Goal: Complete application form

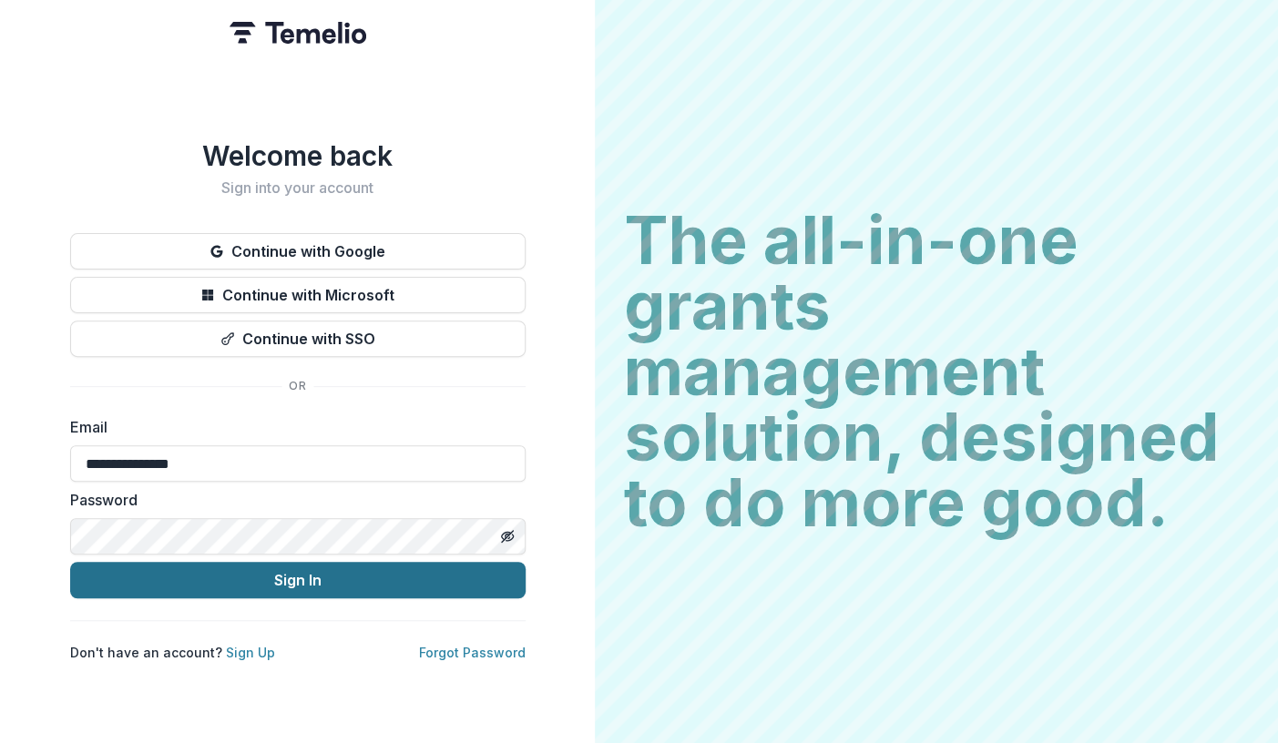
click at [289, 573] on button "Sign In" at bounding box center [297, 580] width 455 height 36
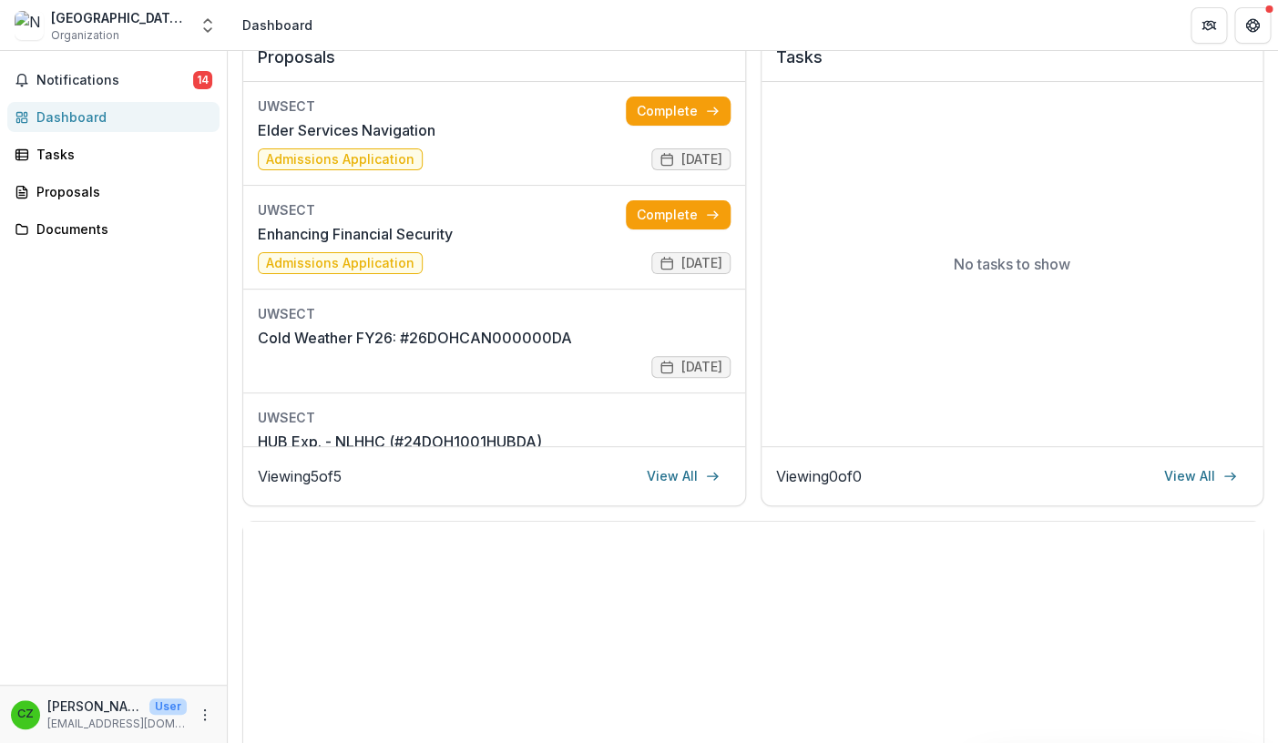
scroll to position [262, 0]
click at [379, 233] on link "Enhancing Financial Security" at bounding box center [355, 233] width 195 height 22
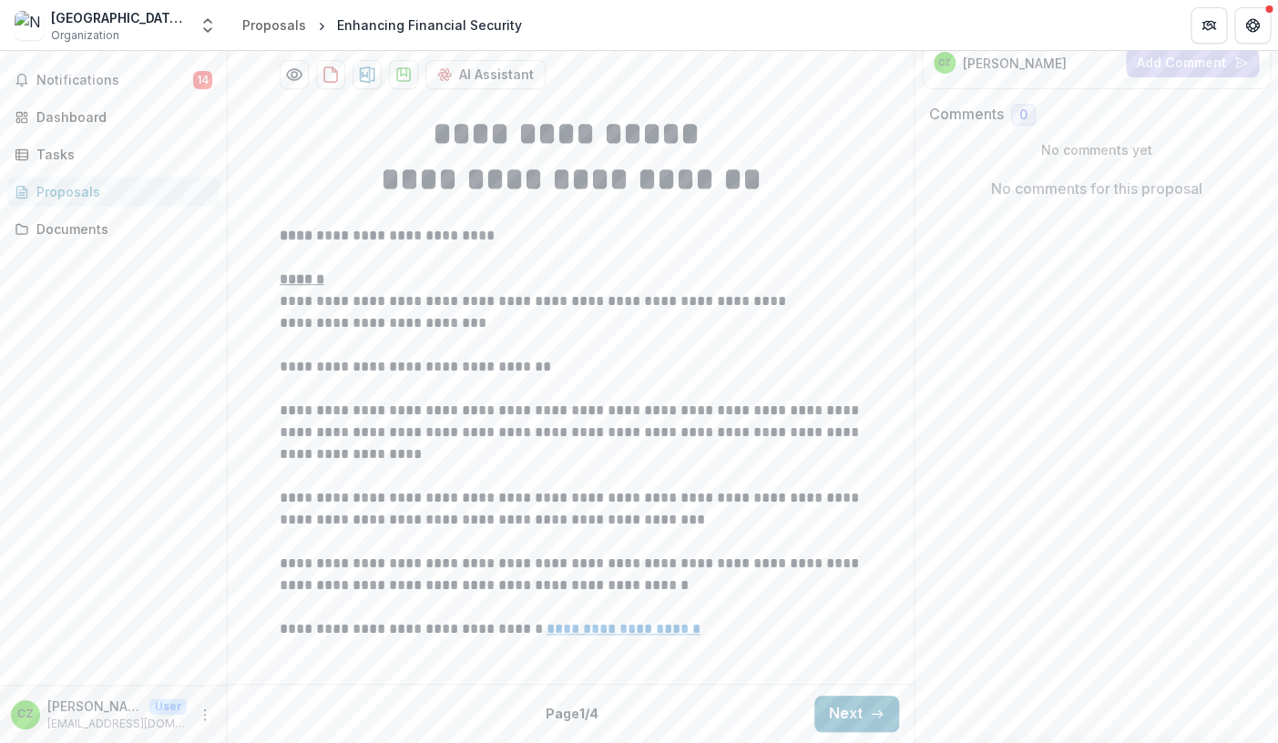
scroll to position [435, 0]
click at [852, 711] on button "Next" at bounding box center [856, 714] width 85 height 36
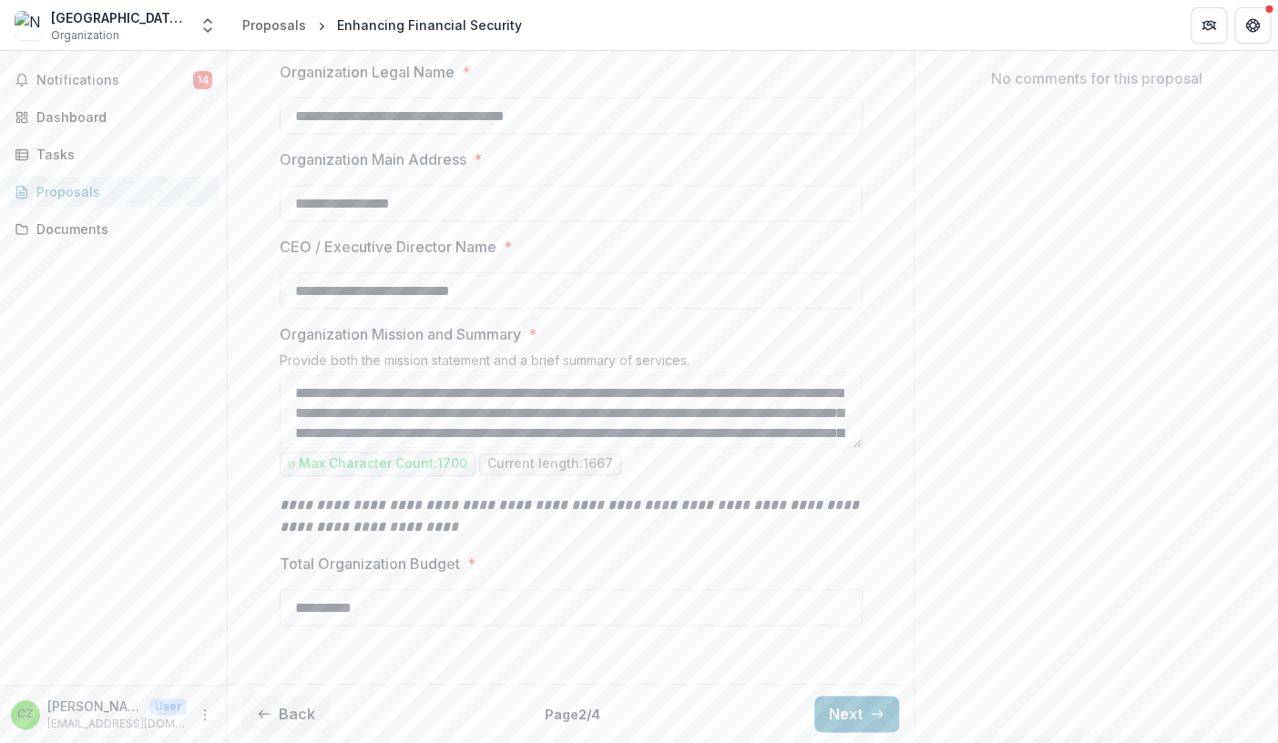
scroll to position [546, 0]
click at [840, 714] on button "Next" at bounding box center [856, 714] width 85 height 36
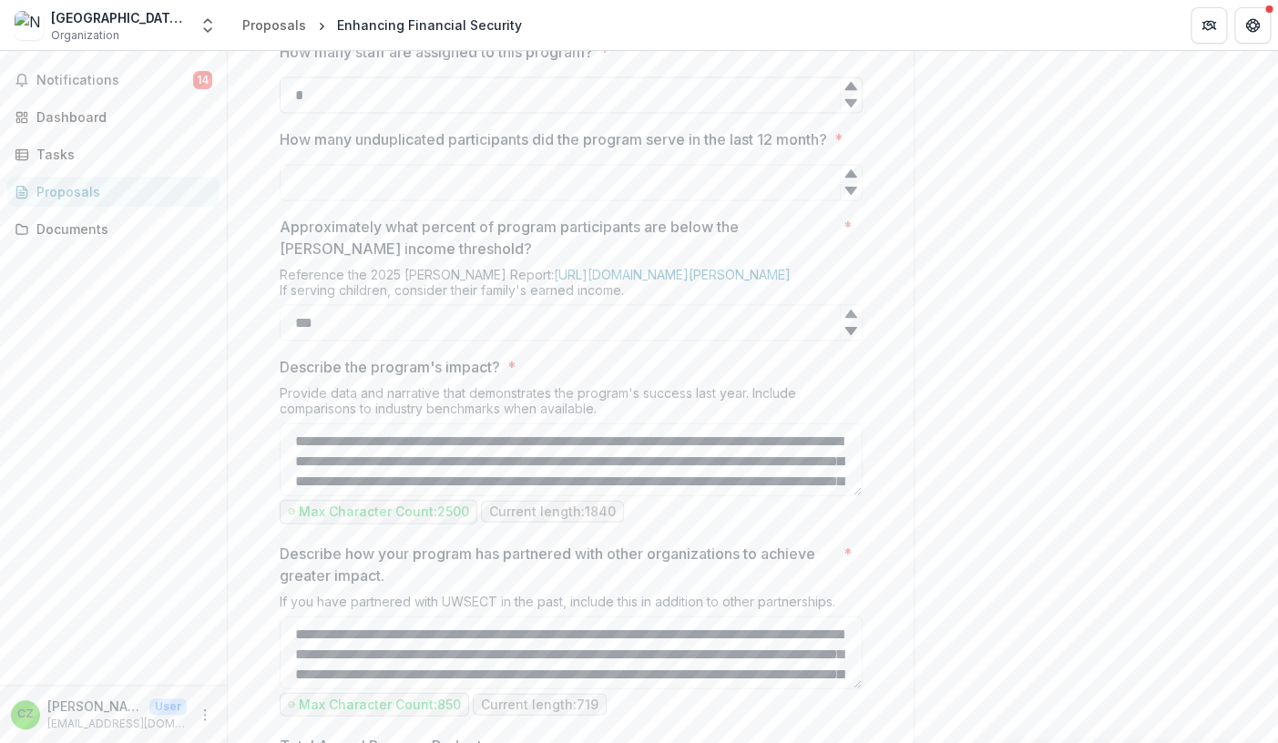
scroll to position [1338, 0]
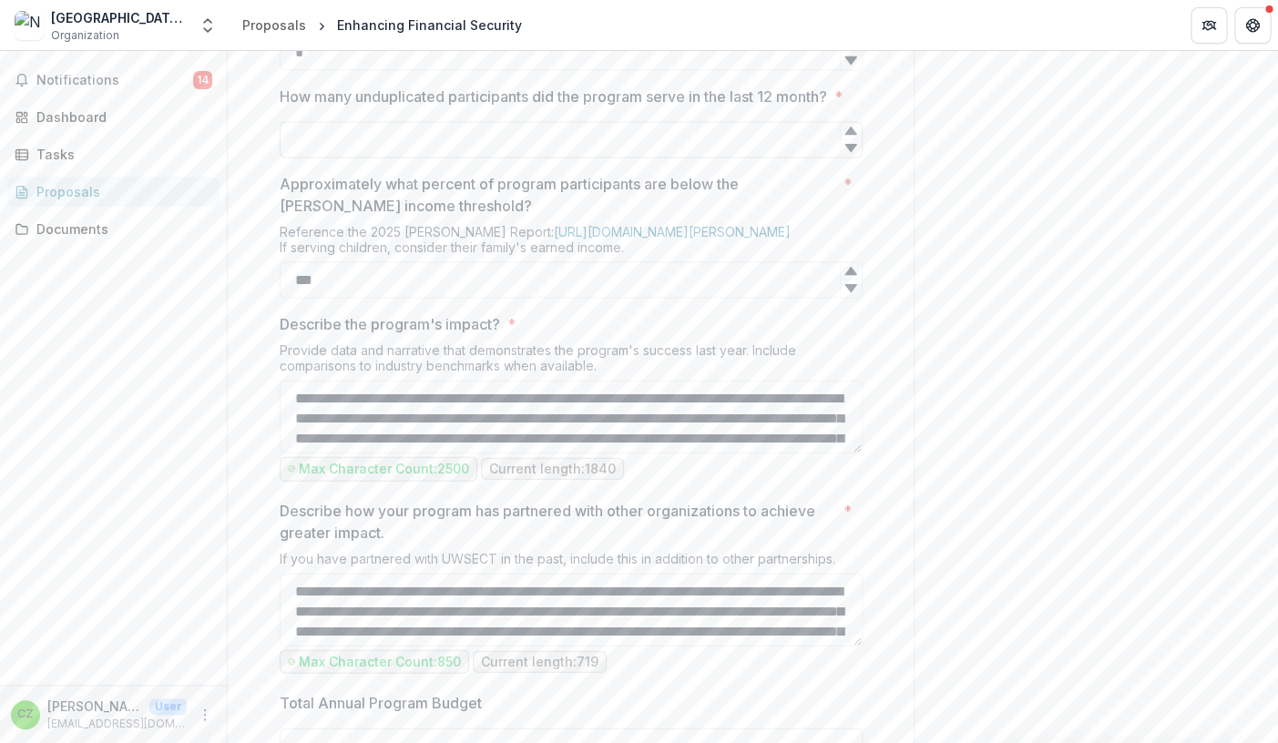
click at [327, 158] on input "How many unduplicated participants did the program serve in the last 12 month? *" at bounding box center [571, 140] width 583 height 36
type input "*"
click at [855, 136] on icon at bounding box center [850, 132] width 12 height 8
click at [326, 158] on input "*" at bounding box center [571, 140] width 583 height 36
type input "*"
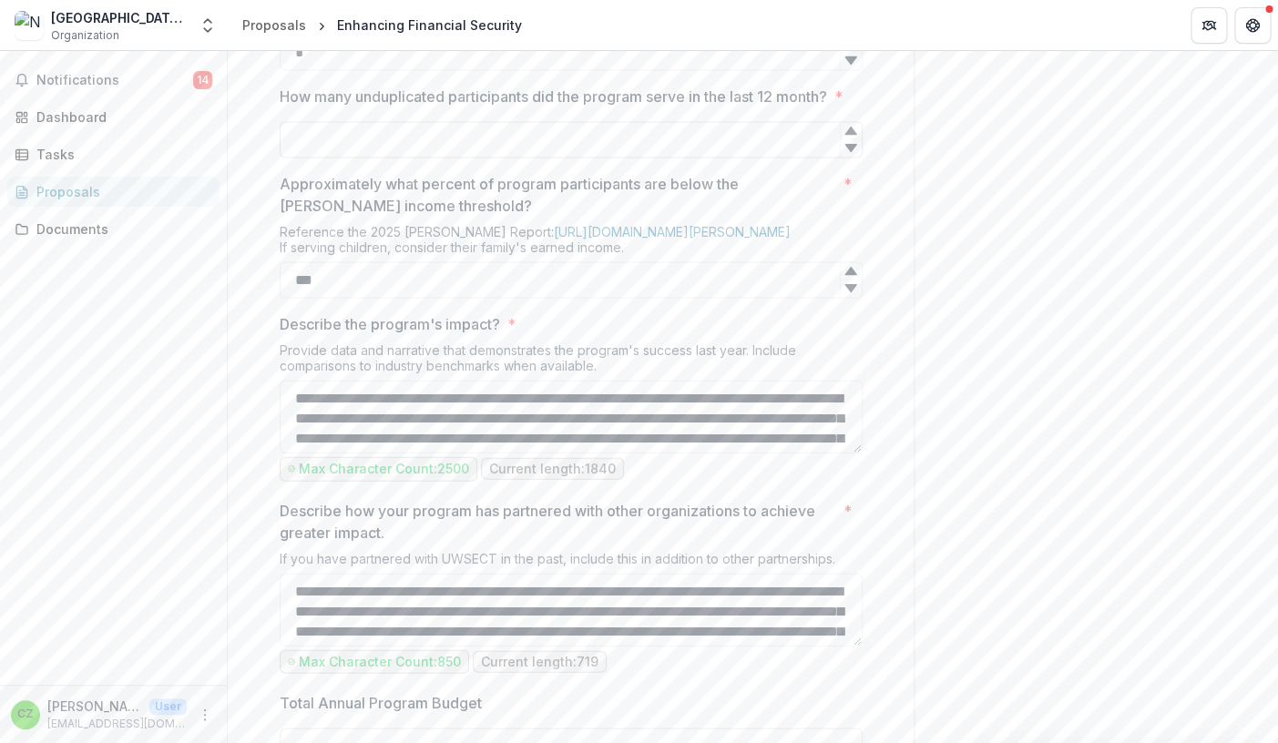
type input "*"
type input "****"
click at [464, 299] on input "***" at bounding box center [571, 280] width 583 height 36
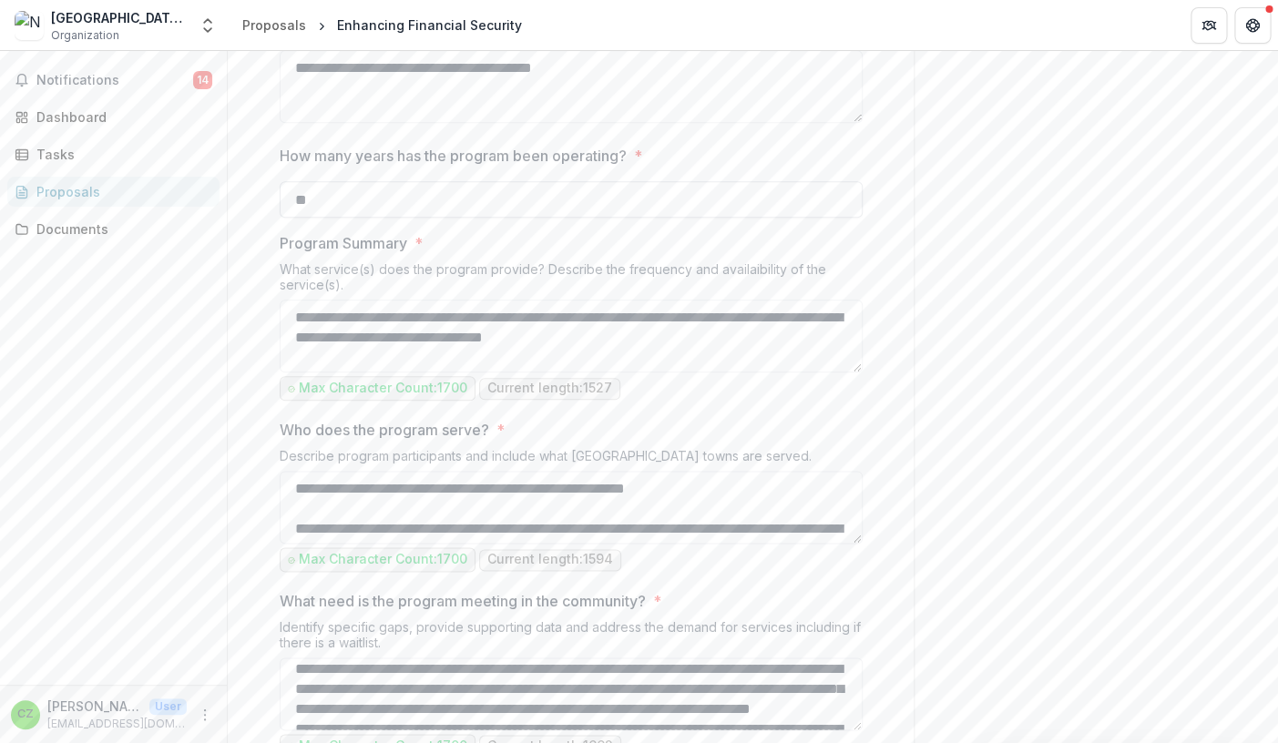
scroll to position [566, 0]
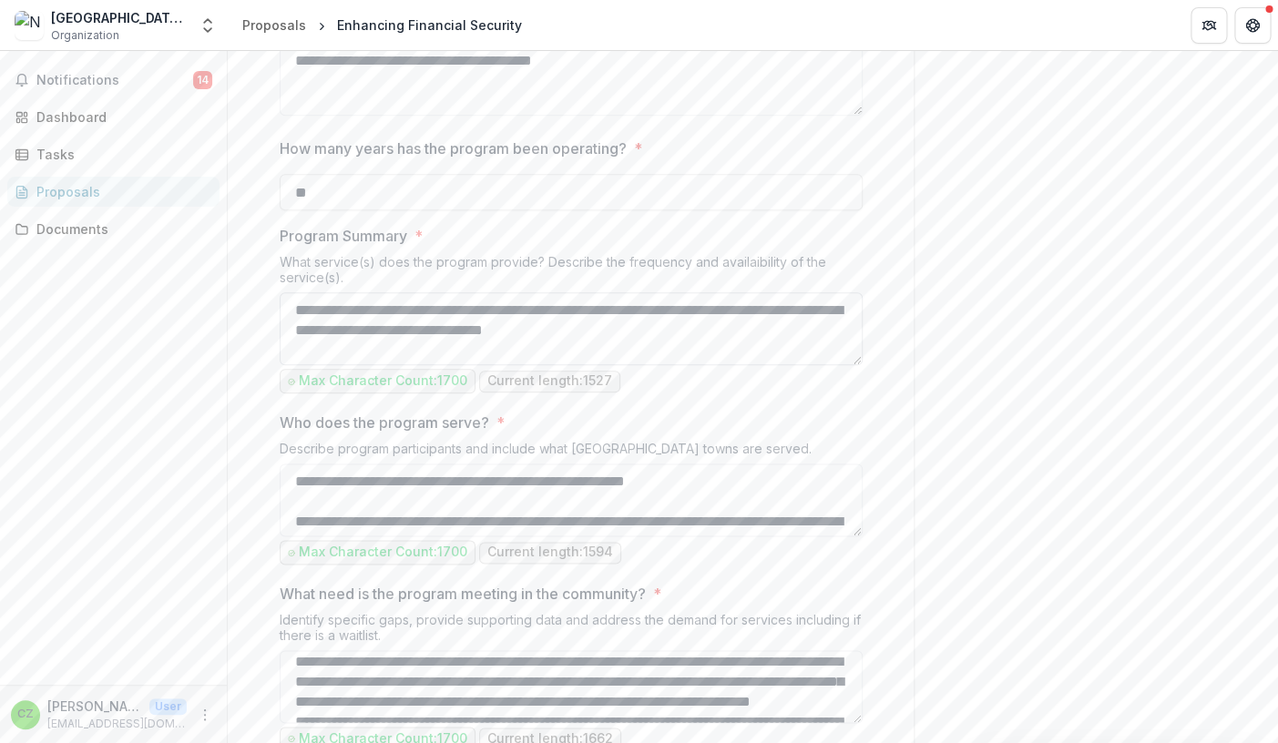
click at [856, 365] on textarea "Program Summary *" at bounding box center [571, 328] width 583 height 73
click at [855, 365] on textarea "Program Summary *" at bounding box center [571, 328] width 583 height 73
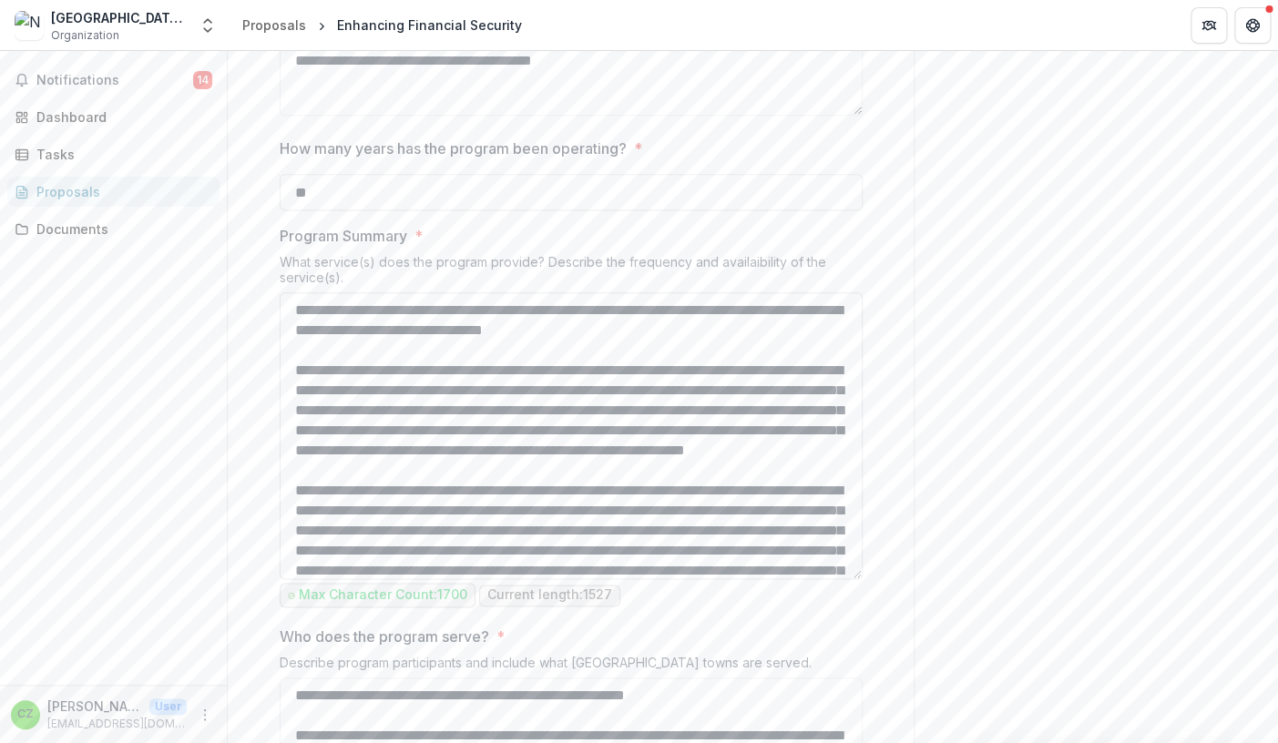
drag, startPoint x: 855, startPoint y: 529, endPoint x: 931, endPoint y: 743, distance: 227.0
click at [862, 579] on textarea "Program Summary *" at bounding box center [571, 435] width 583 height 287
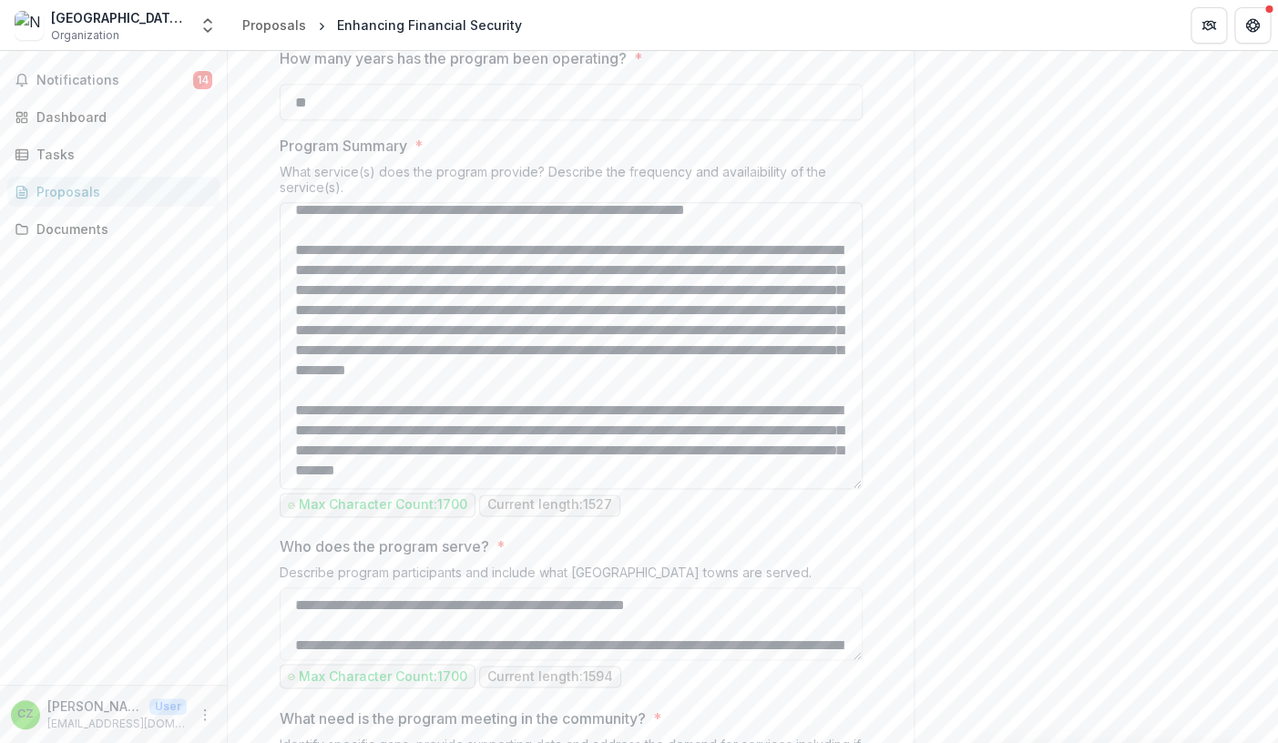
scroll to position [675, 0]
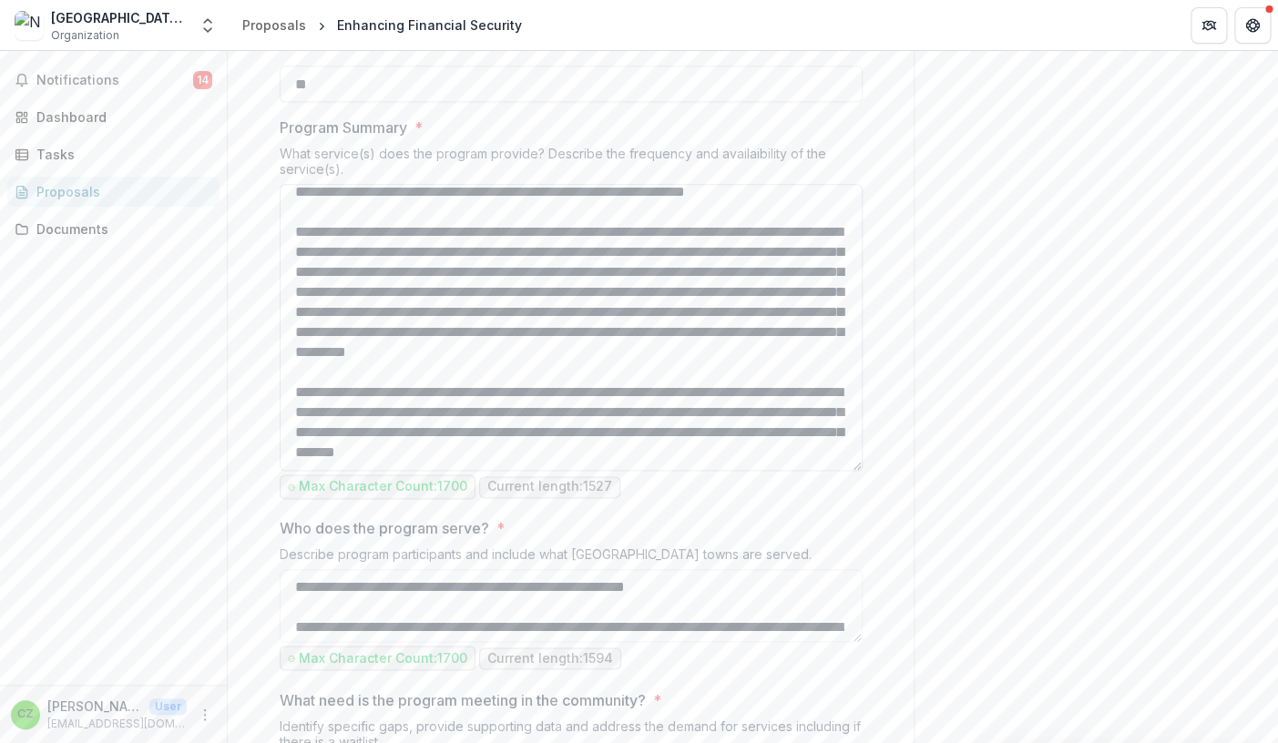
click at [295, 471] on textarea "Program Summary *" at bounding box center [571, 327] width 583 height 287
click at [316, 471] on textarea "Program Summary *" at bounding box center [571, 327] width 583 height 287
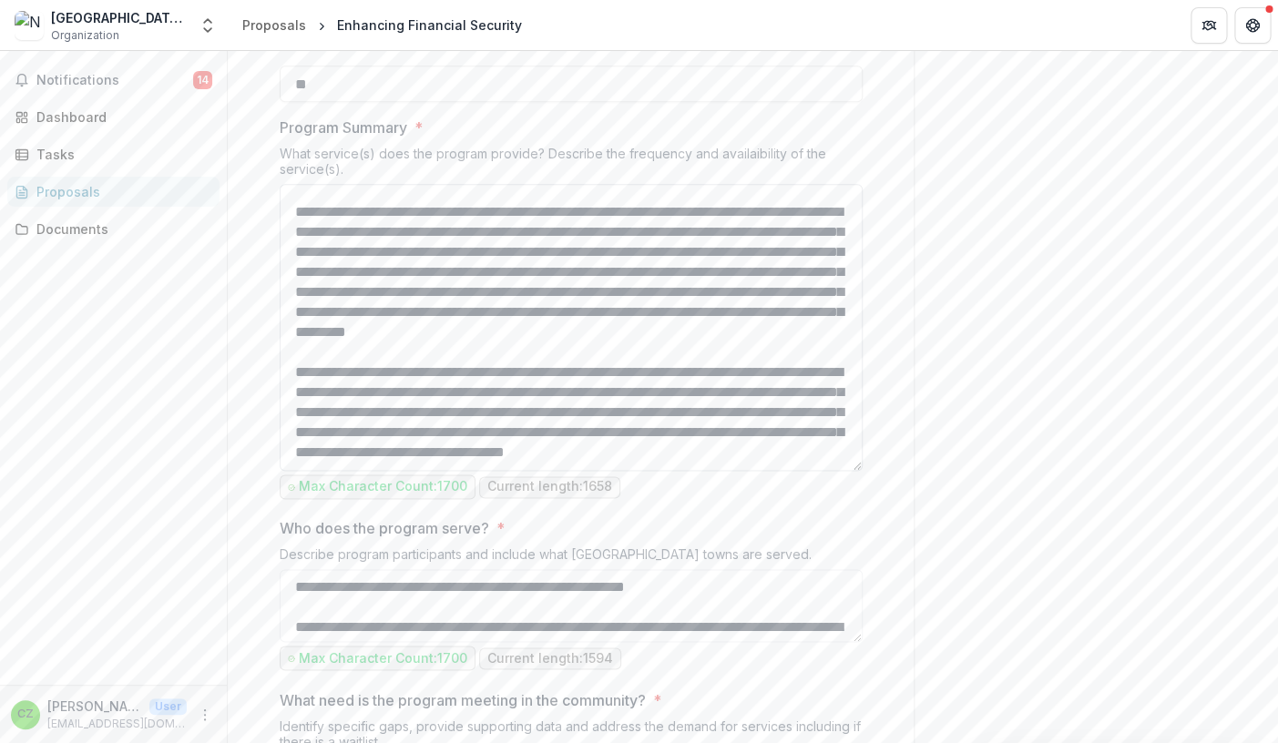
click at [546, 471] on textarea "Program Summary *" at bounding box center [571, 327] width 583 height 287
click at [540, 471] on textarea "Program Summary *" at bounding box center [571, 327] width 583 height 287
click at [582, 471] on textarea "Program Summary *" at bounding box center [571, 327] width 583 height 287
click at [820, 471] on textarea "Program Summary *" at bounding box center [571, 327] width 583 height 287
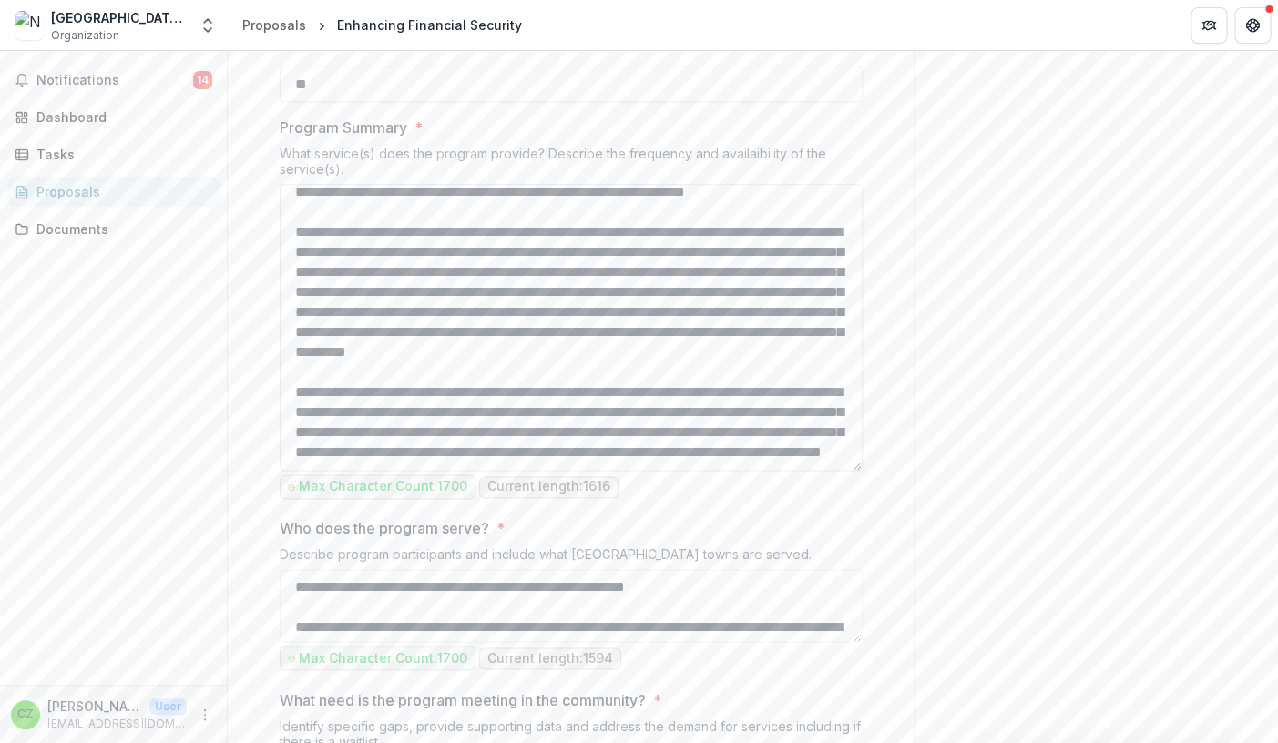
click at [546, 471] on textarea "Program Summary *" at bounding box center [571, 327] width 583 height 287
click at [603, 471] on textarea "Program Summary *" at bounding box center [571, 327] width 583 height 287
click at [386, 471] on textarea "Program Summary *" at bounding box center [571, 327] width 583 height 287
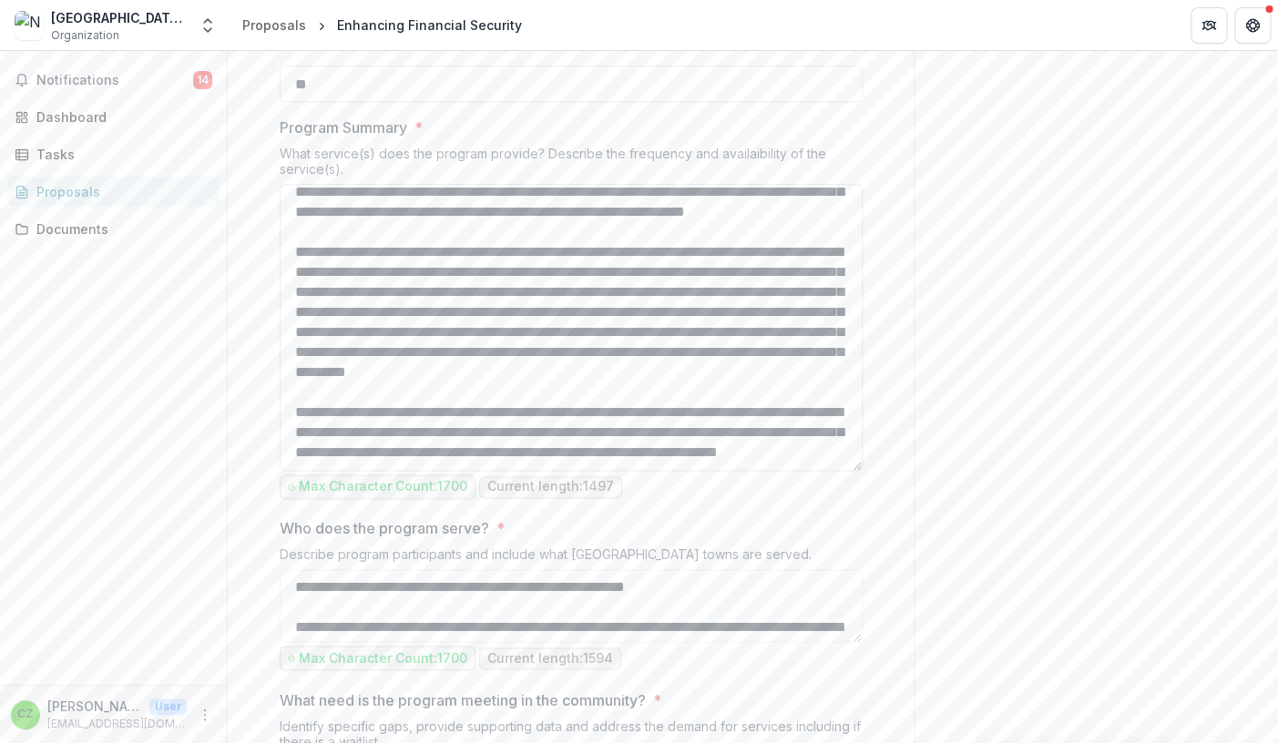
click at [665, 471] on textarea "Program Summary *" at bounding box center [571, 327] width 583 height 287
click at [488, 471] on textarea "Program Summary *" at bounding box center [571, 327] width 583 height 287
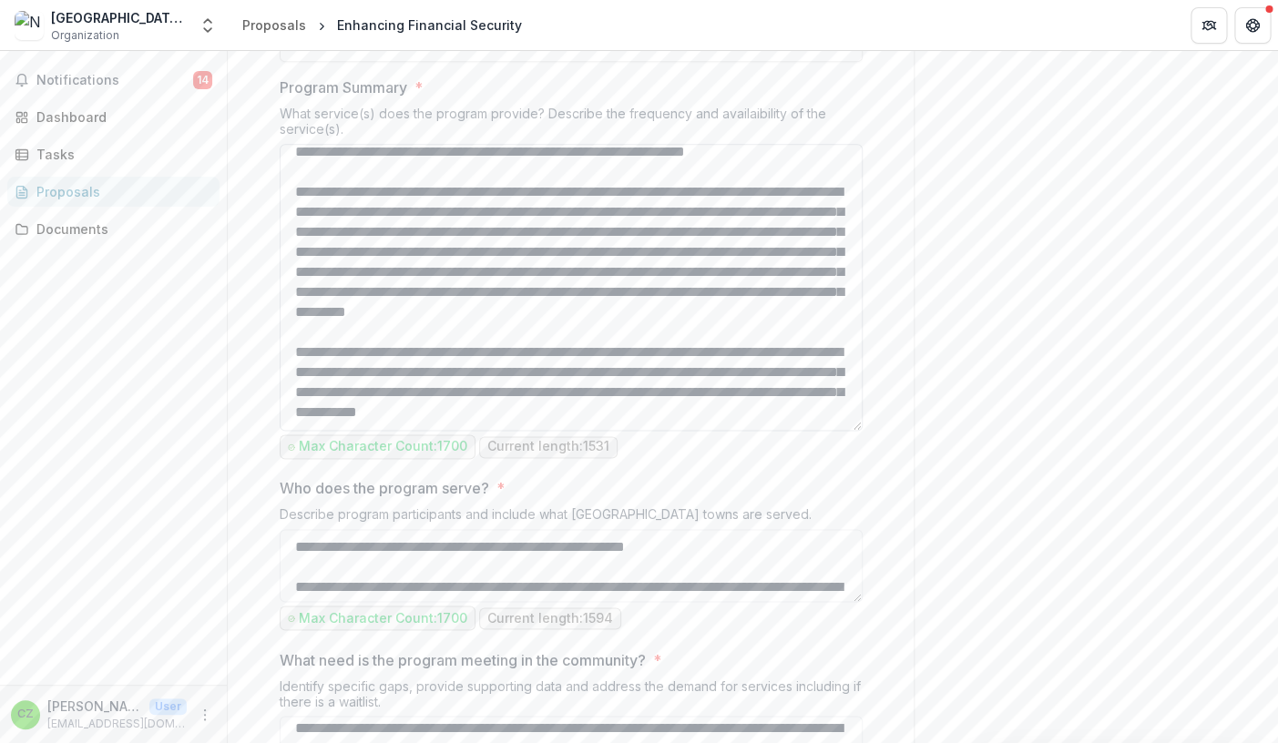
scroll to position [722, 0]
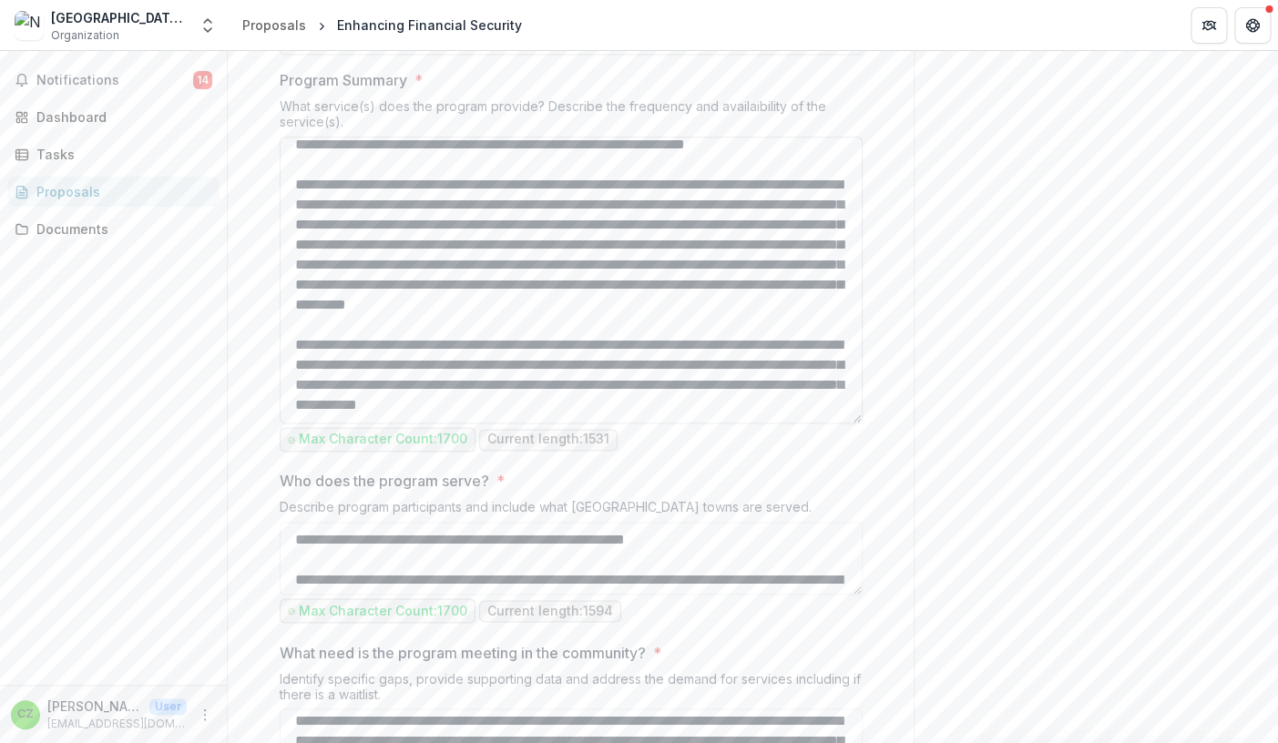
click at [662, 424] on textarea "Program Summary *" at bounding box center [571, 280] width 583 height 287
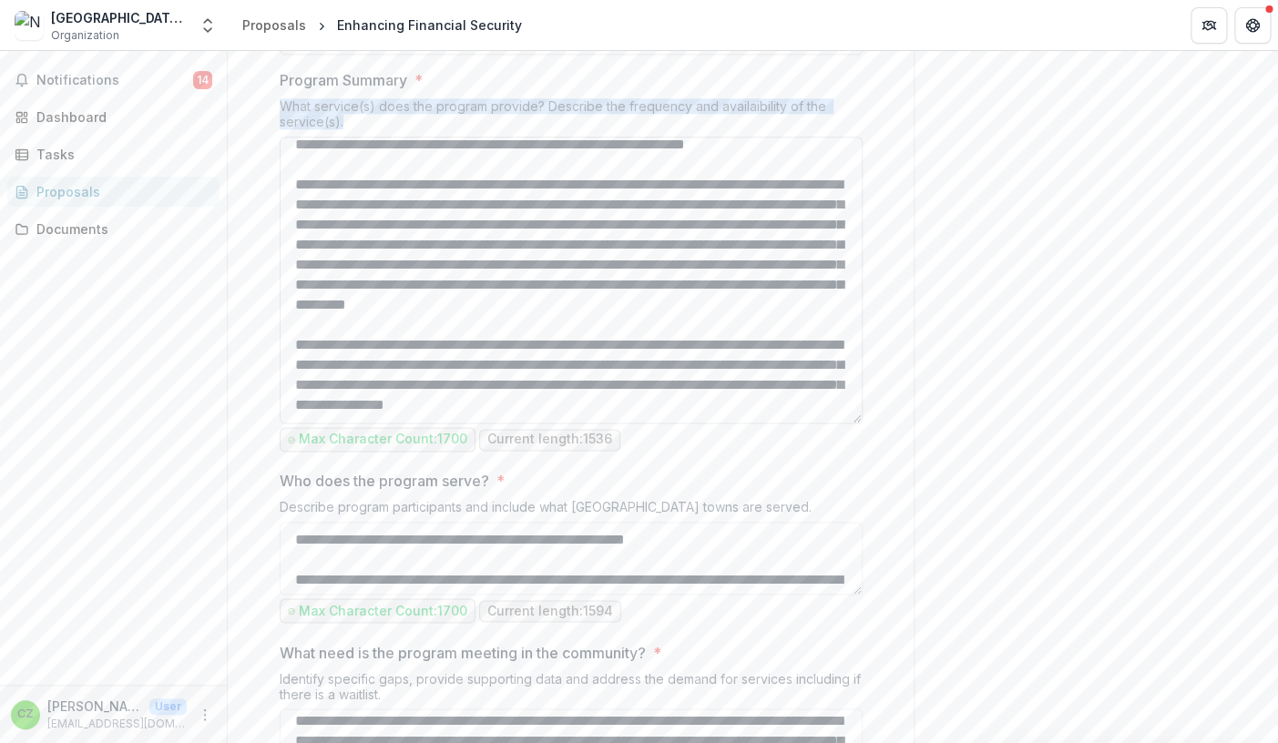
click at [861, 455] on div "Program Summary * What service(s) does the program provide? Describe the freque…" at bounding box center [571, 262] width 583 height 386
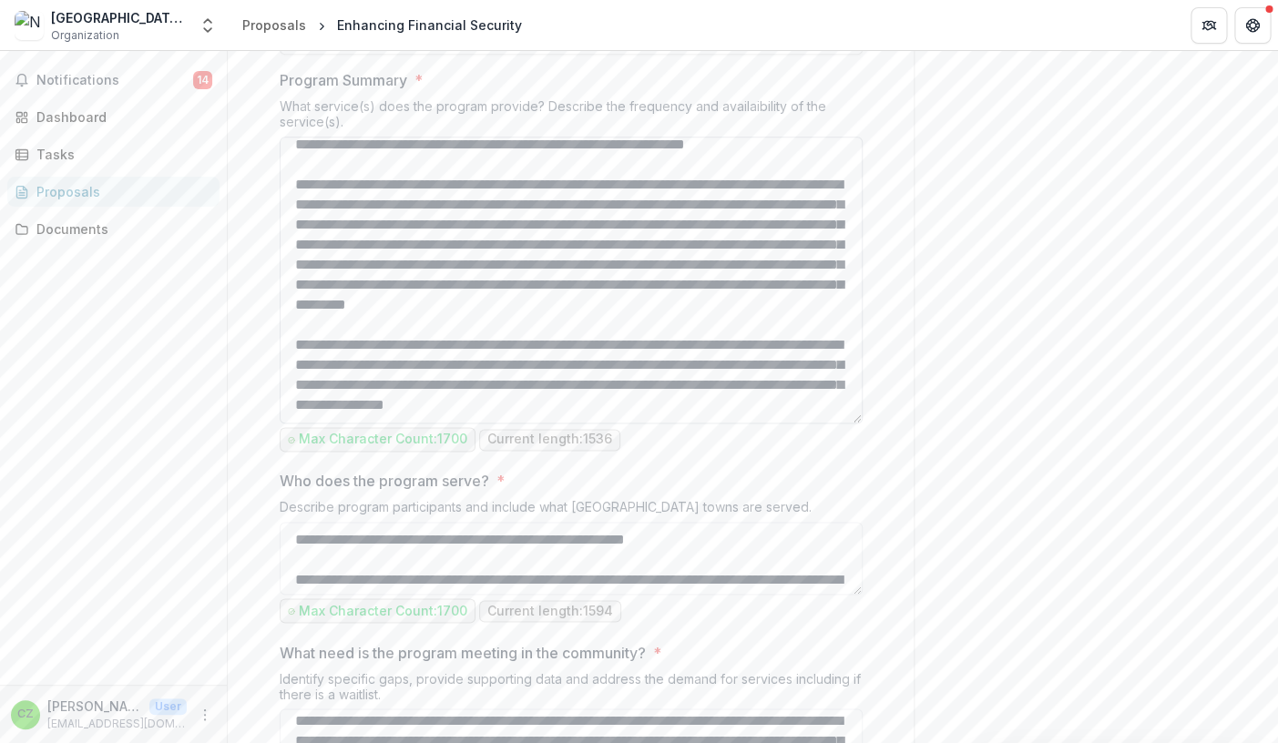
click at [816, 424] on textarea "Program Summary *" at bounding box center [571, 280] width 583 height 287
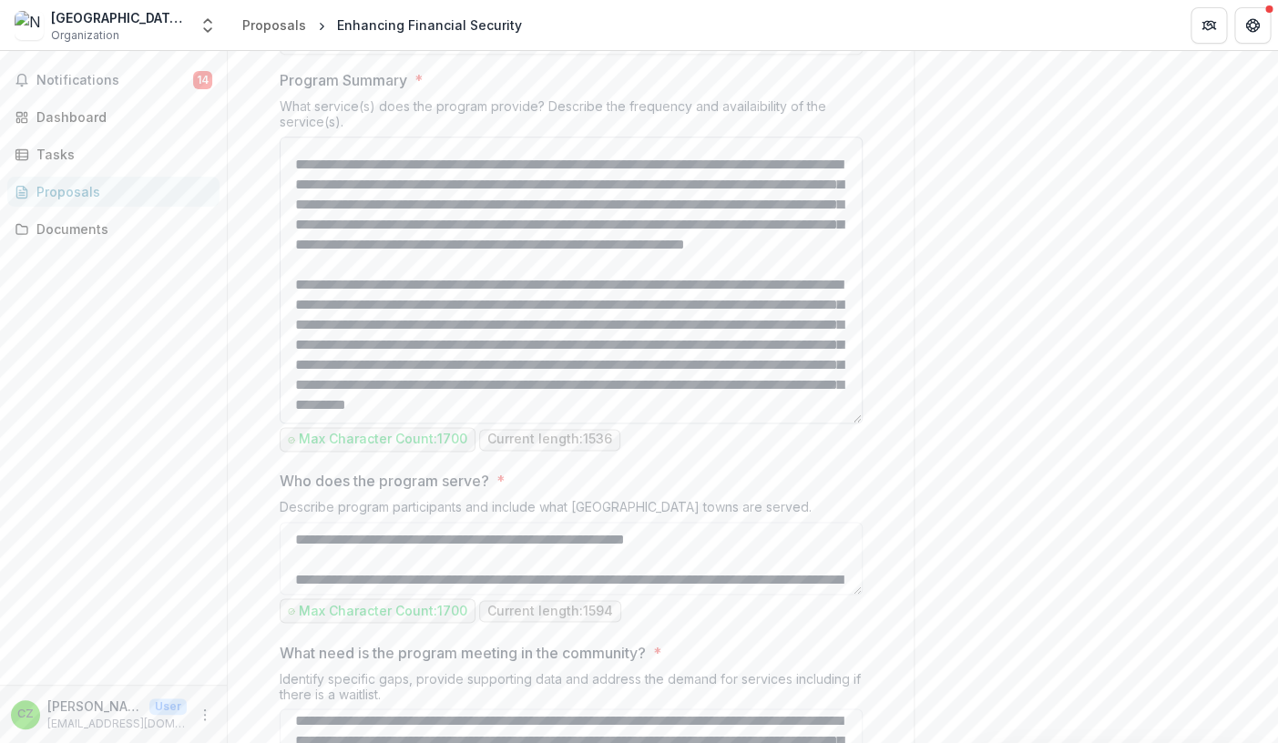
scroll to position [0, 0]
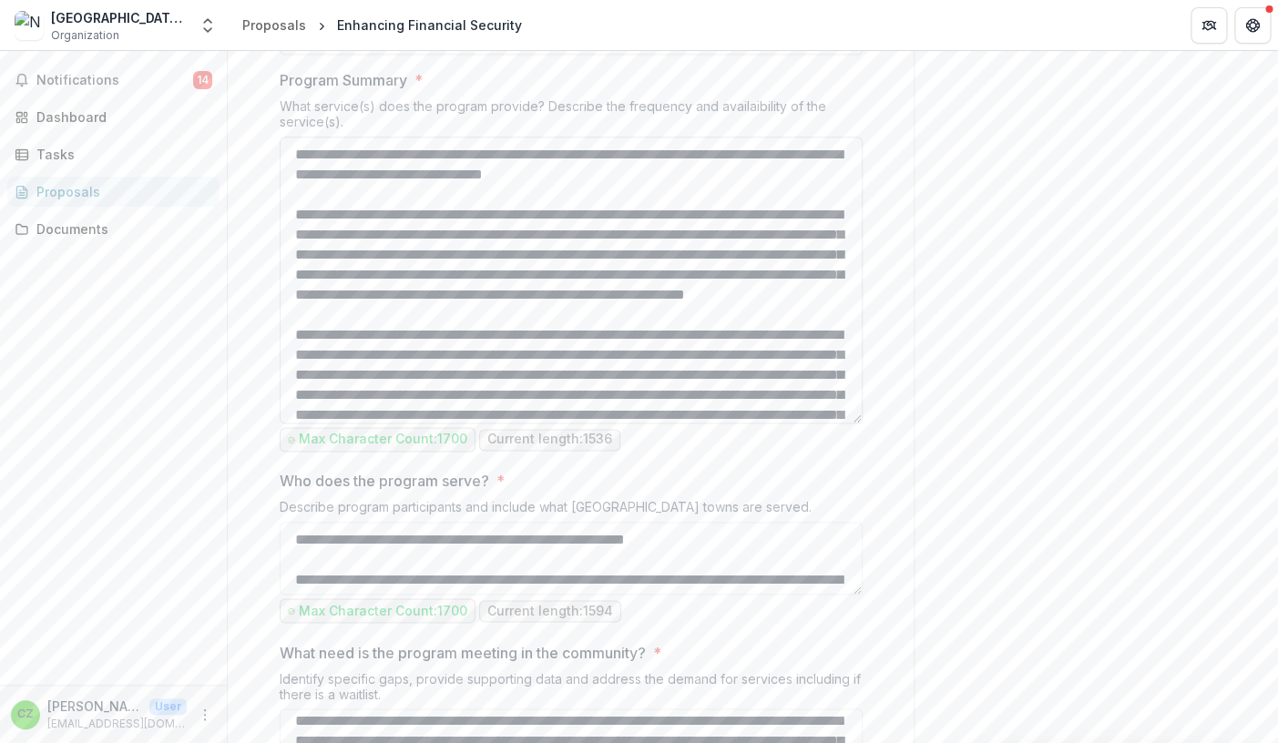
click at [371, 424] on textarea "Program Summary *" at bounding box center [571, 280] width 583 height 287
click at [684, 424] on textarea "Program Summary *" at bounding box center [571, 280] width 583 height 287
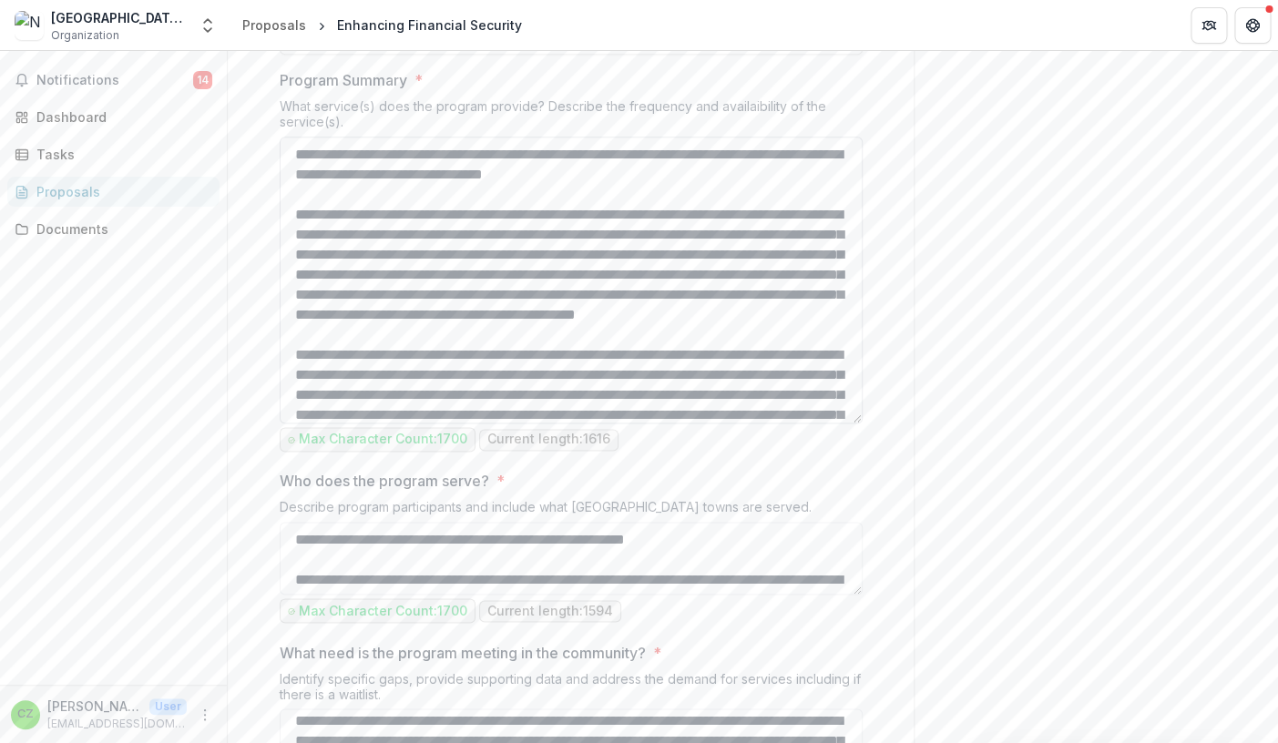
click at [477, 424] on textarea "Program Summary *" at bounding box center [571, 280] width 583 height 287
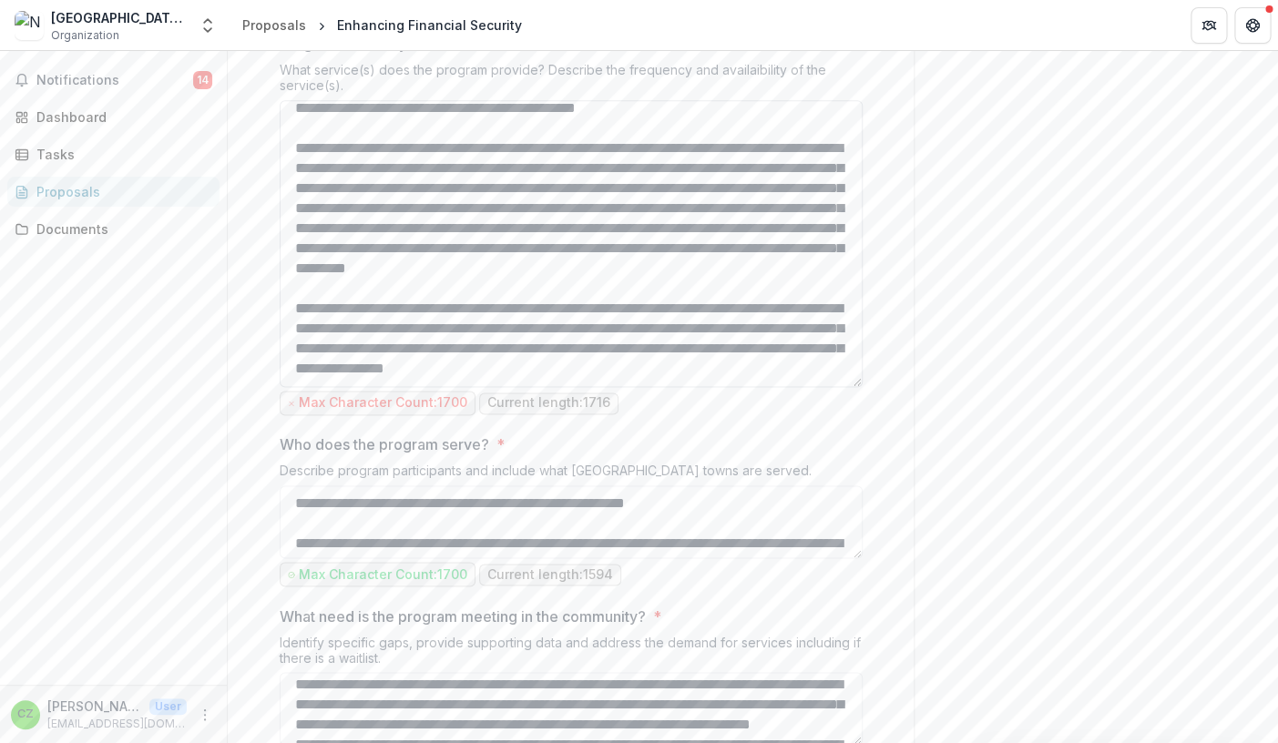
scroll to position [771, 0]
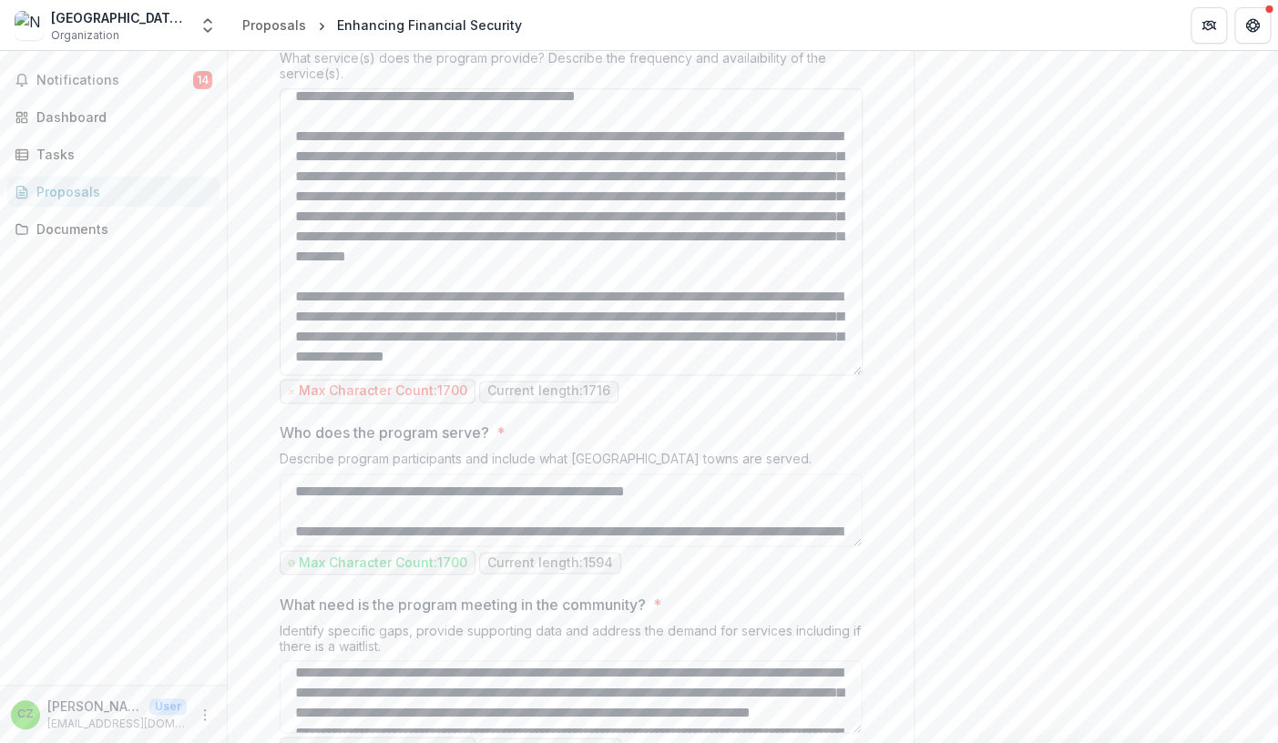
click at [794, 375] on textarea "Program Summary *" at bounding box center [571, 231] width 583 height 287
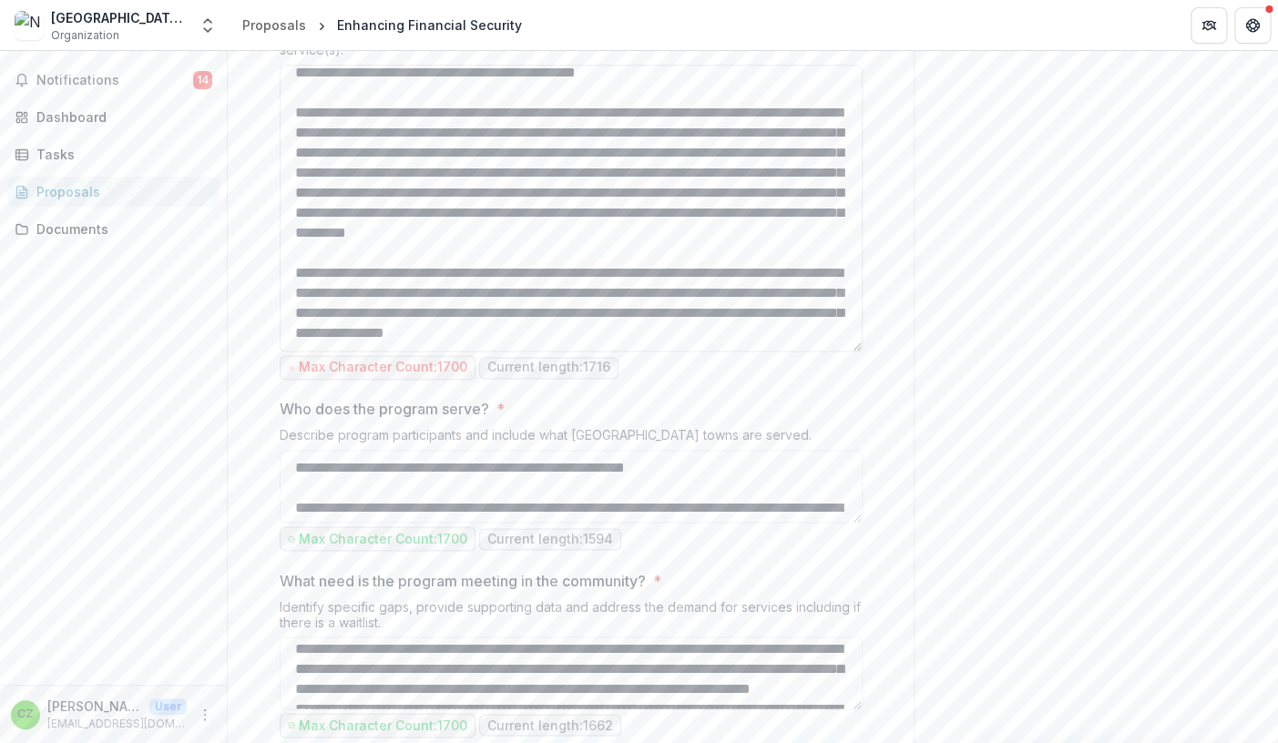
scroll to position [805, 0]
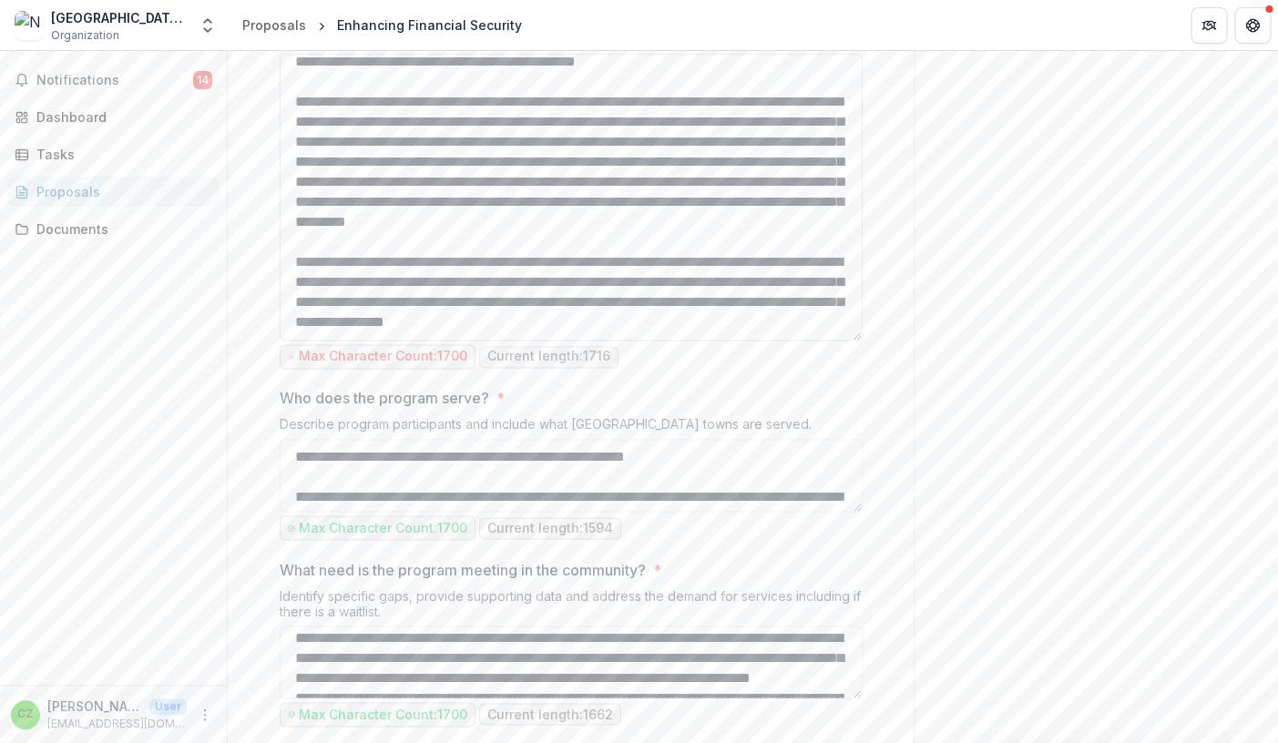
click at [832, 341] on textarea "Program Summary *" at bounding box center [571, 197] width 583 height 287
drag, startPoint x: 840, startPoint y: 475, endPoint x: 286, endPoint y: 460, distance: 553.9
click at [286, 341] on textarea "Program Summary *" at bounding box center [571, 197] width 583 height 287
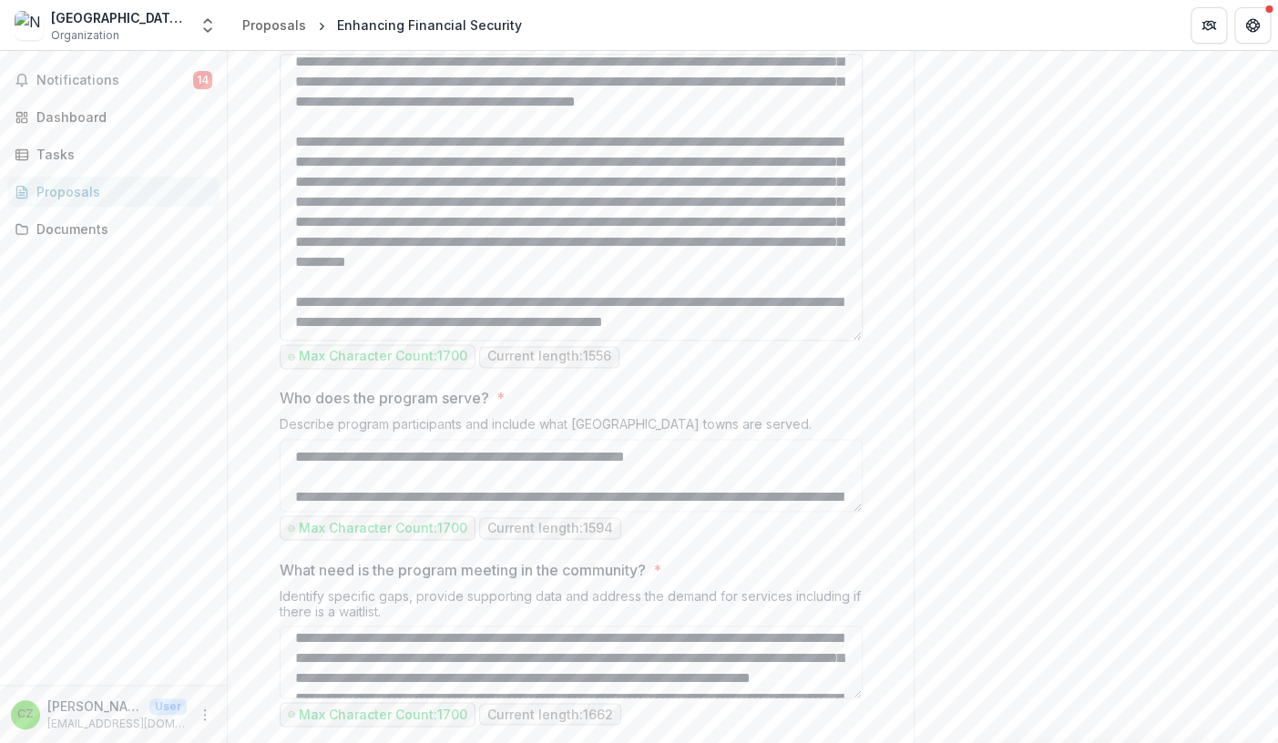
scroll to position [230, 0]
click at [323, 341] on textarea "Program Summary *" at bounding box center [571, 197] width 583 height 287
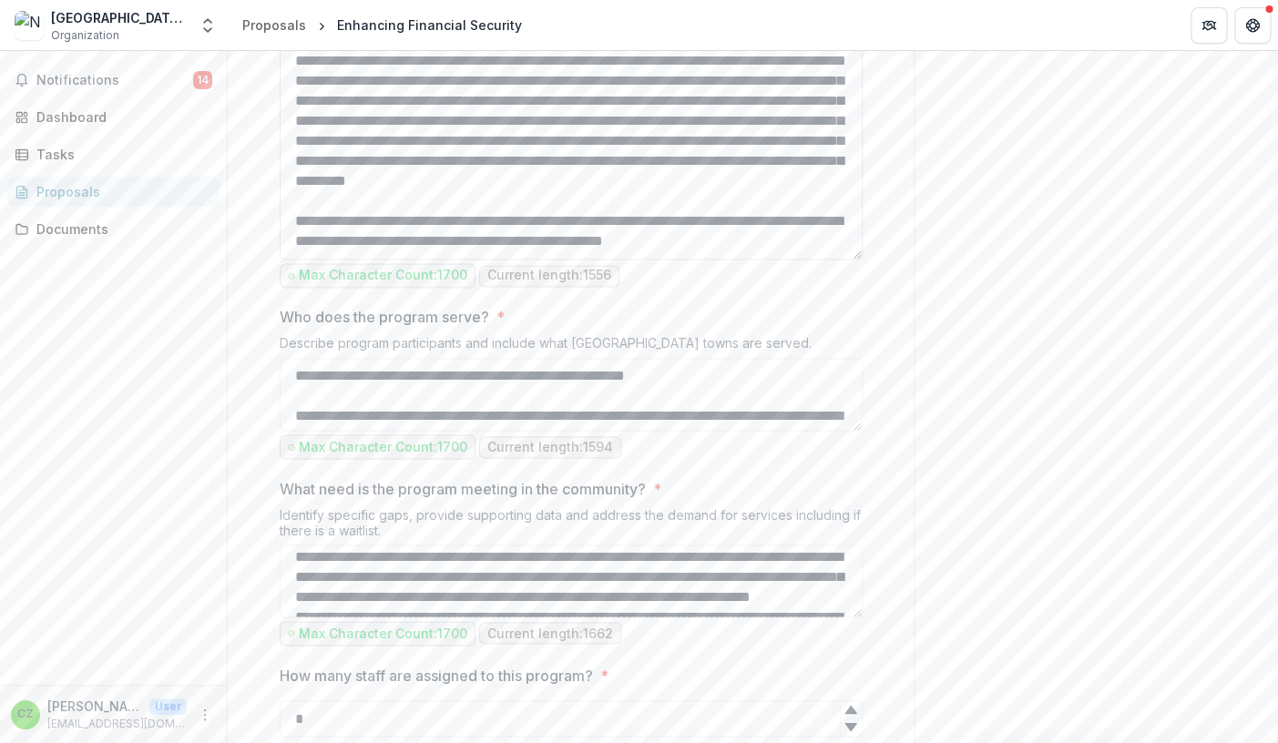
scroll to position [893, 0]
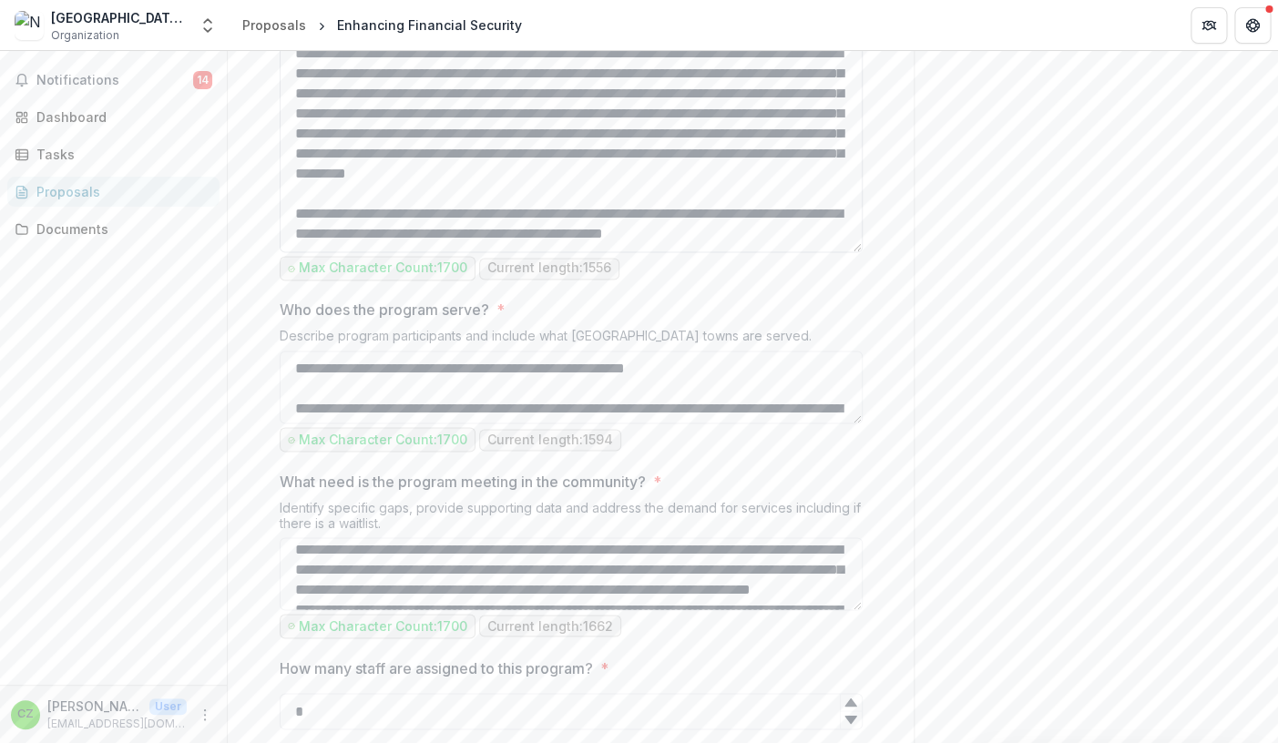
click at [619, 252] on textarea "Program Summary *" at bounding box center [571, 108] width 583 height 287
click at [840, 252] on textarea "Program Summary *" at bounding box center [571, 108] width 583 height 287
click at [308, 252] on textarea "Program Summary *" at bounding box center [571, 108] width 583 height 287
click at [414, 252] on textarea "Program Summary *" at bounding box center [571, 108] width 583 height 287
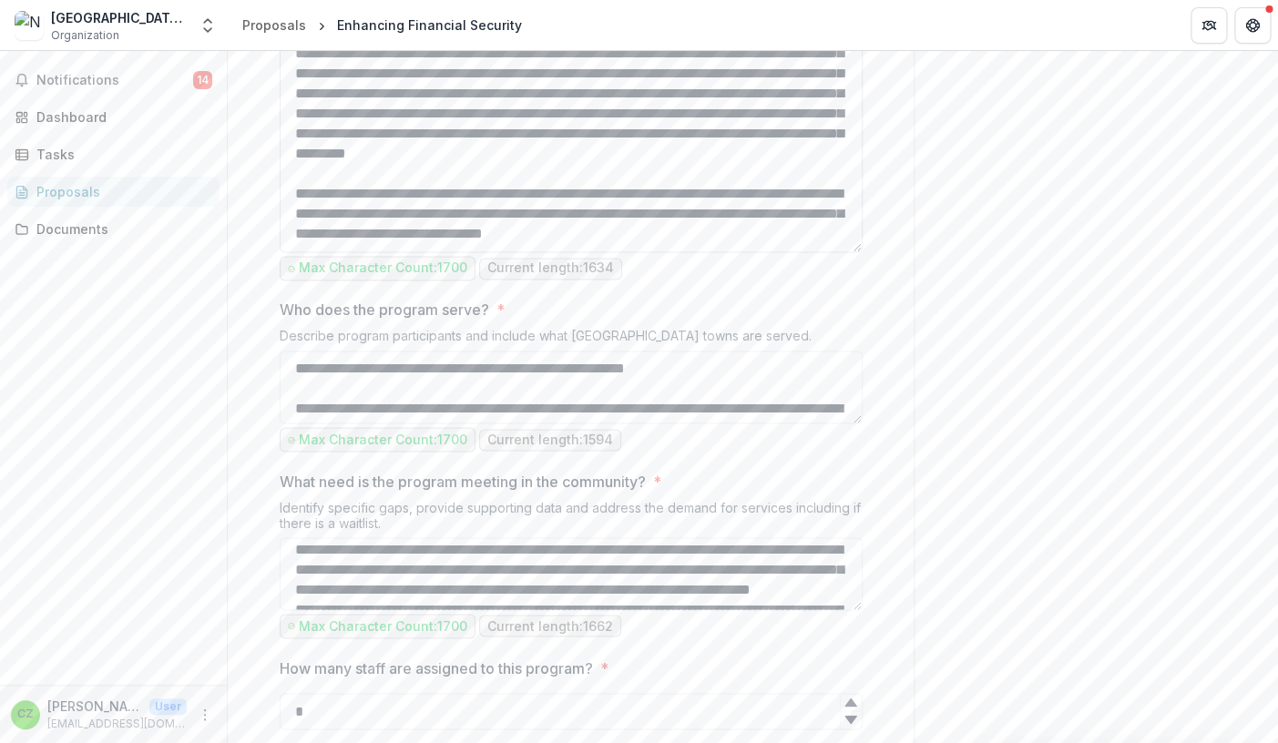
scroll to position [242, 0]
click at [418, 252] on textarea "Program Summary *" at bounding box center [571, 108] width 583 height 287
click at [402, 252] on textarea "Program Summary *" at bounding box center [571, 108] width 583 height 287
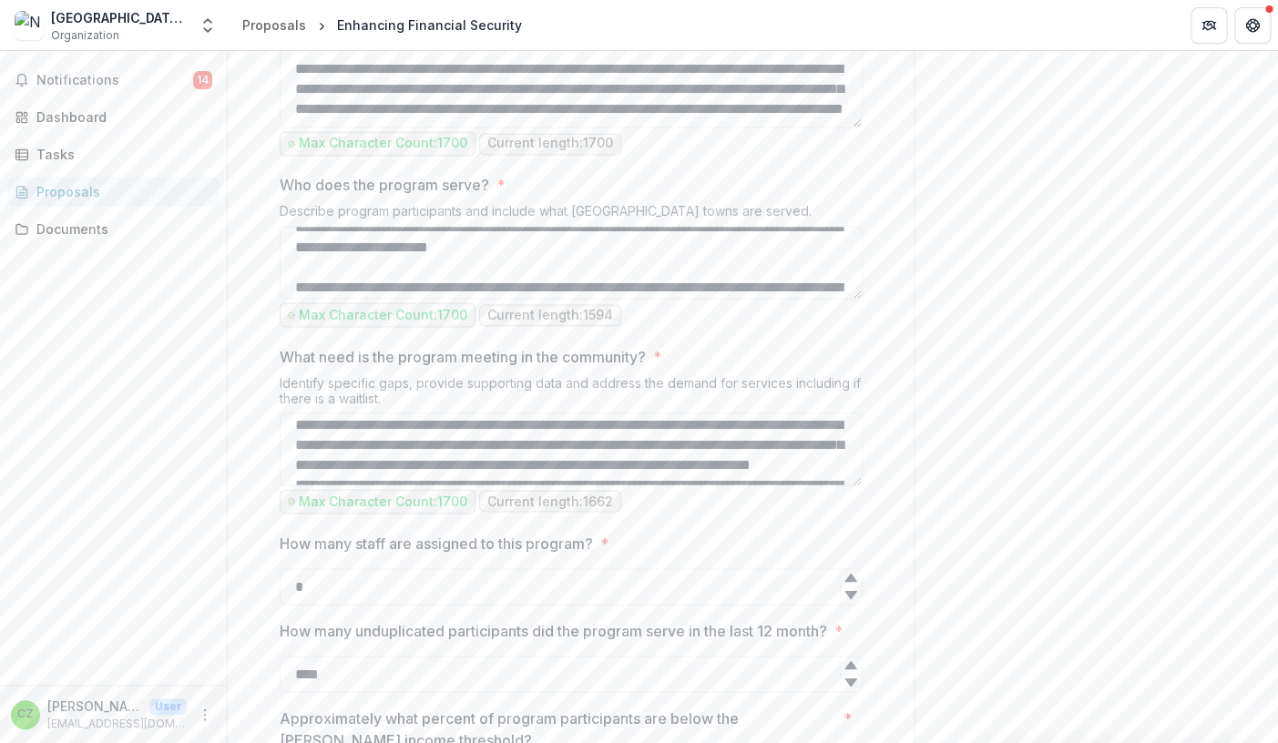
scroll to position [0, 0]
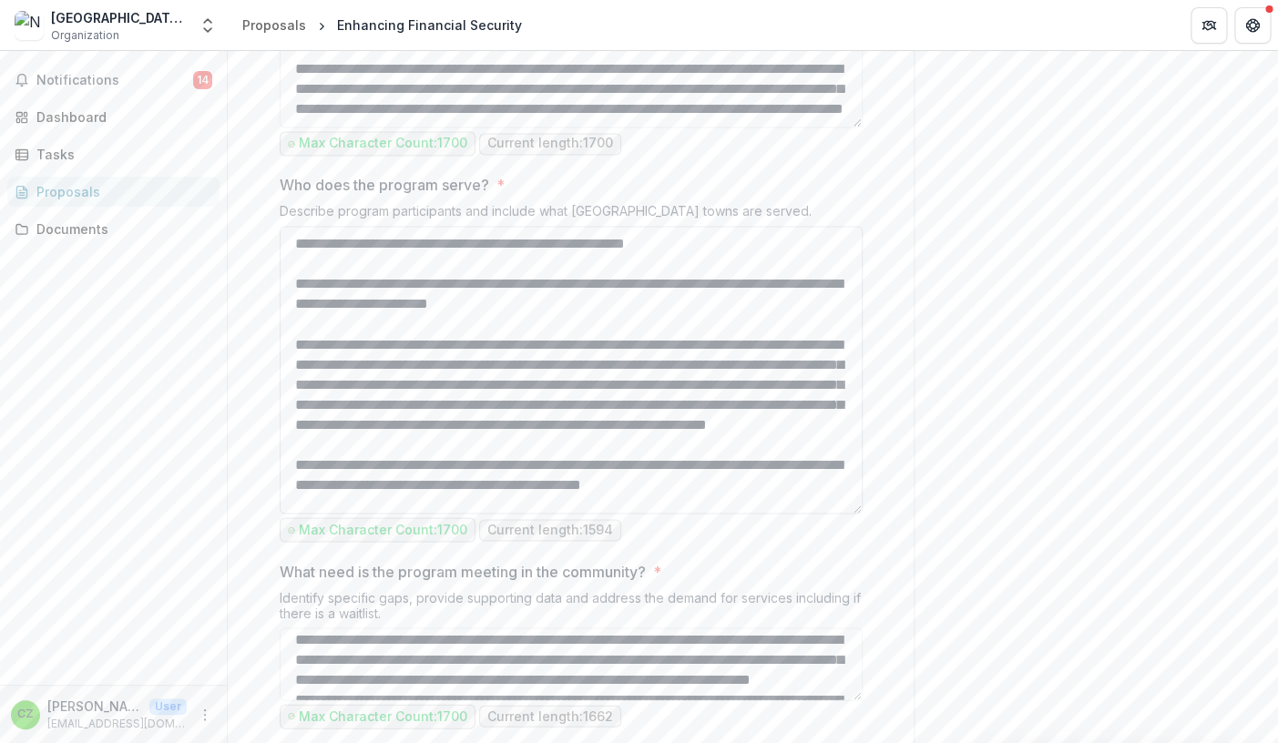
drag, startPoint x: 858, startPoint y: 463, endPoint x: 868, endPoint y: 678, distance: 215.2
click at [862, 514] on textarea "Who does the program serve? *" at bounding box center [571, 370] width 583 height 288
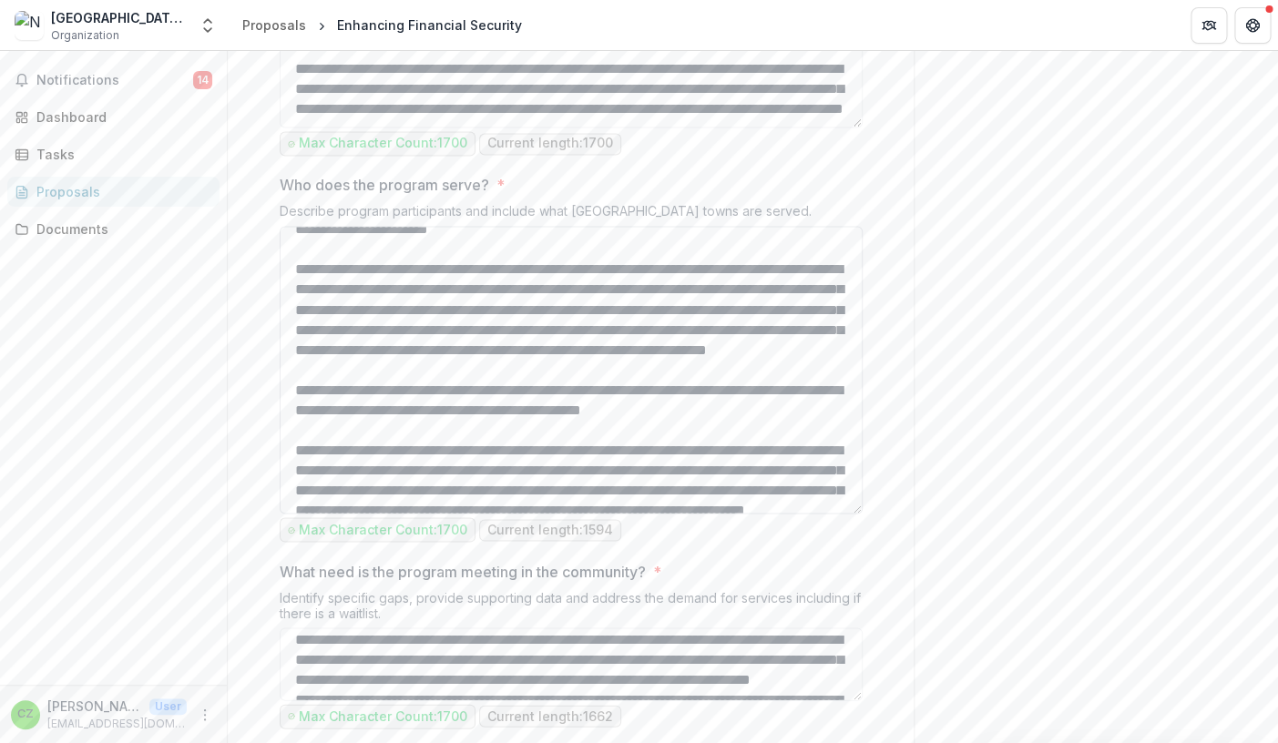
scroll to position [91, 0]
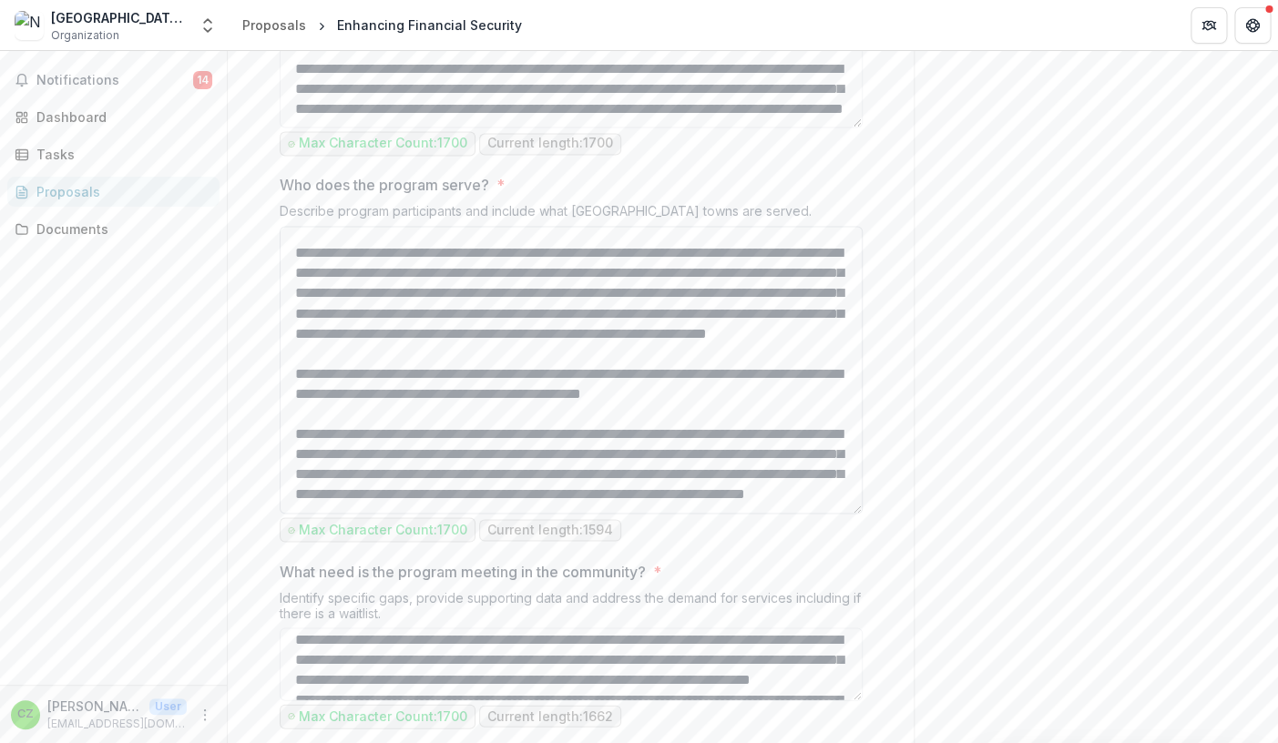
type textarea "**********"
click at [794, 504] on textarea "Who does the program serve? *" at bounding box center [571, 370] width 583 height 288
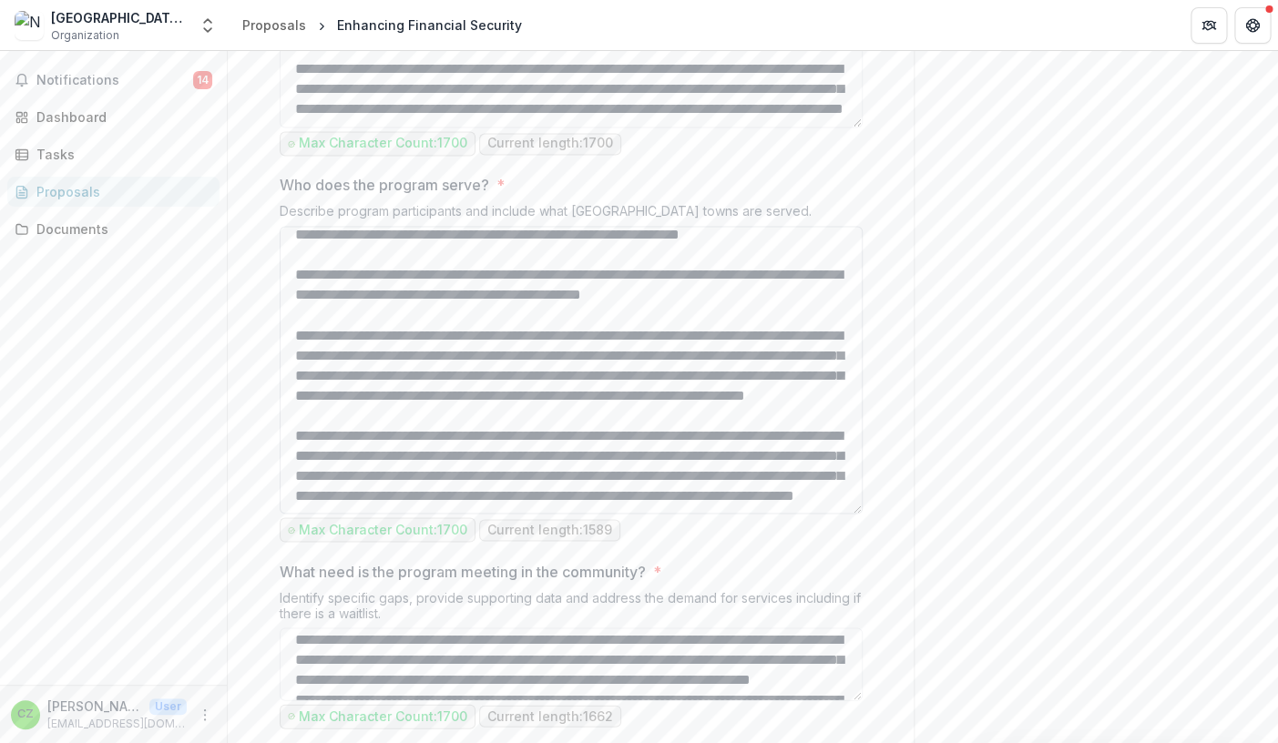
scroll to position [283, 0]
click at [451, 509] on textarea "Who does the program serve? *" at bounding box center [571, 370] width 583 height 288
click at [395, 514] on textarea "Who does the program serve? *" at bounding box center [571, 370] width 583 height 288
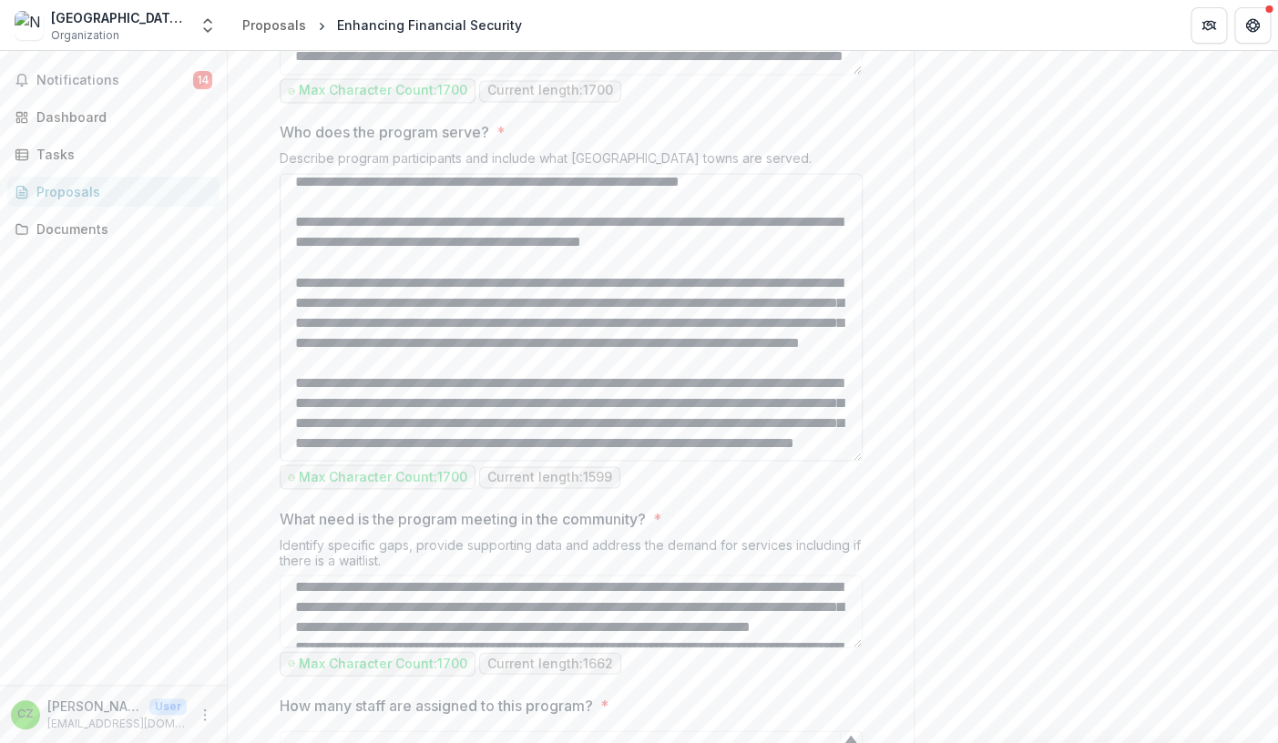
scroll to position [1070, 0]
click at [405, 462] on textarea "Who does the program serve? *" at bounding box center [571, 318] width 583 height 288
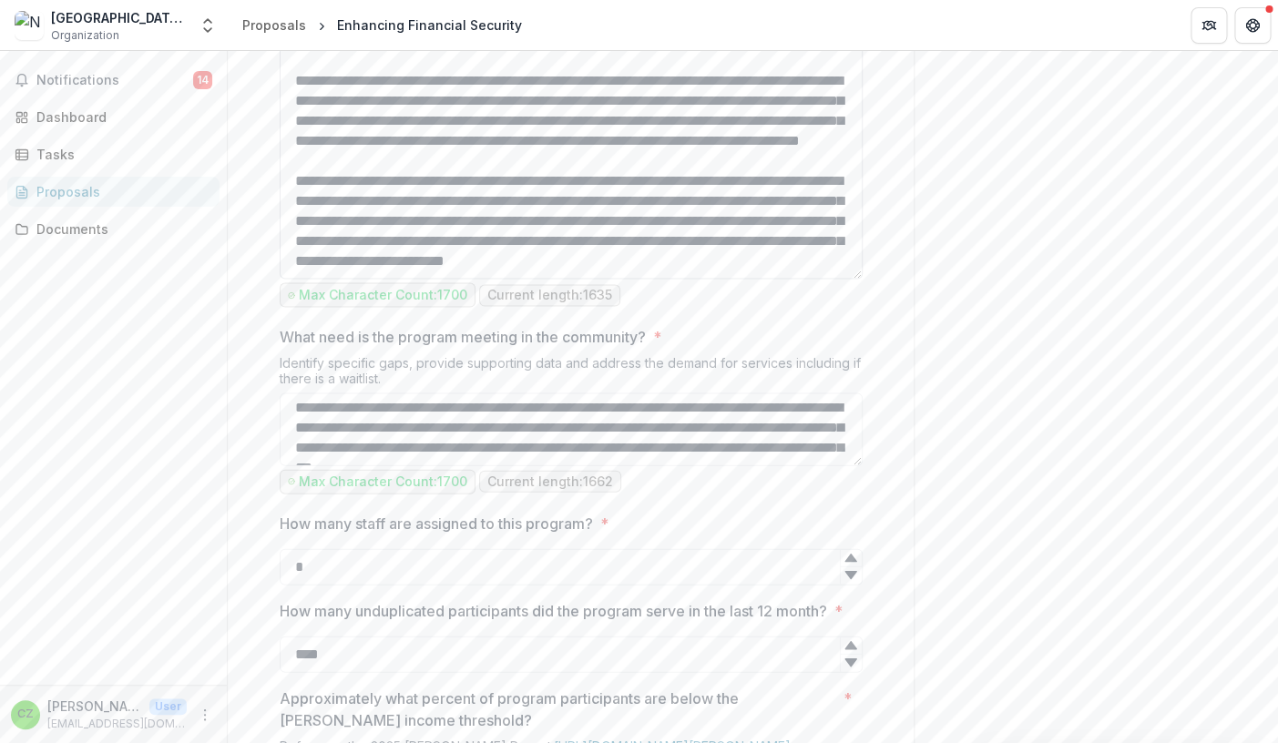
scroll to position [142, 0]
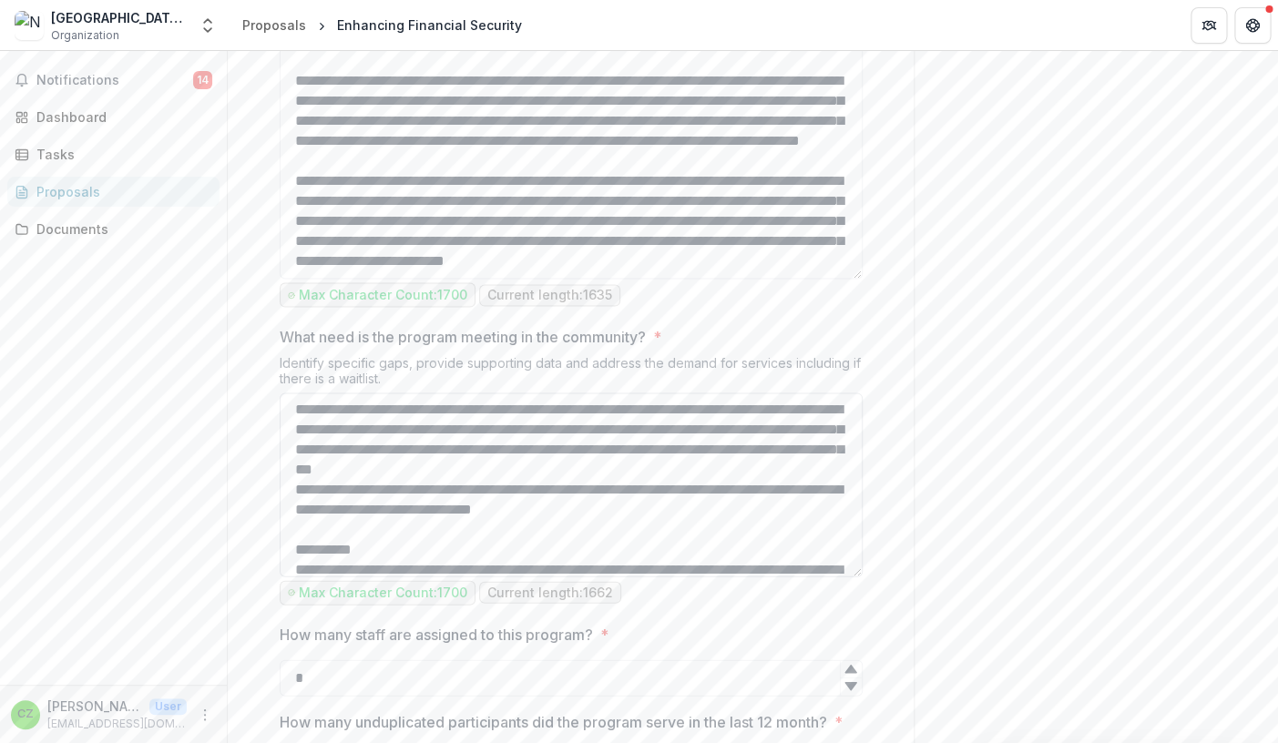
drag, startPoint x: 857, startPoint y: 632, endPoint x: 874, endPoint y: 743, distance: 112.5
click at [862, 577] on textarea "What need is the program meeting in the community? *" at bounding box center [571, 485] width 583 height 184
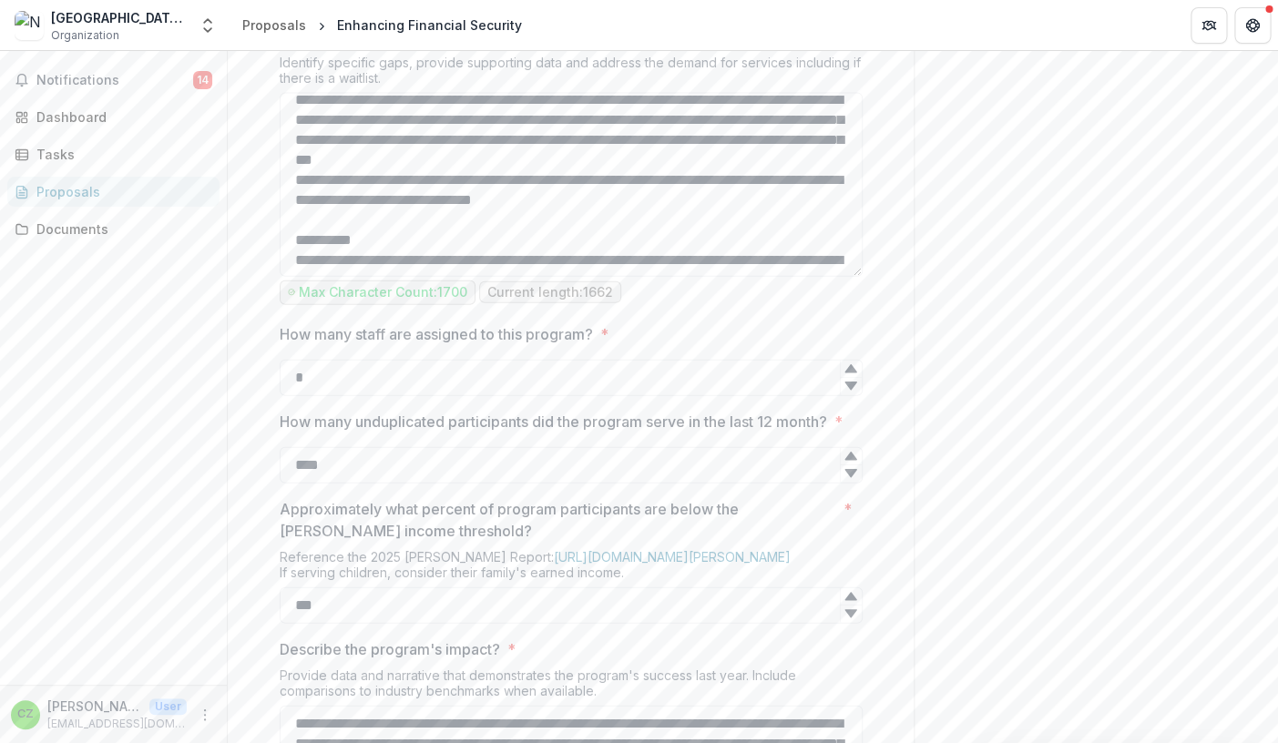
scroll to position [1601, 0]
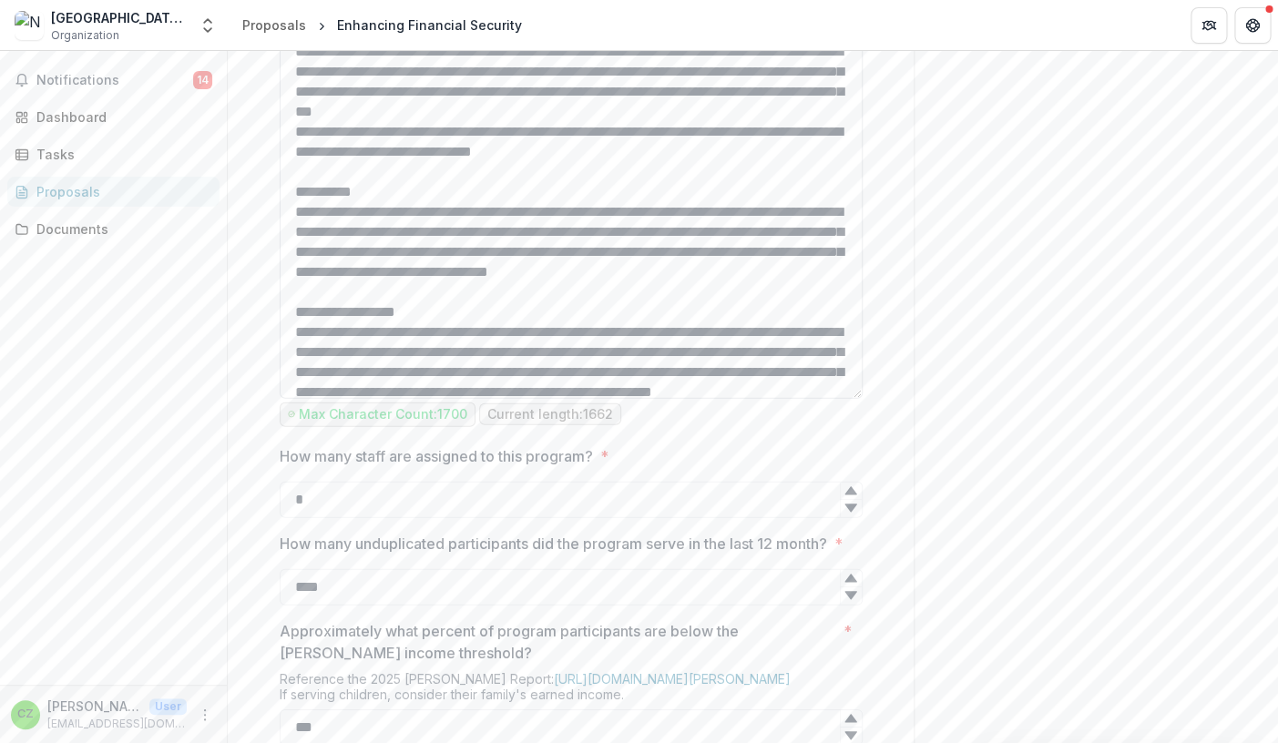
drag, startPoint x: 858, startPoint y: 394, endPoint x: 875, endPoint y: 565, distance: 171.2
click at [862, 399] on textarea "What need is the program meeting in the community? *" at bounding box center [571, 222] width 583 height 354
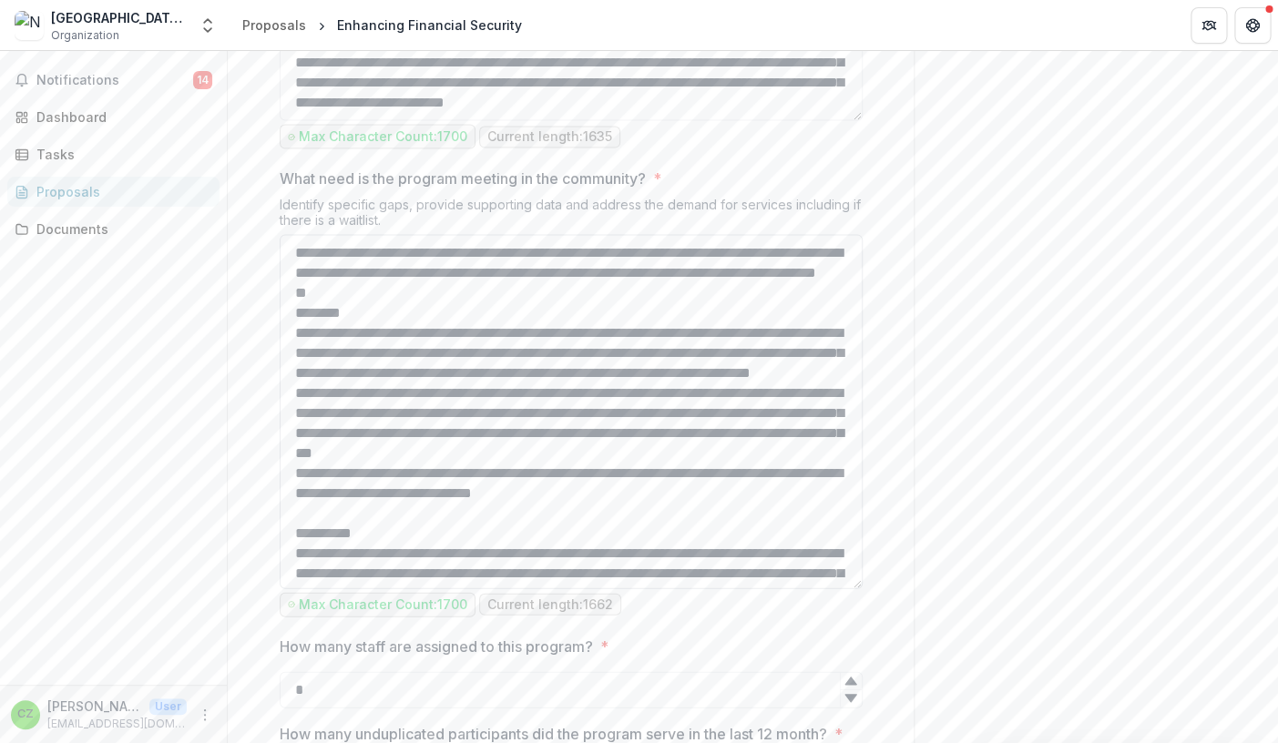
scroll to position [1395, 0]
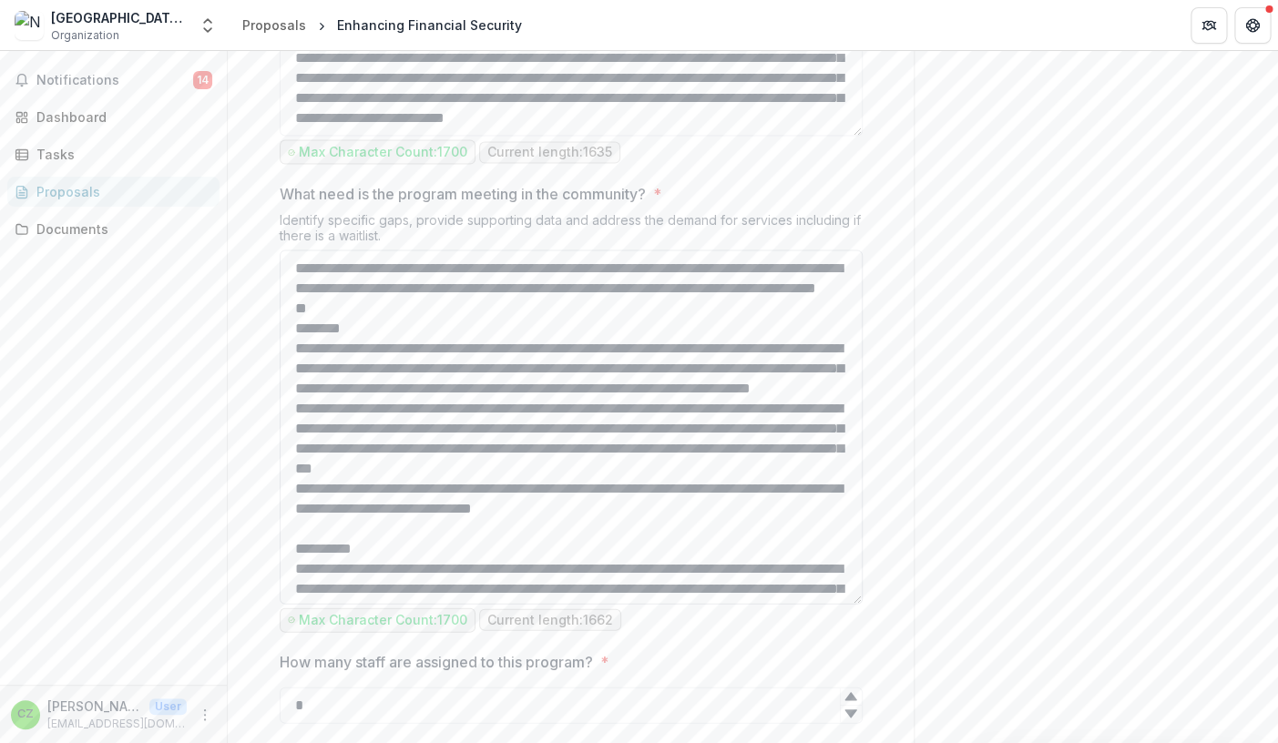
type textarea "**********"
click at [572, 484] on textarea "What need is the program meeting in the community? *" at bounding box center [571, 427] width 583 height 354
click at [295, 482] on textarea "What need is the program meeting in the community? *" at bounding box center [571, 427] width 583 height 354
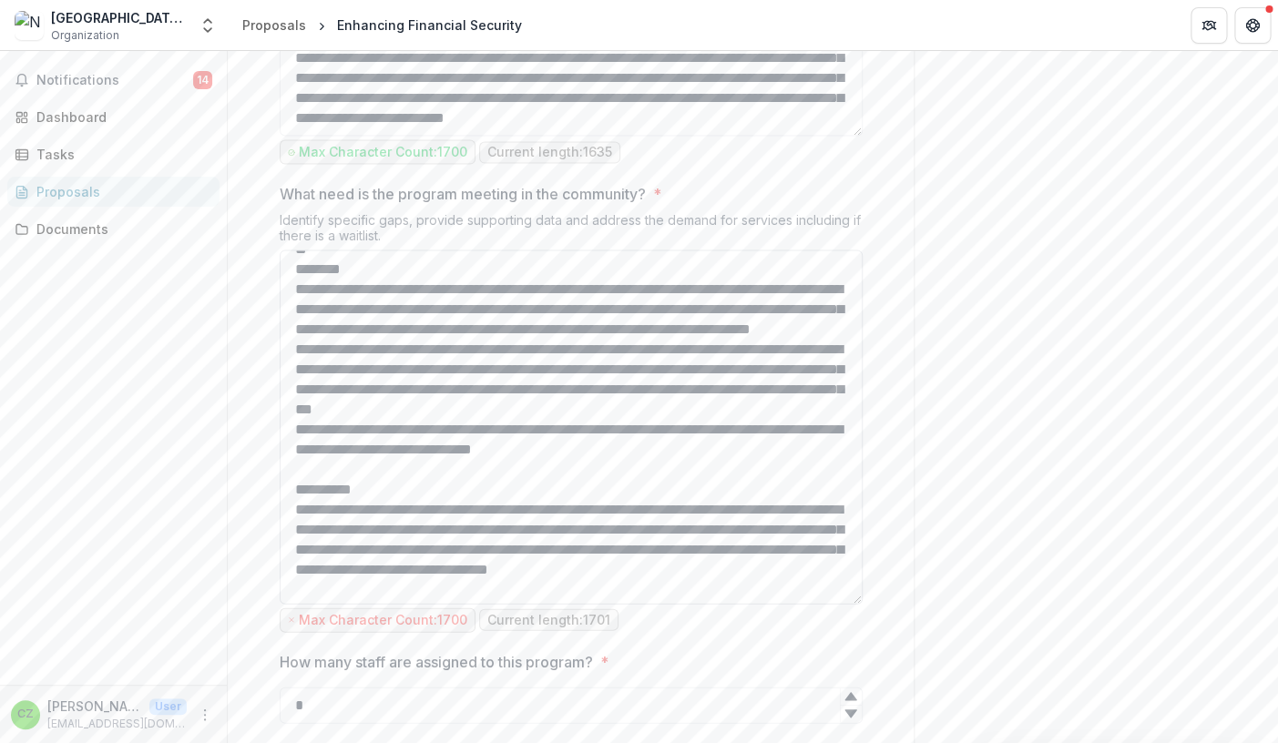
scroll to position [86, 0]
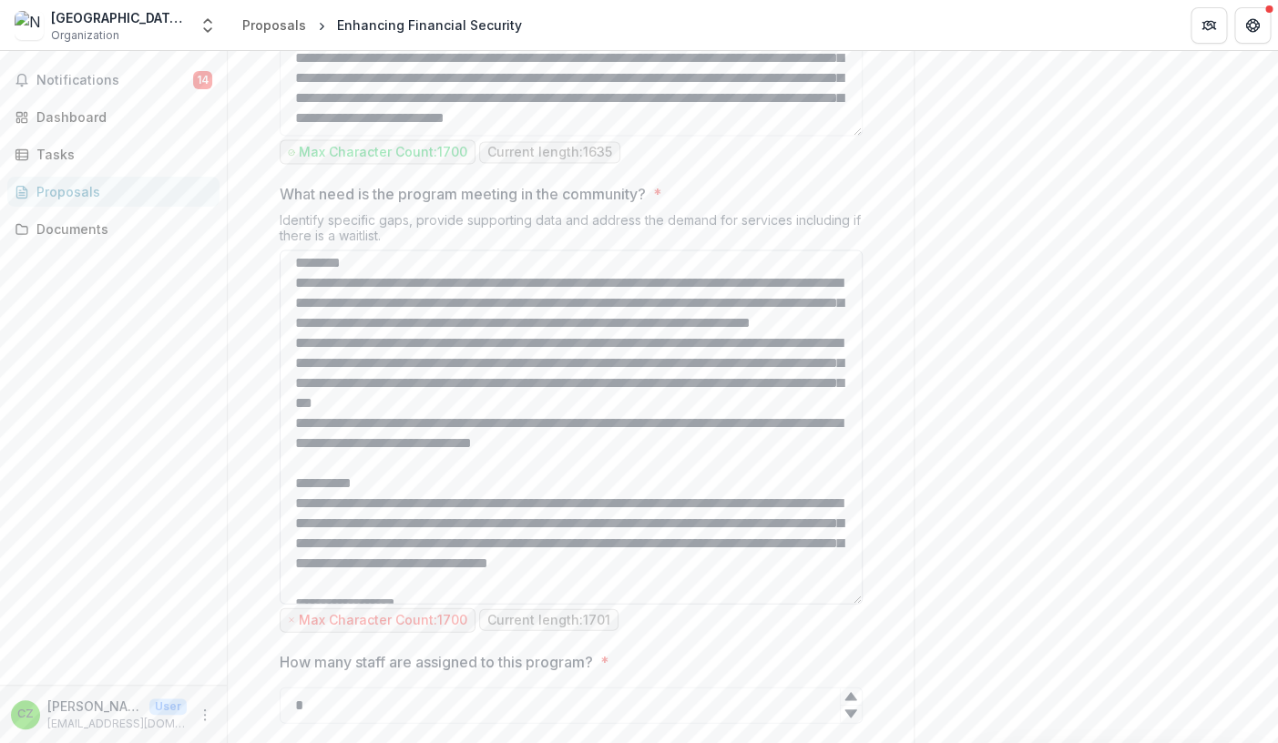
click at [374, 534] on textarea "What need is the program meeting in the community? *" at bounding box center [571, 427] width 583 height 354
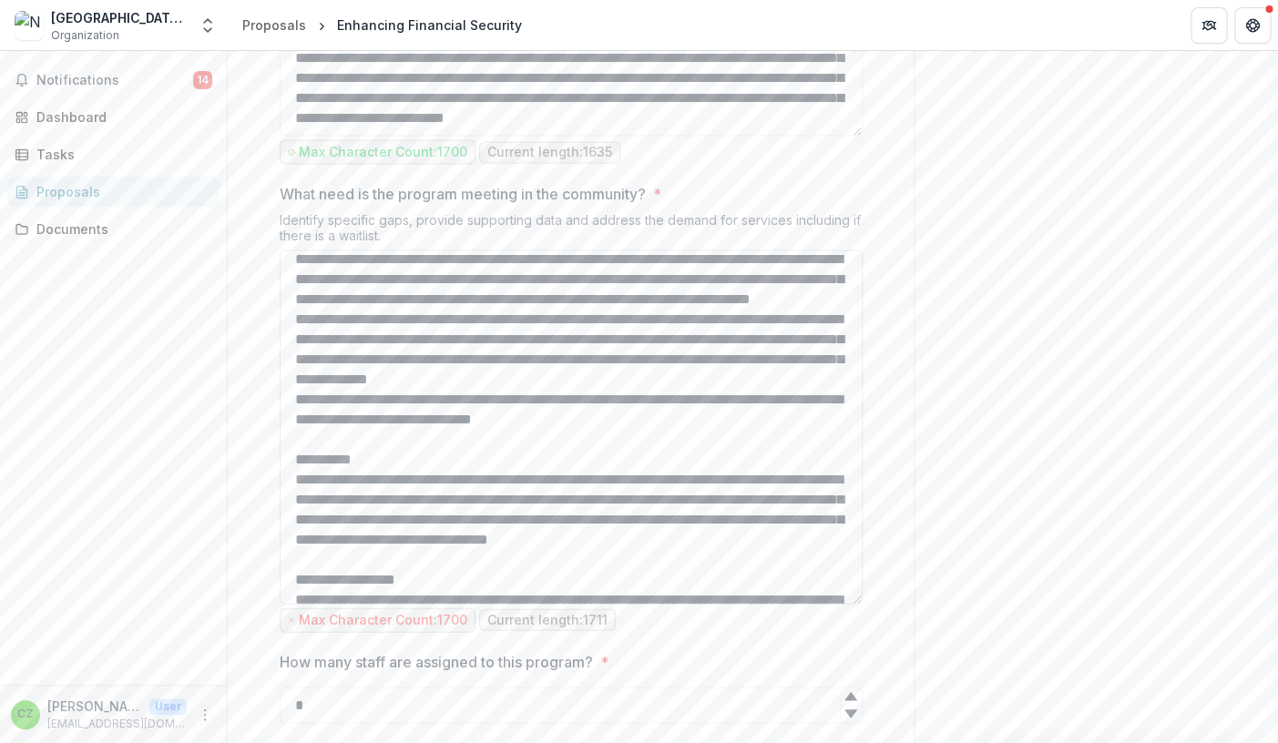
scroll to position [111, 0]
click at [466, 549] on textarea "What need is the program meeting in the community? *" at bounding box center [571, 427] width 583 height 354
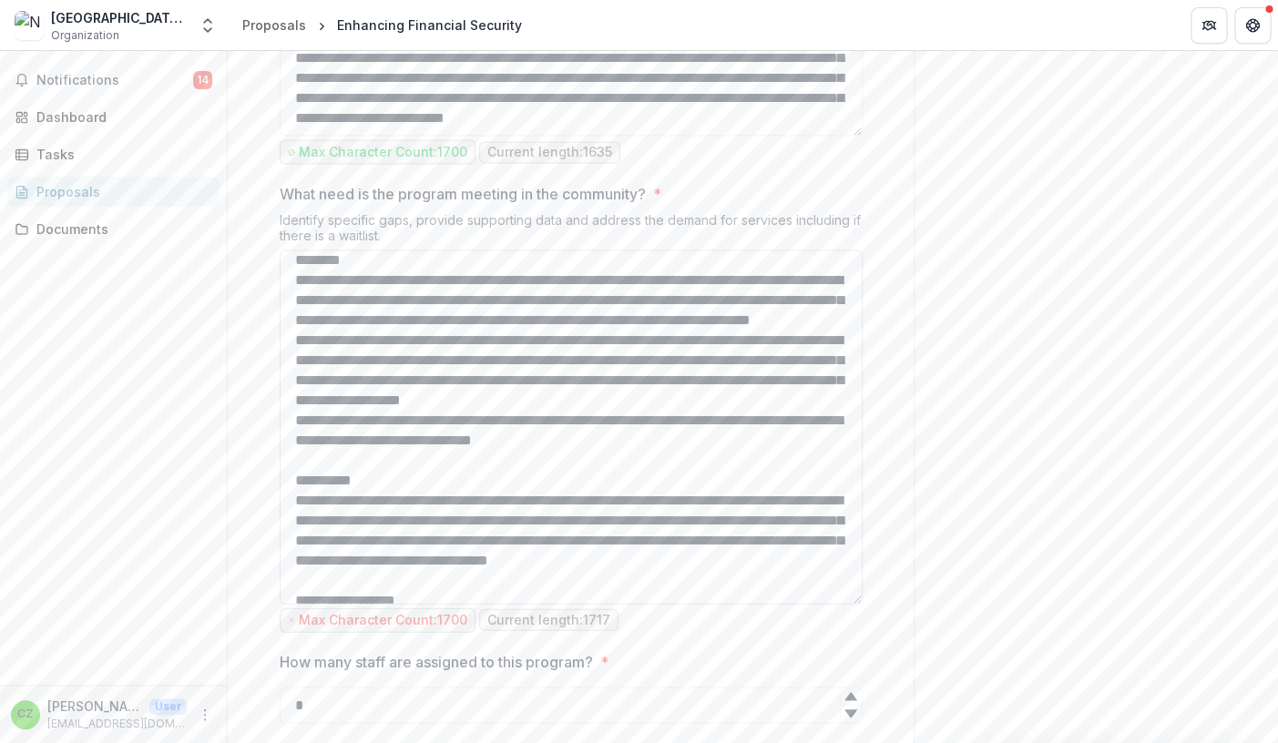
scroll to position [87, 0]
click at [512, 577] on textarea "What need is the program meeting in the community? *" at bounding box center [571, 427] width 583 height 354
click at [549, 575] on textarea "What need is the program meeting in the community? *" at bounding box center [571, 427] width 583 height 354
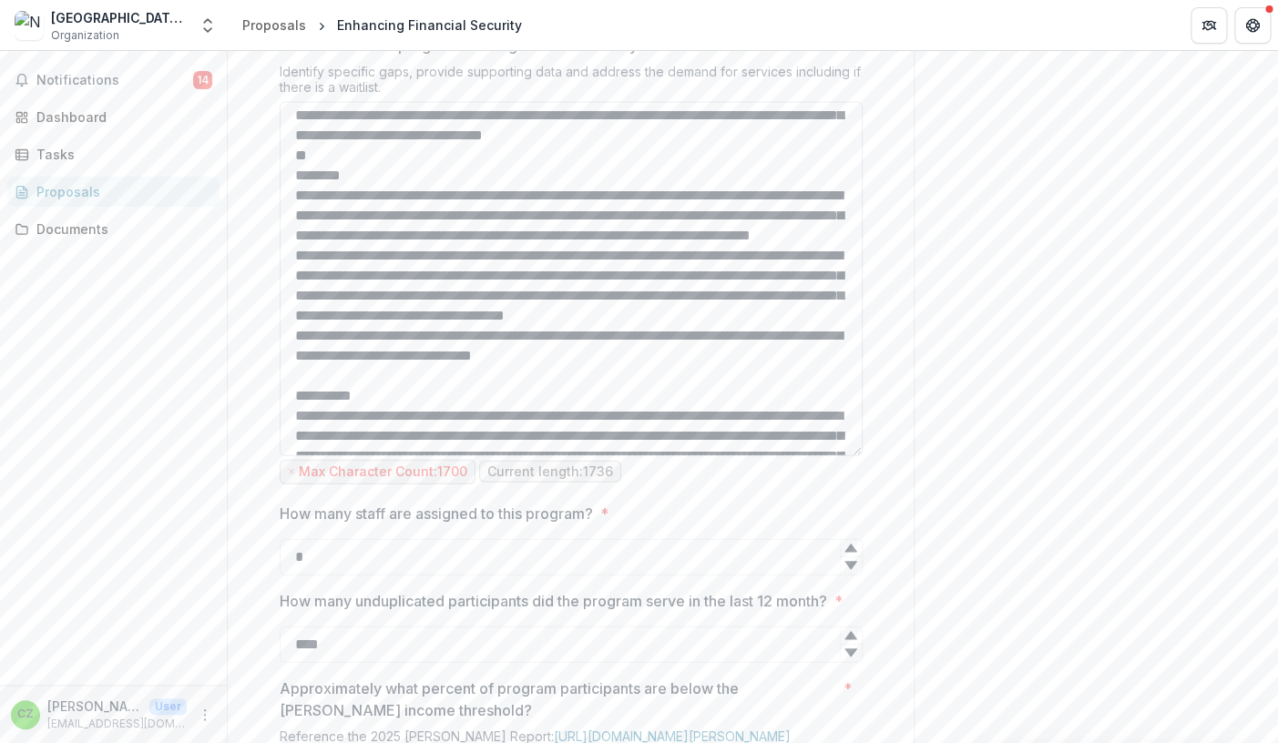
scroll to position [0, 0]
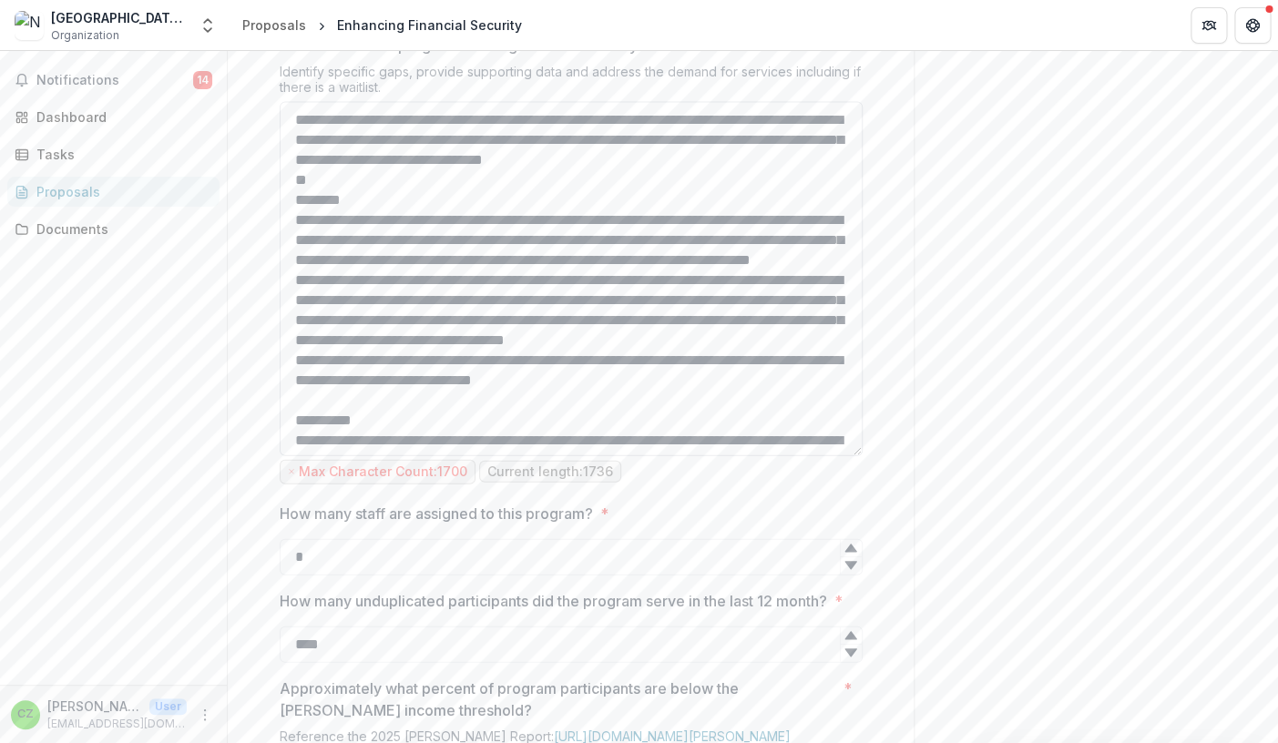
drag, startPoint x: 826, startPoint y: 333, endPoint x: 282, endPoint y: 295, distance: 545.1
click at [282, 295] on textarea "What need is the program meeting in the community? *" at bounding box center [571, 279] width 583 height 354
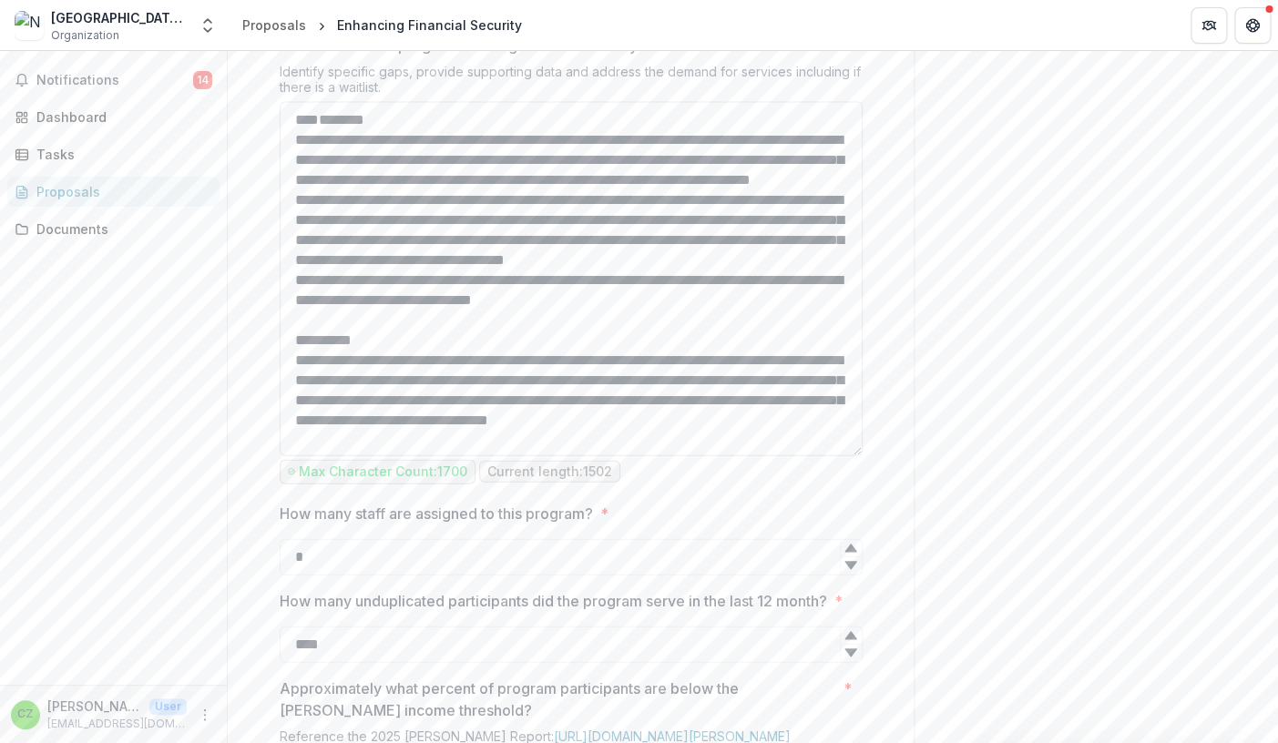
click at [301, 316] on textarea "What need is the program meeting in the community? *" at bounding box center [571, 279] width 583 height 354
click at [297, 331] on textarea "What need is the program meeting in the community? *" at bounding box center [571, 279] width 583 height 354
click at [297, 456] on textarea "What need is the program meeting in the community? *" at bounding box center [571, 279] width 583 height 354
click at [474, 456] on textarea "What need is the program meeting in the community? *" at bounding box center [571, 279] width 583 height 354
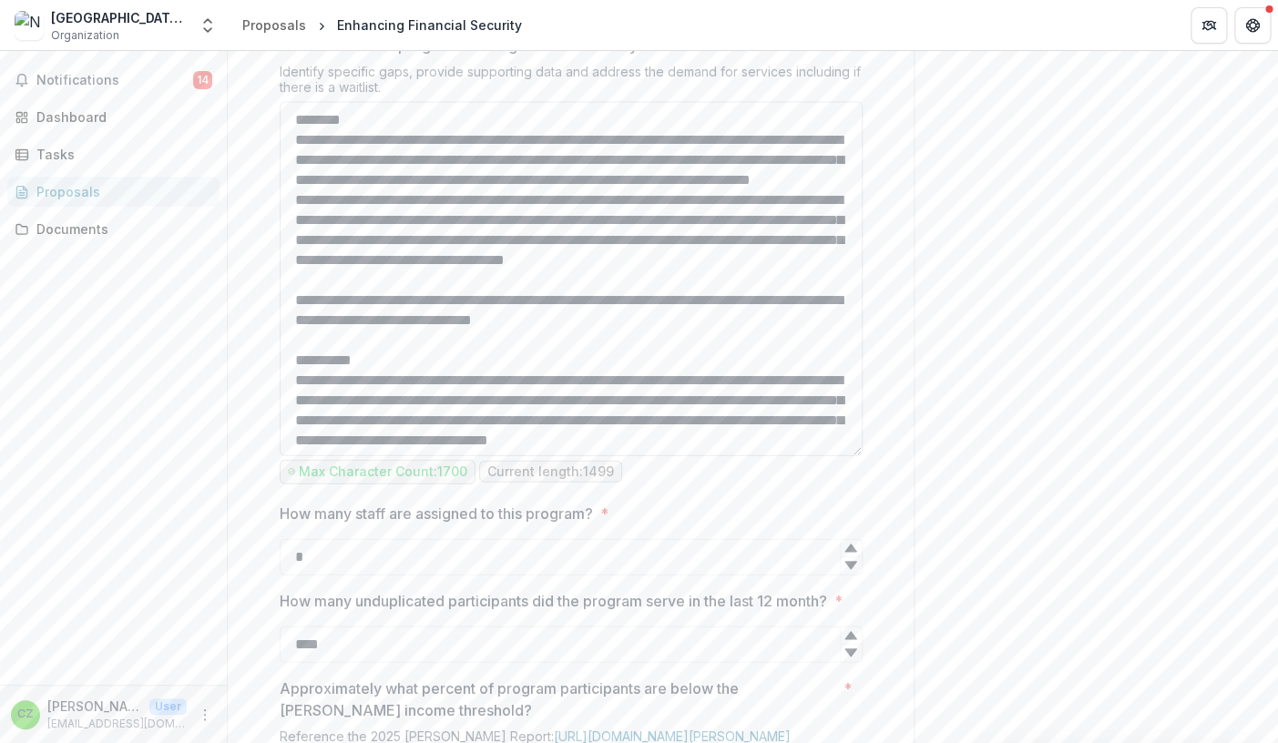
click at [471, 456] on textarea "What need is the program meeting in the community? *" at bounding box center [571, 279] width 583 height 354
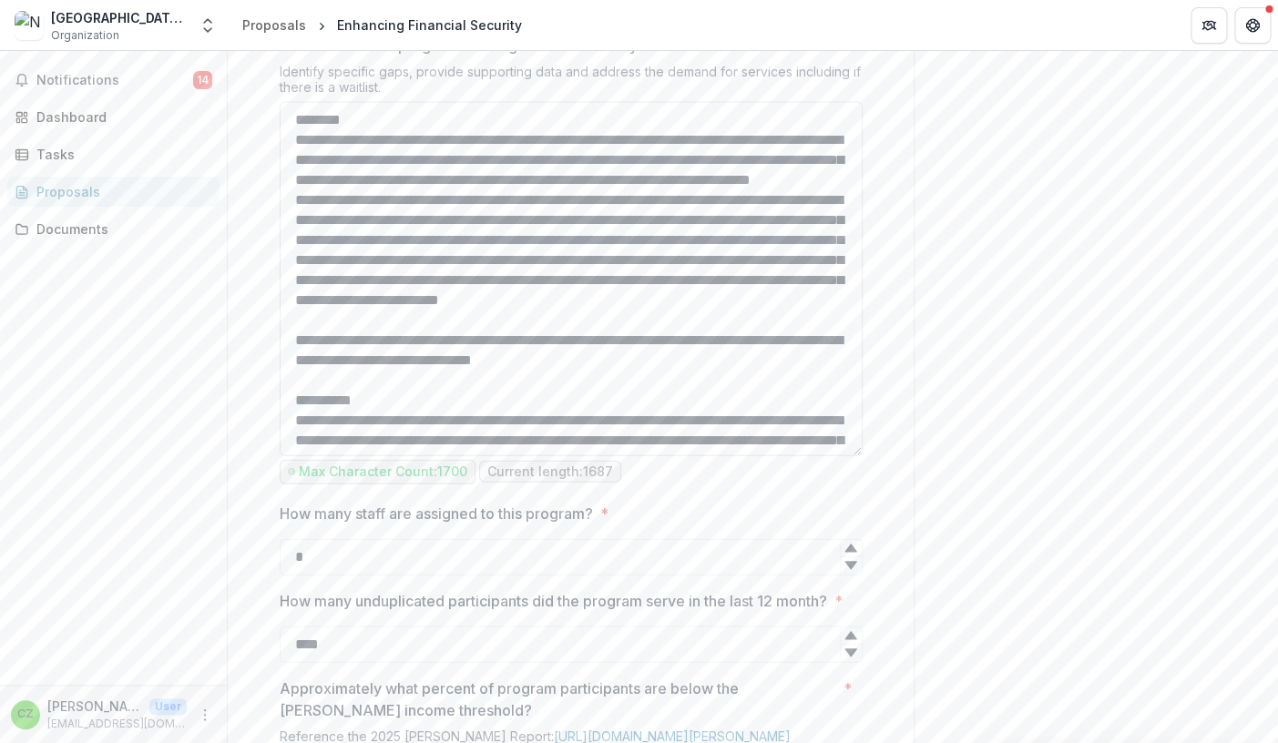
click at [473, 456] on textarea "What need is the program meeting in the community? *" at bounding box center [571, 279] width 583 height 354
click at [551, 456] on textarea "What need is the program meeting in the community? *" at bounding box center [571, 279] width 583 height 354
click at [590, 456] on textarea "What need is the program meeting in the community? *" at bounding box center [571, 279] width 583 height 354
click at [700, 456] on textarea "What need is the program meeting in the community? *" at bounding box center [571, 279] width 583 height 354
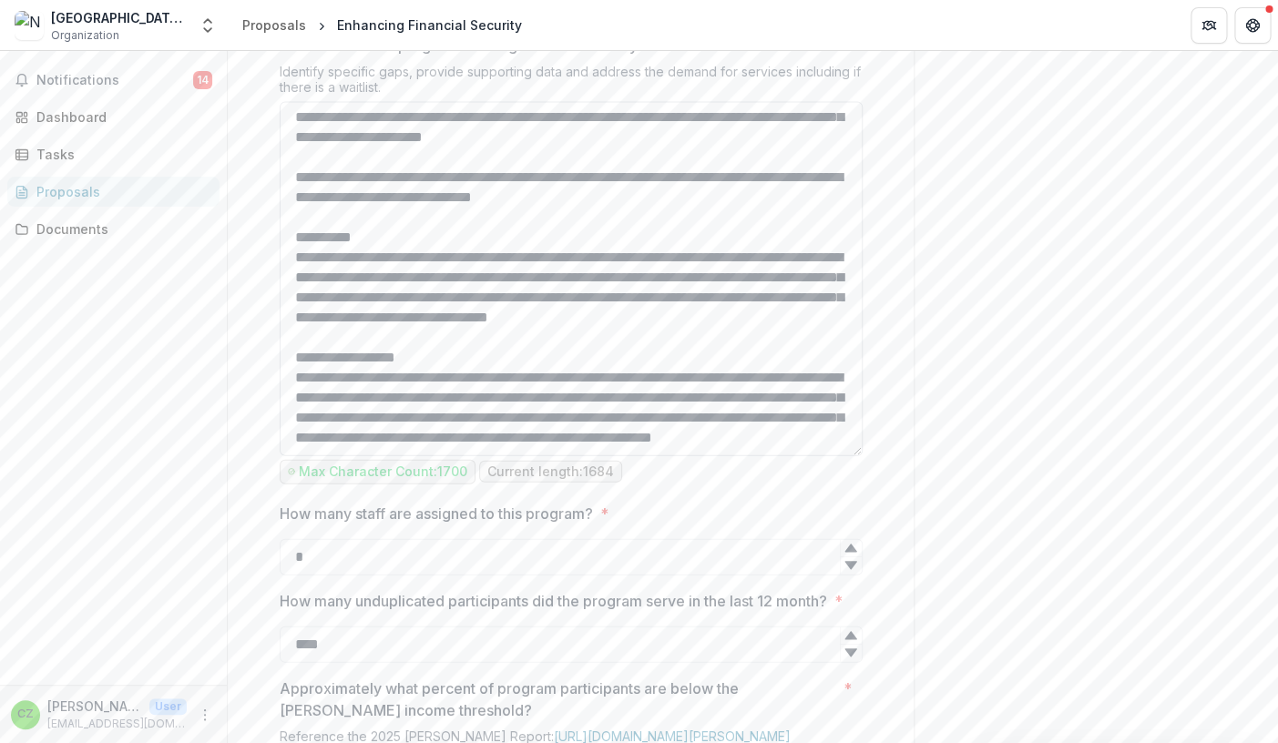
scroll to position [283, 0]
click at [476, 456] on textarea "What need is the program meeting in the community? *" at bounding box center [571, 279] width 583 height 354
click at [637, 456] on textarea "What need is the program meeting in the community? *" at bounding box center [571, 279] width 583 height 354
click at [510, 456] on textarea "What need is the program meeting in the community? *" at bounding box center [571, 279] width 583 height 354
click at [296, 456] on textarea "What need is the program meeting in the community? *" at bounding box center [571, 279] width 583 height 354
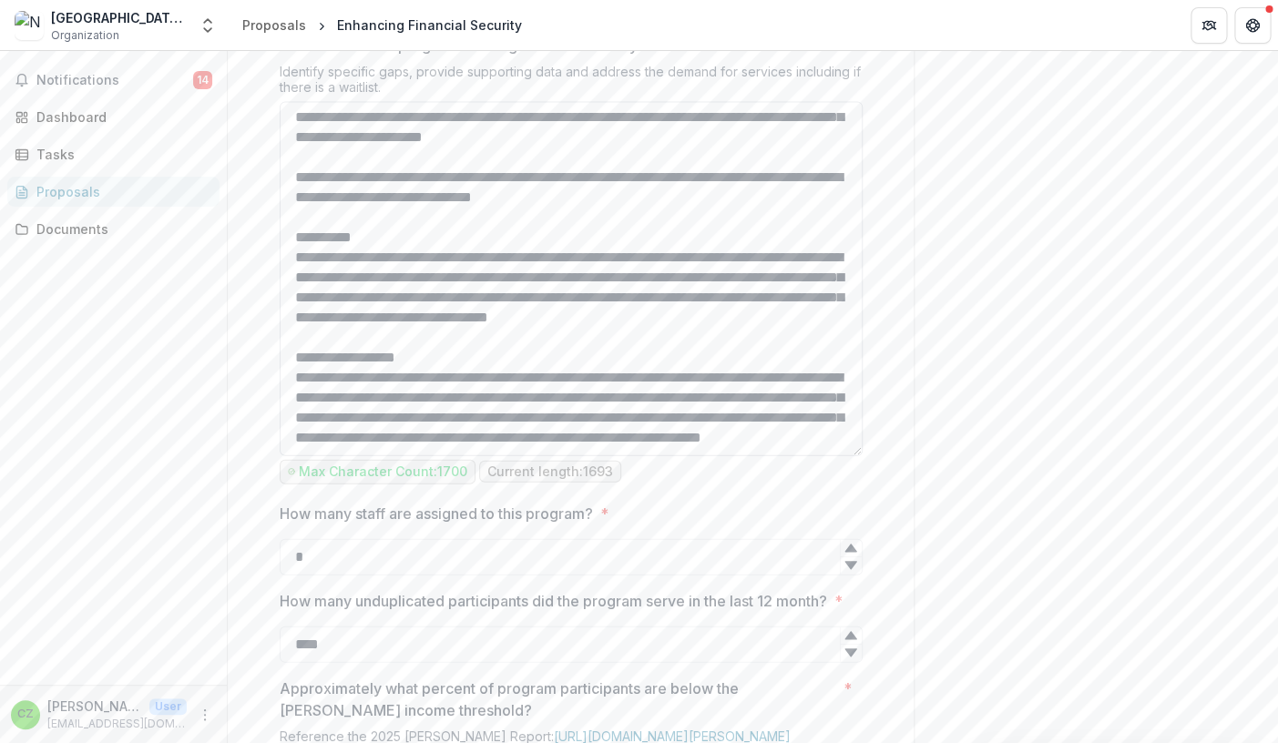
scroll to position [266, 0]
click at [362, 456] on textarea "What need is the program meeting in the community? *" at bounding box center [571, 279] width 583 height 354
click at [555, 456] on textarea "What need is the program meeting in the community? *" at bounding box center [571, 279] width 583 height 354
click at [733, 456] on textarea "What need is the program meeting in the community? *" at bounding box center [571, 279] width 583 height 354
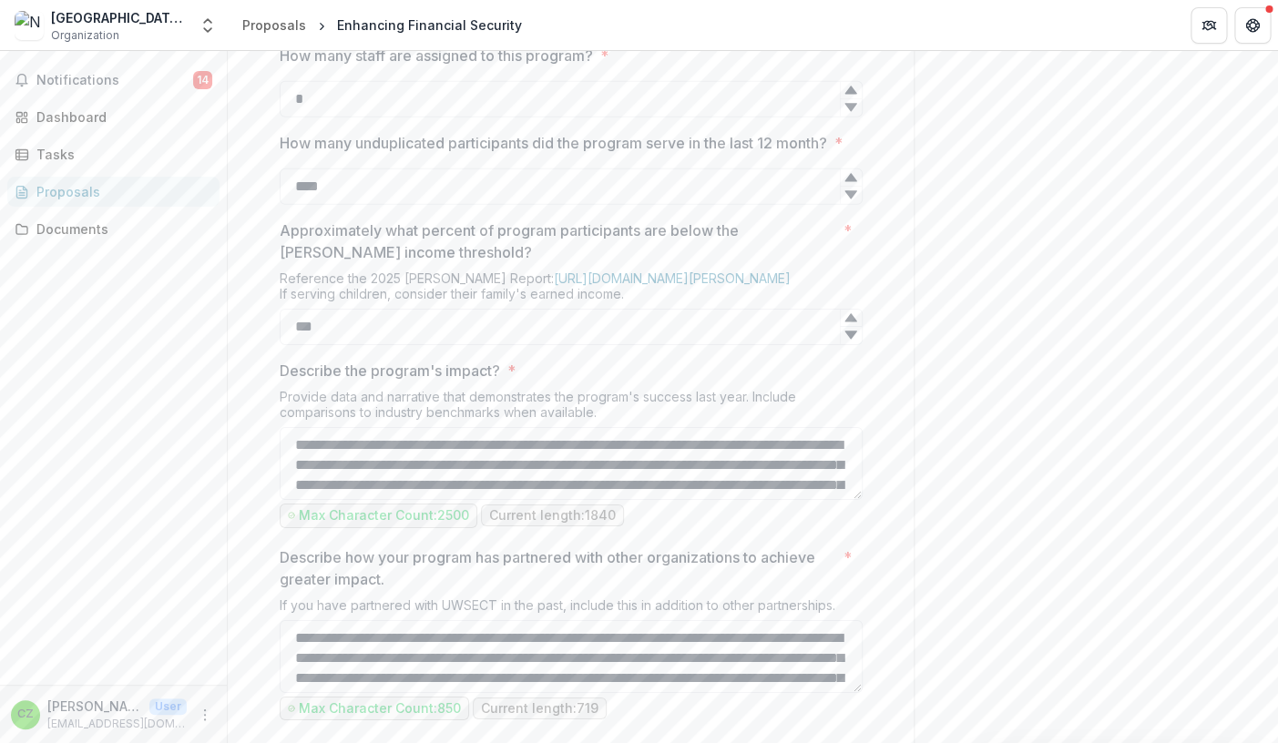
scroll to position [2023, 0]
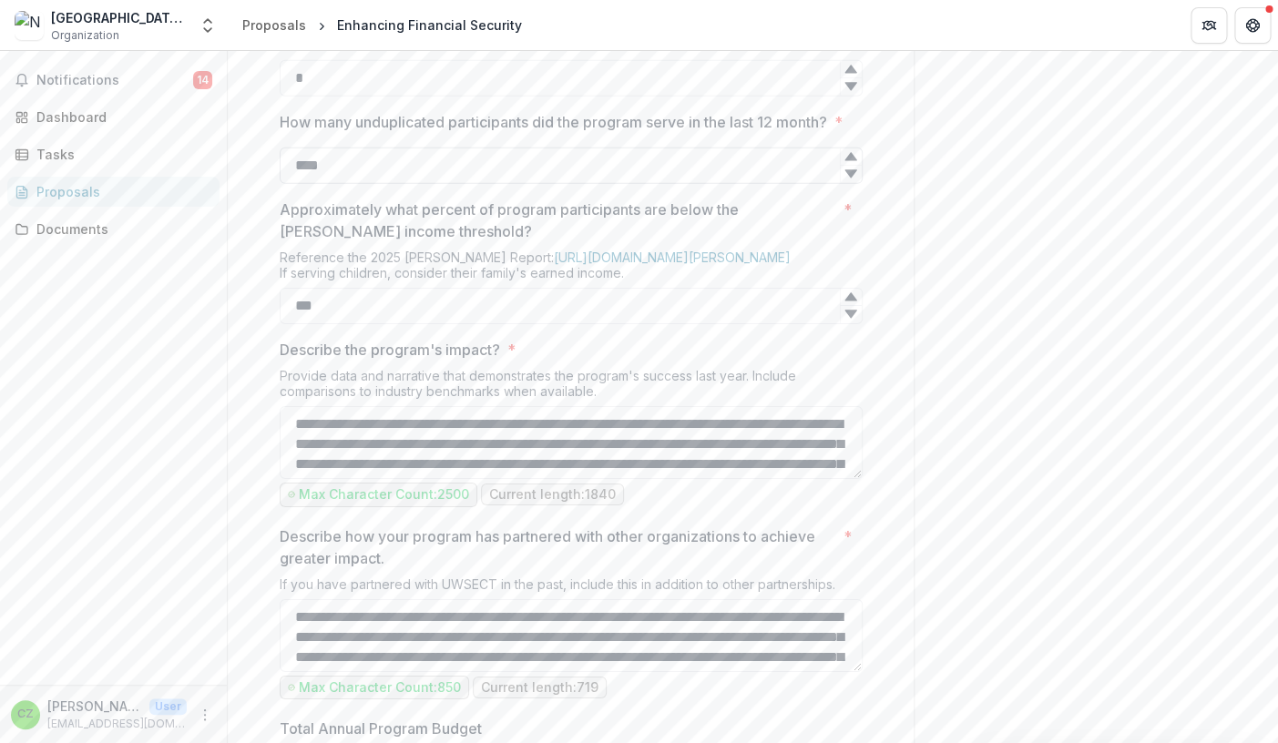
type textarea "**********"
click at [310, 184] on input "****" at bounding box center [571, 166] width 583 height 36
click at [331, 184] on input "****" at bounding box center [571, 166] width 583 height 36
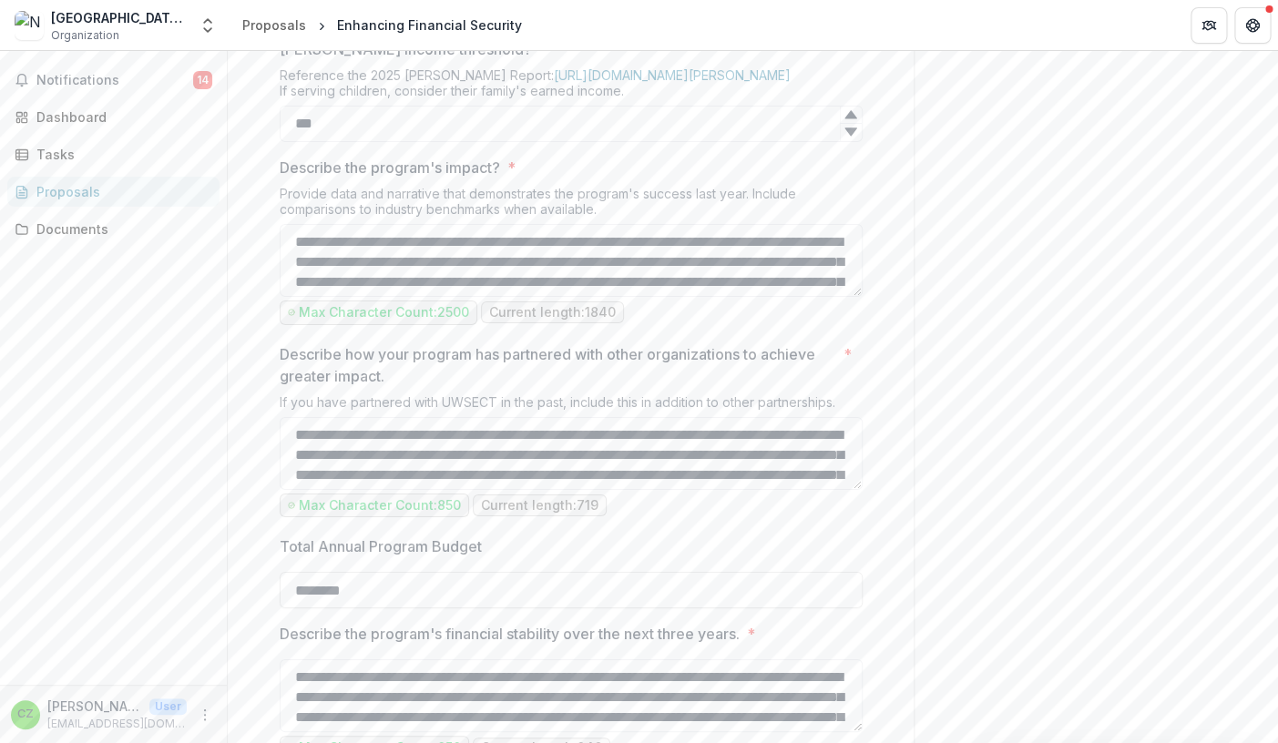
scroll to position [2231, 0]
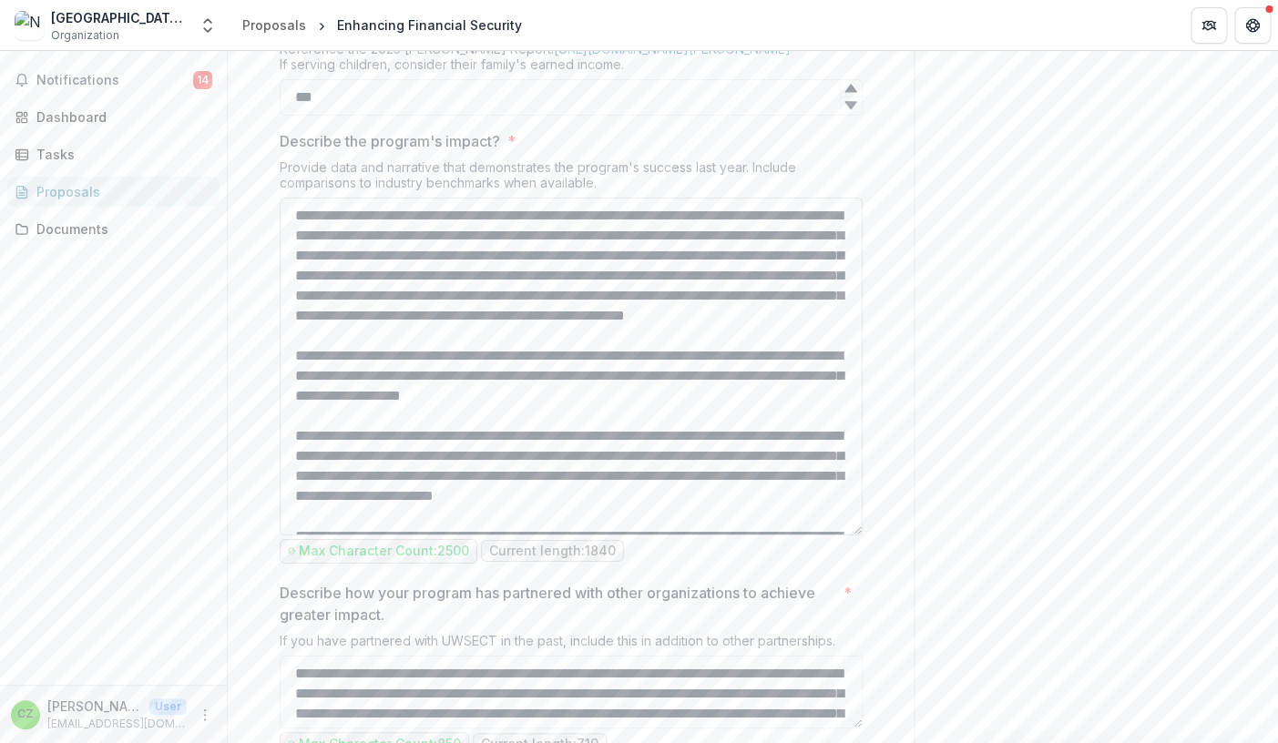
drag, startPoint x: 857, startPoint y: 461, endPoint x: 861, endPoint y: 725, distance: 264.1
click at [861, 536] on textarea "Describe the program's impact? *" at bounding box center [571, 367] width 583 height 338
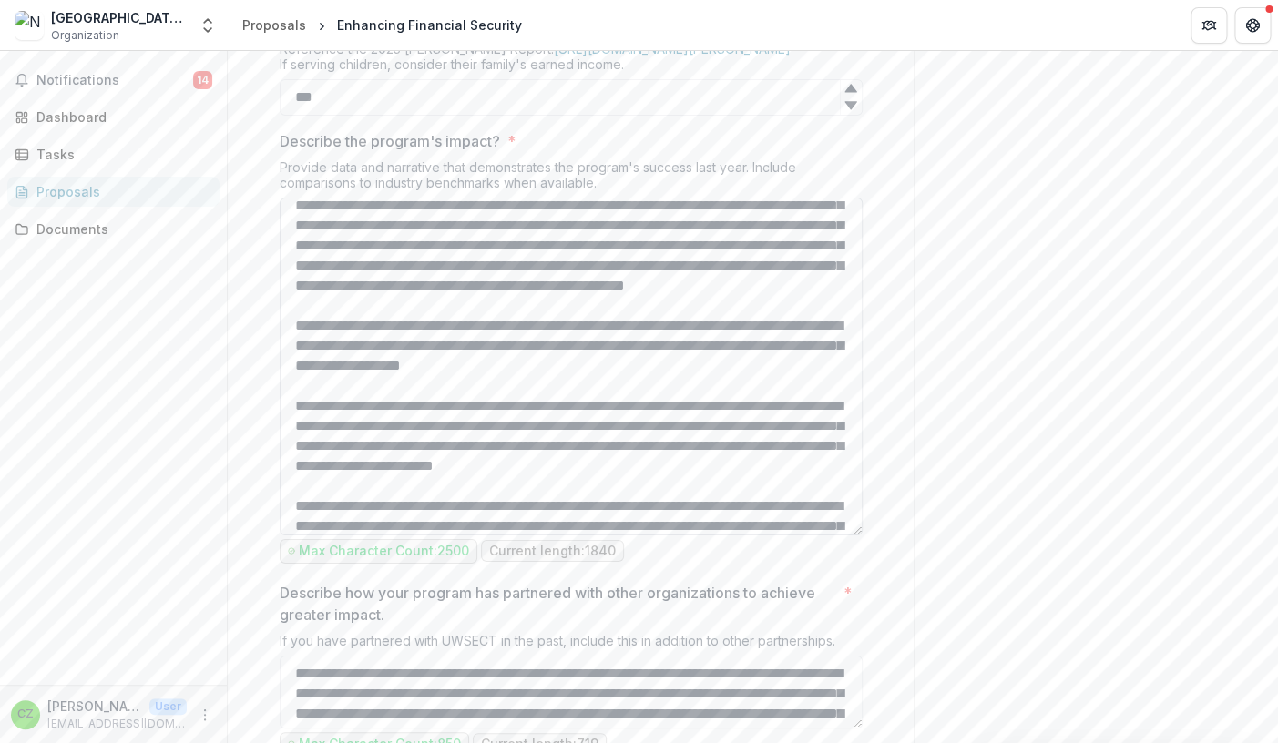
scroll to position [0, 0]
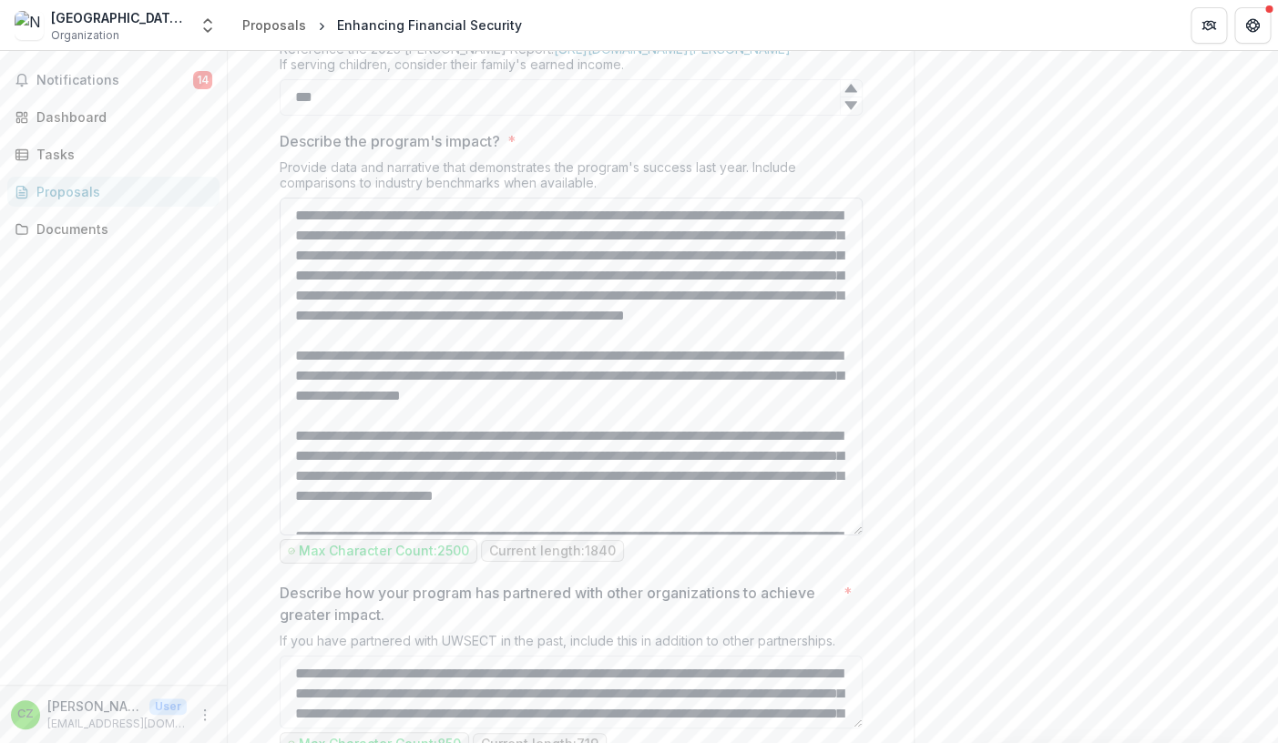
type input "****"
click at [415, 454] on textarea "Describe the program's impact? *" at bounding box center [571, 367] width 583 height 338
click at [406, 450] on textarea "Describe the program's impact? *" at bounding box center [571, 367] width 583 height 338
click at [434, 512] on textarea "Describe the program's impact? *" at bounding box center [571, 367] width 583 height 338
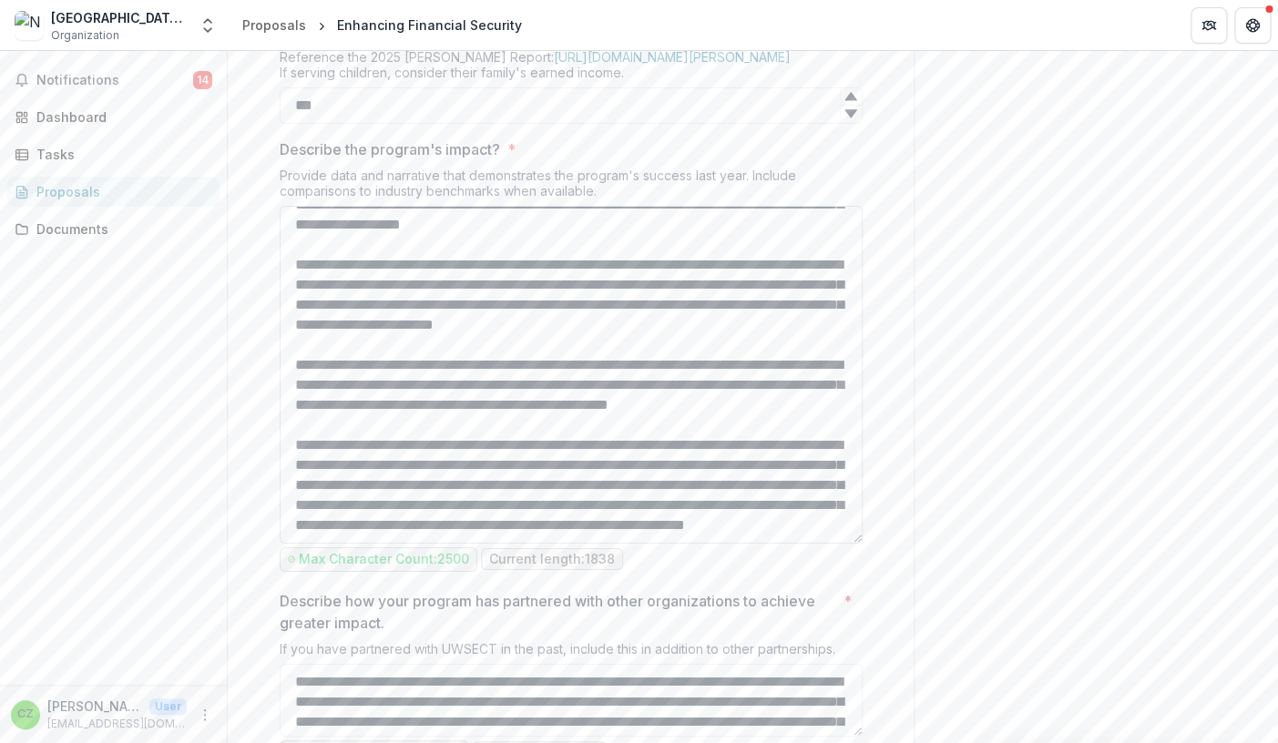
scroll to position [2239, 0]
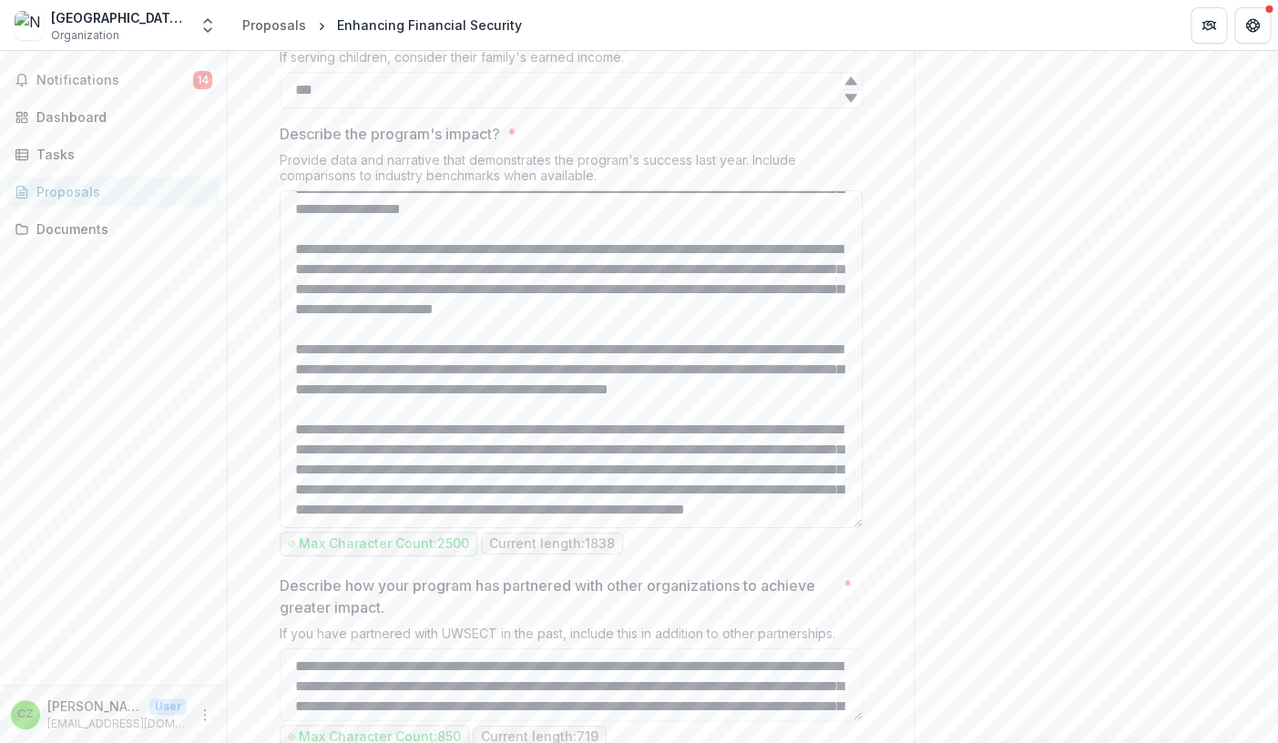
click at [424, 504] on textarea "Describe the program's impact? *" at bounding box center [571, 359] width 583 height 338
click at [387, 506] on textarea "Describe the program's impact? *" at bounding box center [571, 359] width 583 height 338
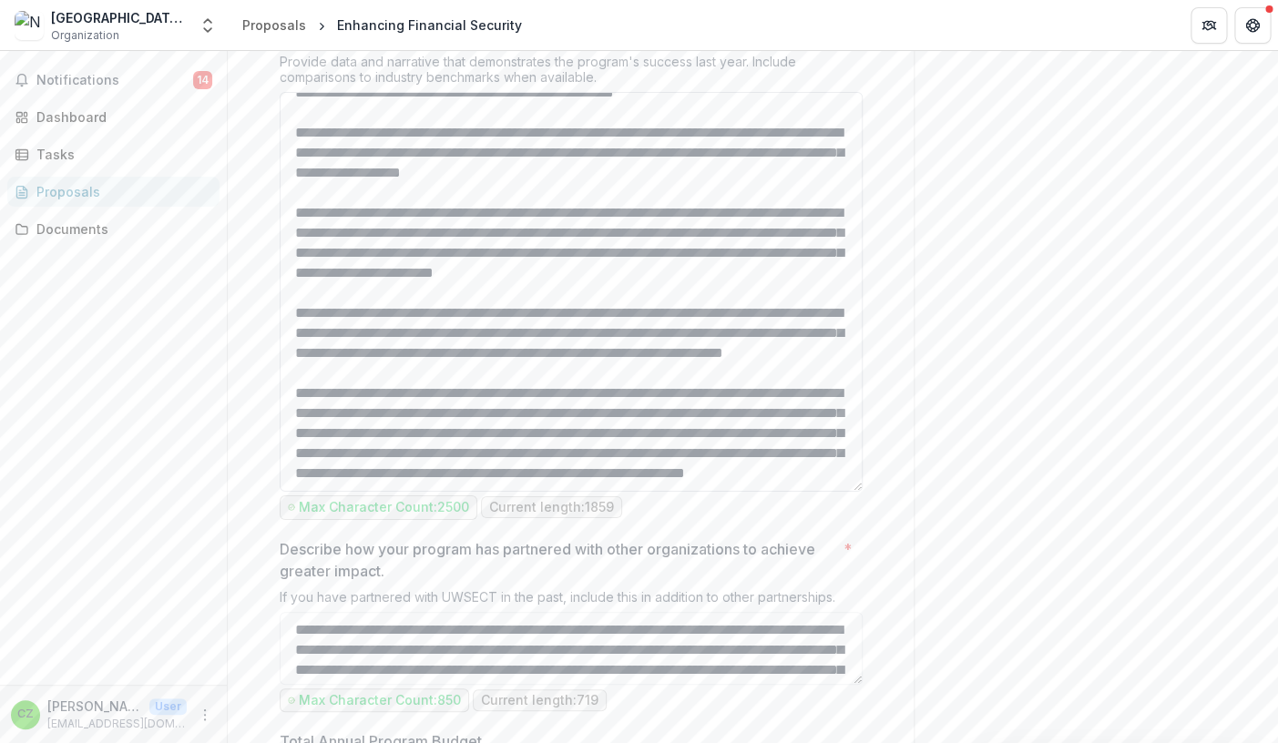
scroll to position [185, 0]
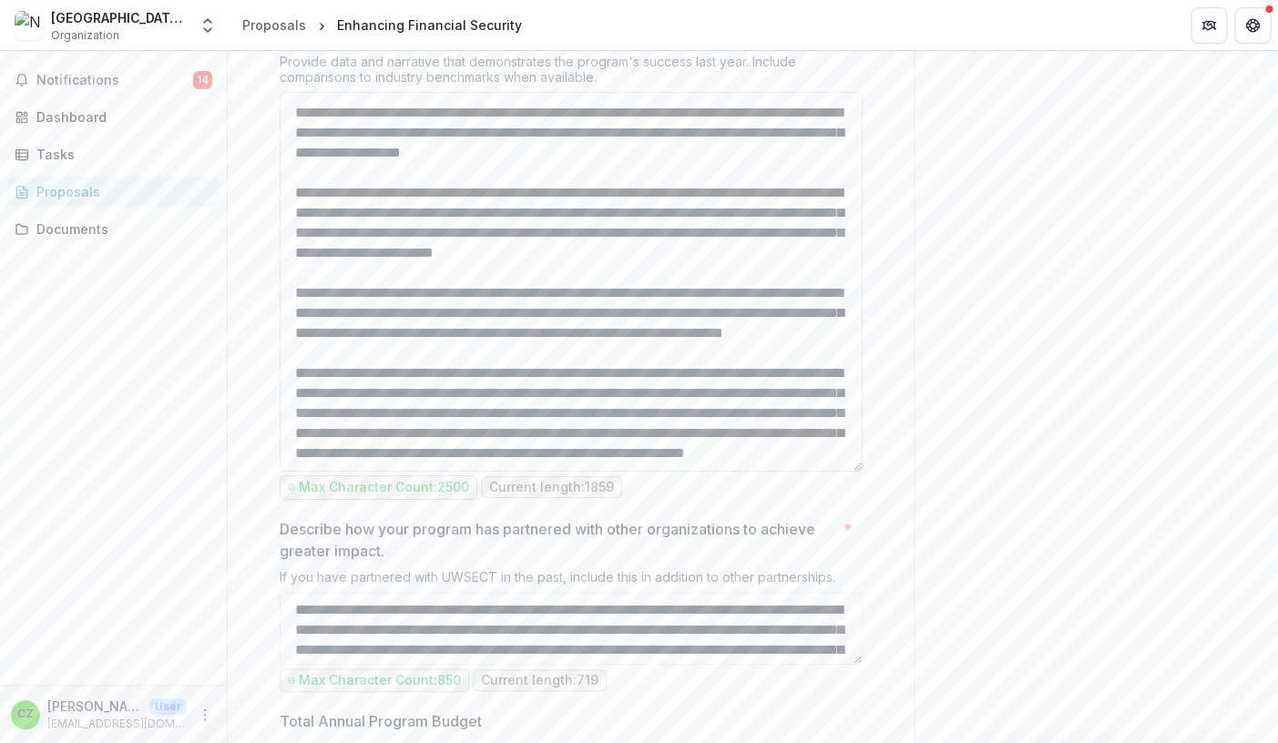
drag, startPoint x: 855, startPoint y: 617, endPoint x: 875, endPoint y: 667, distance: 53.1
click at [862, 472] on textarea "Describe the program's impact? *" at bounding box center [571, 282] width 583 height 380
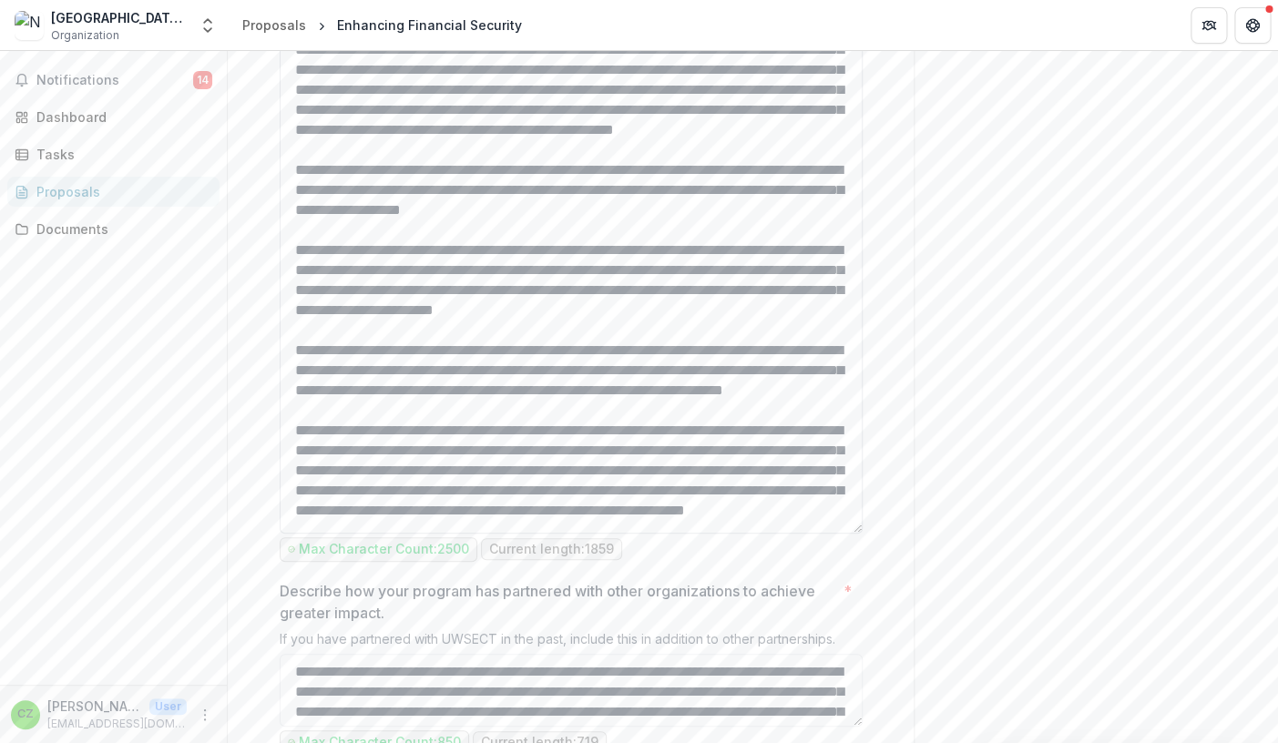
scroll to position [113, 0]
drag, startPoint x: 858, startPoint y: 589, endPoint x: 855, endPoint y: 727, distance: 137.6
click at [855, 534] on textarea "Describe the program's impact? *" at bounding box center [571, 273] width 583 height 522
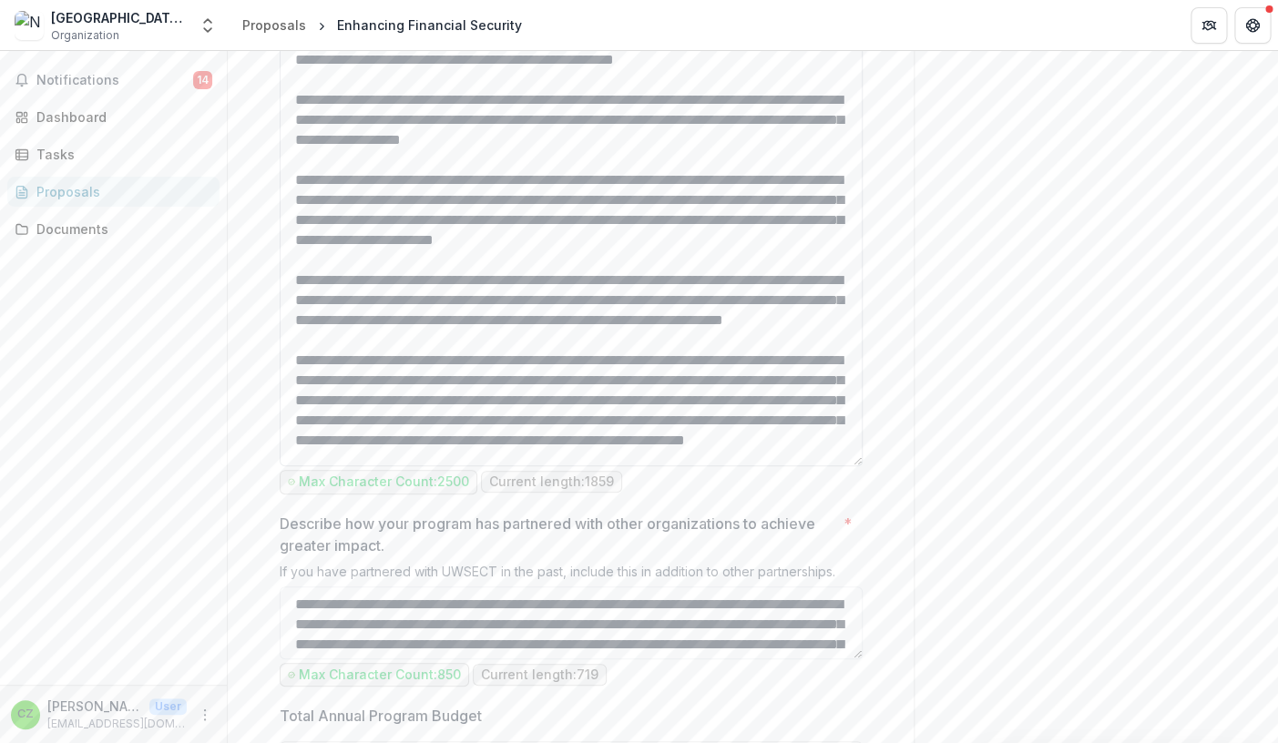
scroll to position [66, 0]
drag, startPoint x: 745, startPoint y: 268, endPoint x: 791, endPoint y: 313, distance: 64.4
click at [791, 313] on textarea "Describe the program's impact? *" at bounding box center [571, 204] width 583 height 525
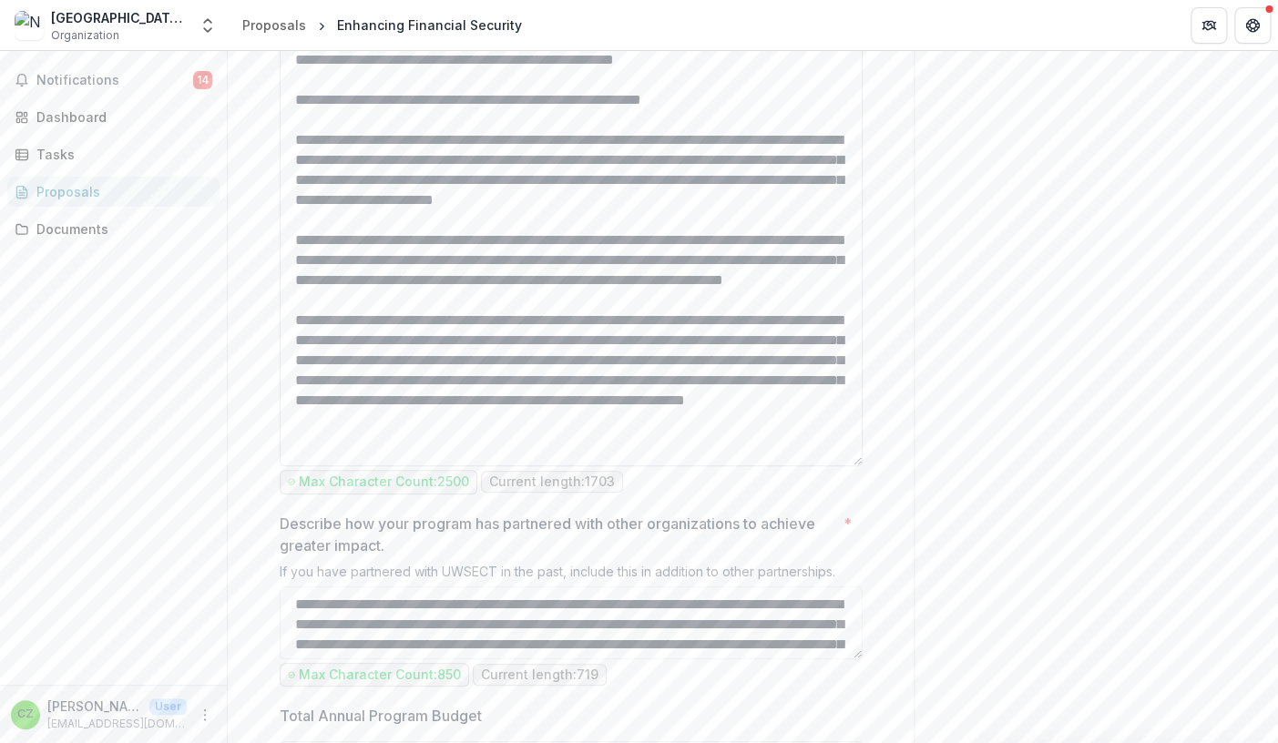
click at [296, 310] on textarea "Describe the program's impact? *" at bounding box center [571, 204] width 583 height 525
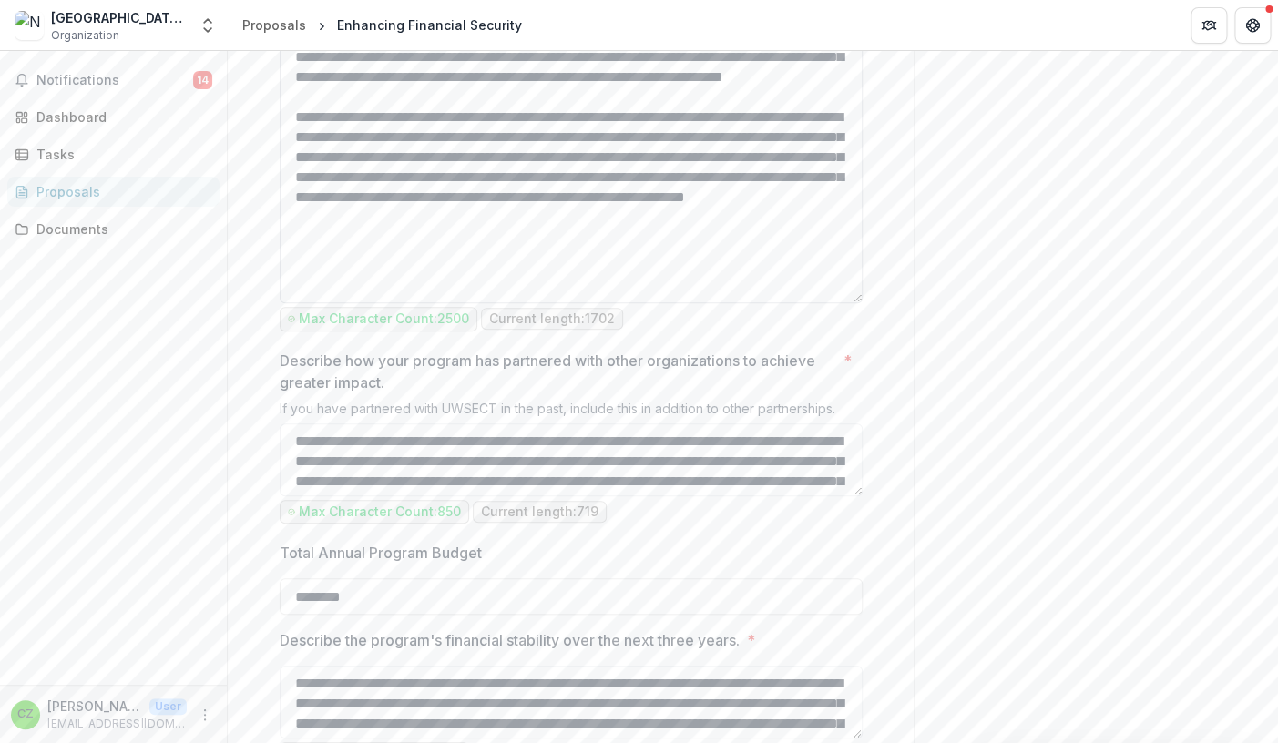
scroll to position [2660, 0]
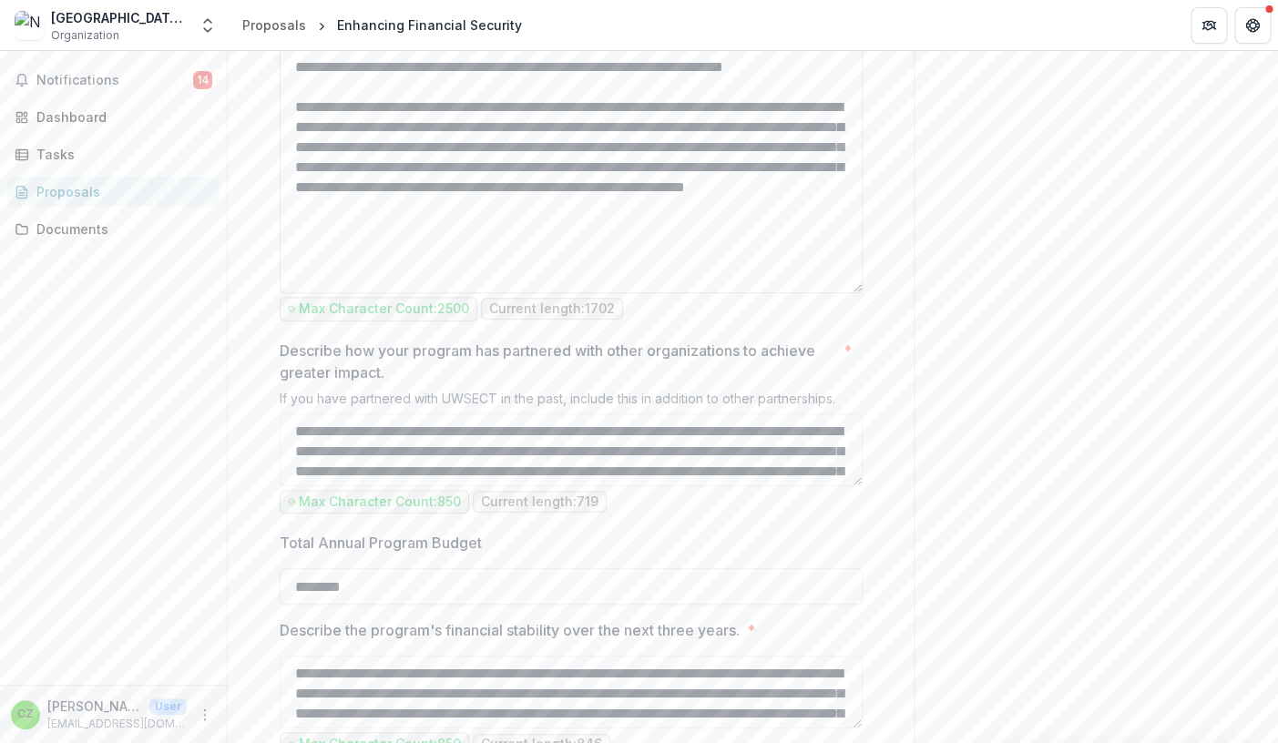
click at [407, 293] on textarea "Describe the program's impact? *" at bounding box center [571, 31] width 583 height 525
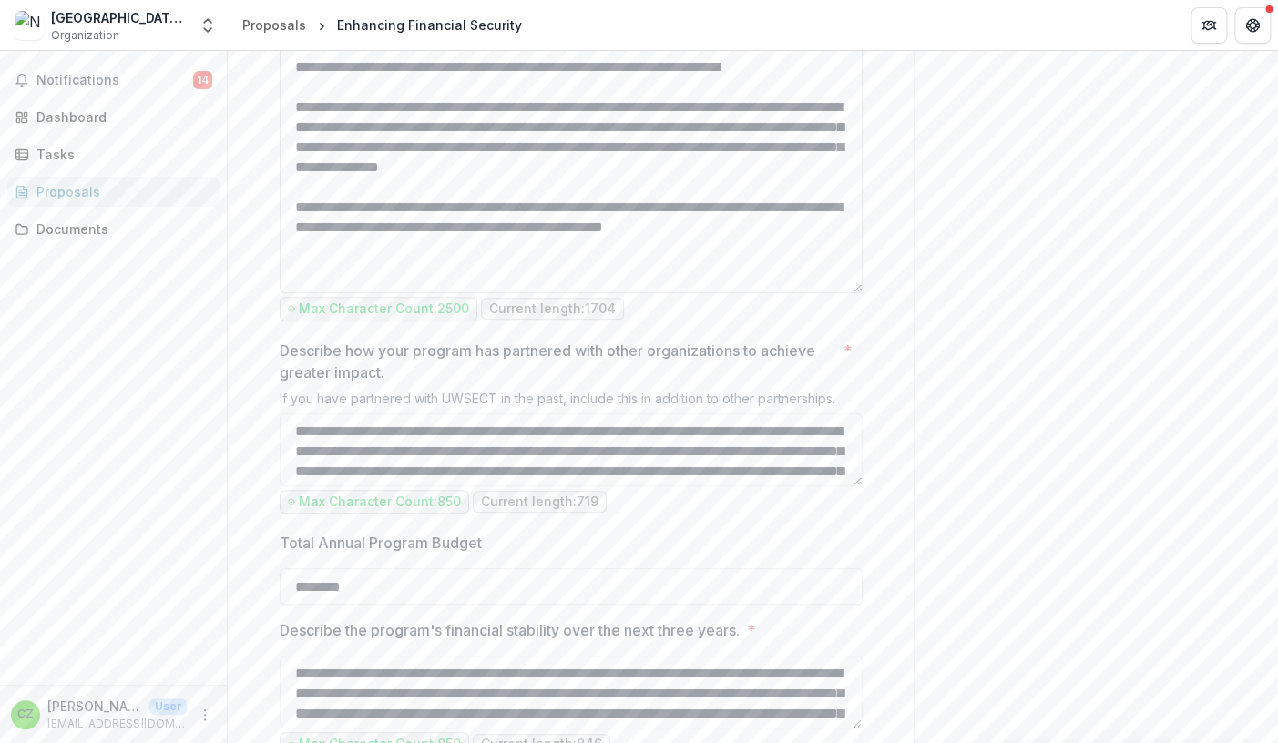
scroll to position [64, 0]
click at [417, 293] on textarea "Describe the program's impact? *" at bounding box center [571, 31] width 583 height 525
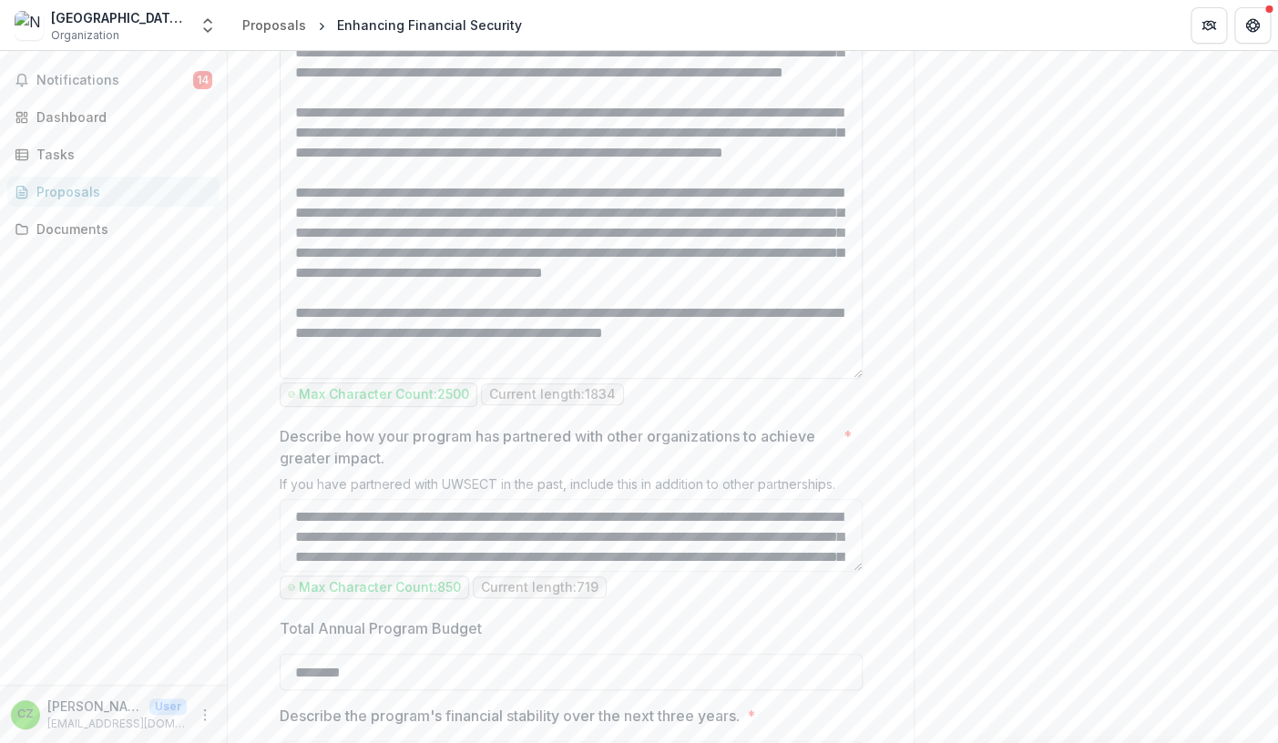
scroll to position [93, 0]
click at [656, 379] on textarea "Describe the program's impact? *" at bounding box center [571, 116] width 583 height 525
click at [371, 379] on textarea "Describe the program's impact? *" at bounding box center [571, 116] width 583 height 525
click at [342, 379] on textarea "Describe the program's impact? *" at bounding box center [571, 116] width 583 height 525
click at [579, 379] on textarea "Describe the program's impact? *" at bounding box center [571, 116] width 583 height 525
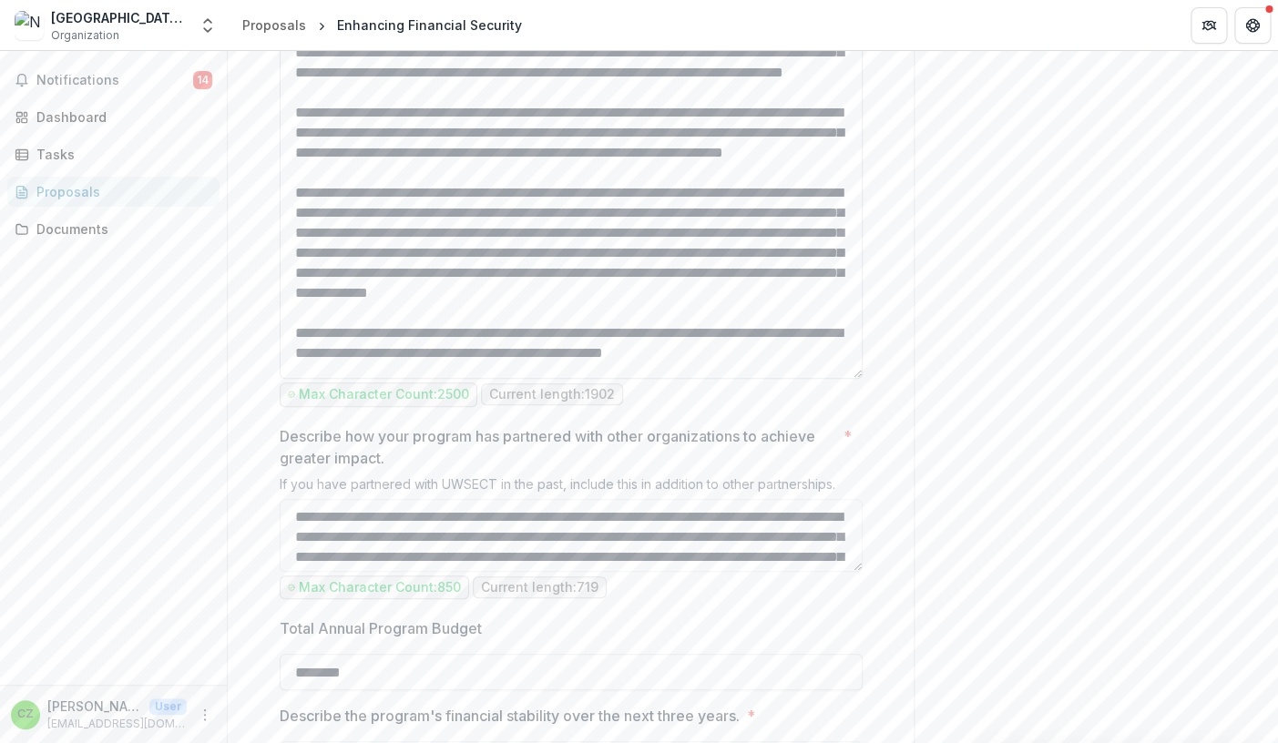
click at [700, 379] on textarea "Describe the program's impact? *" at bounding box center [571, 116] width 583 height 525
click at [296, 373] on textarea "Describe the program's impact? *" at bounding box center [571, 116] width 583 height 525
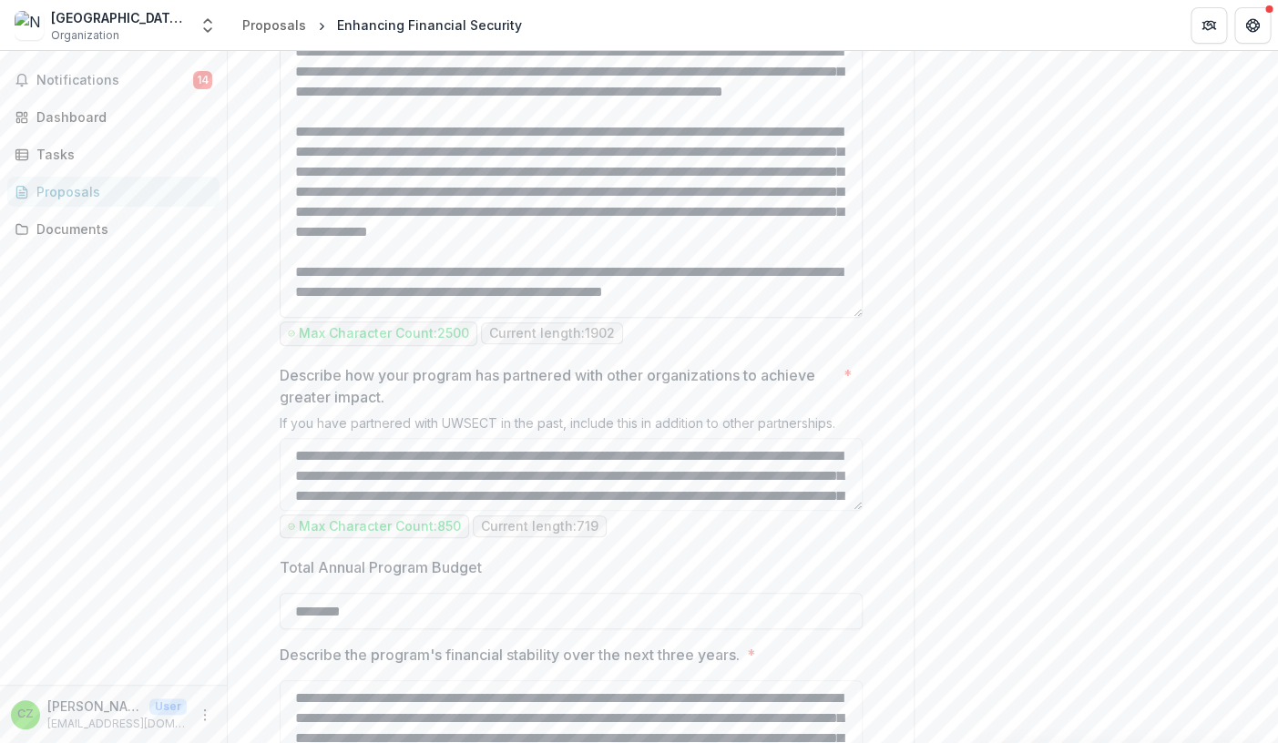
scroll to position [2659, 0]
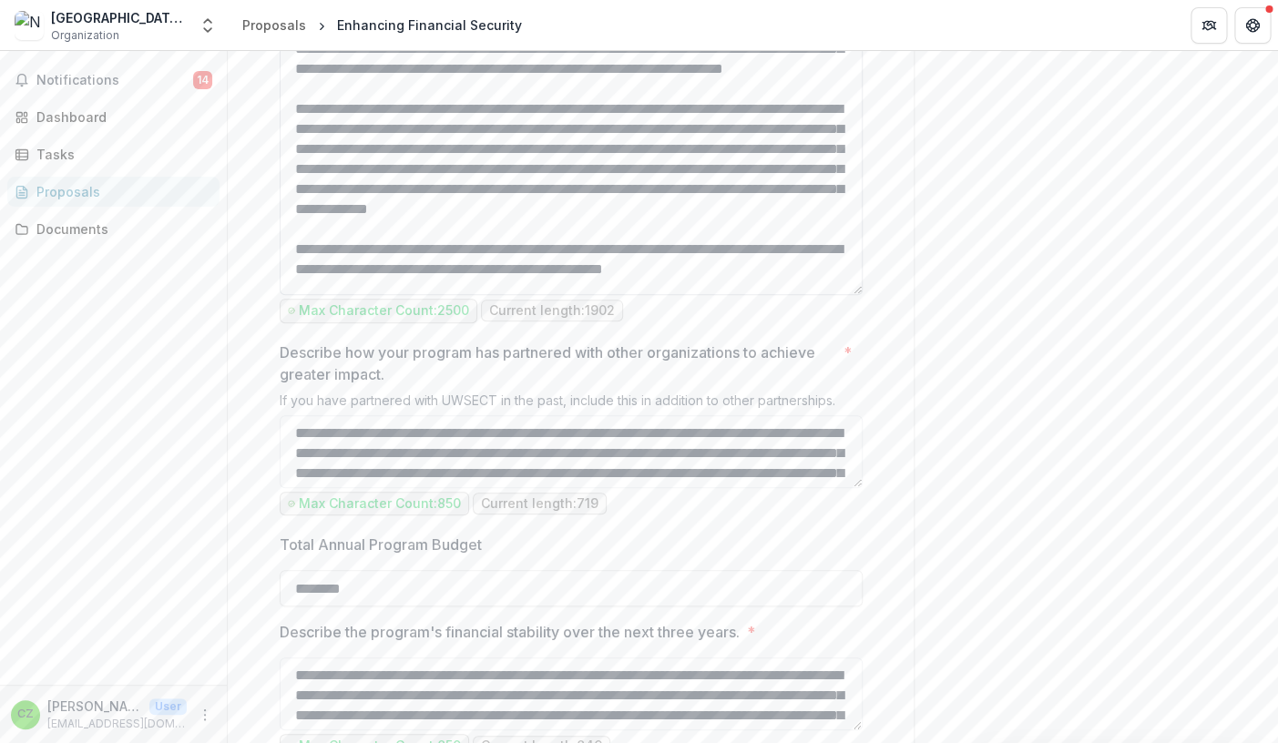
click at [723, 295] on textarea "Describe the program's impact? *" at bounding box center [571, 32] width 583 height 525
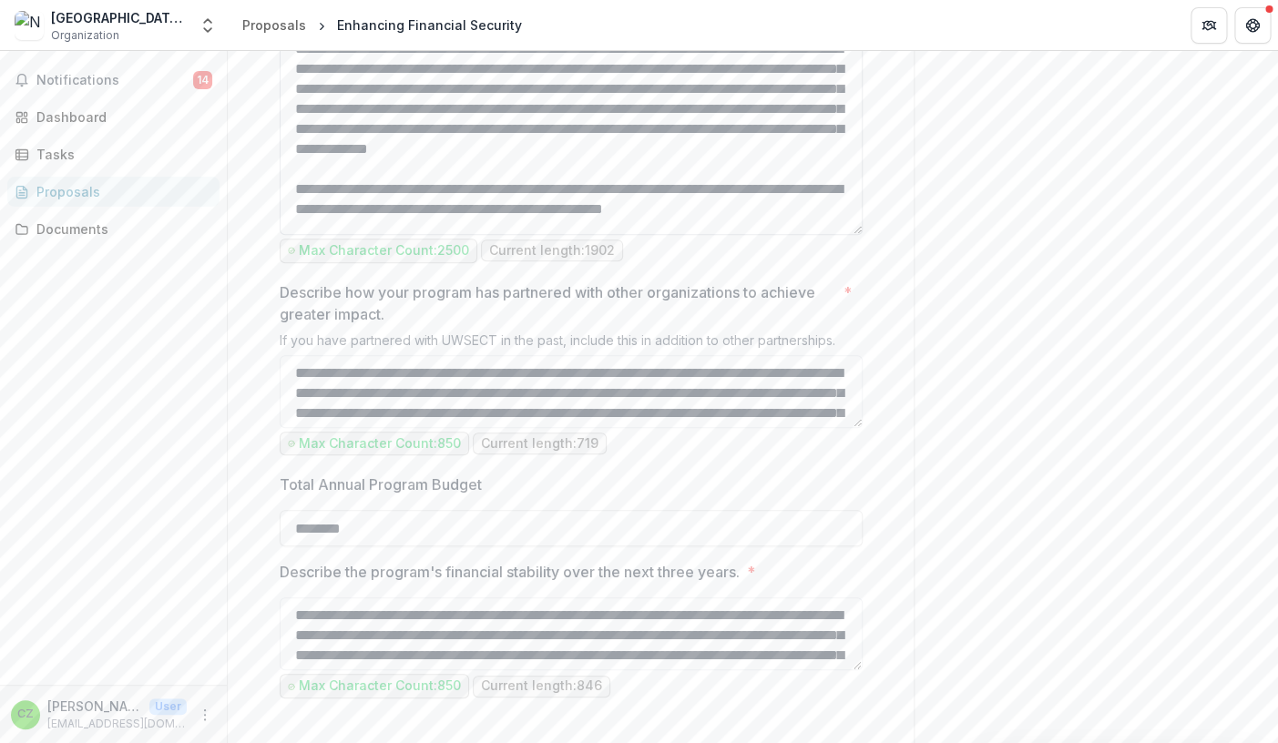
scroll to position [2717, 0]
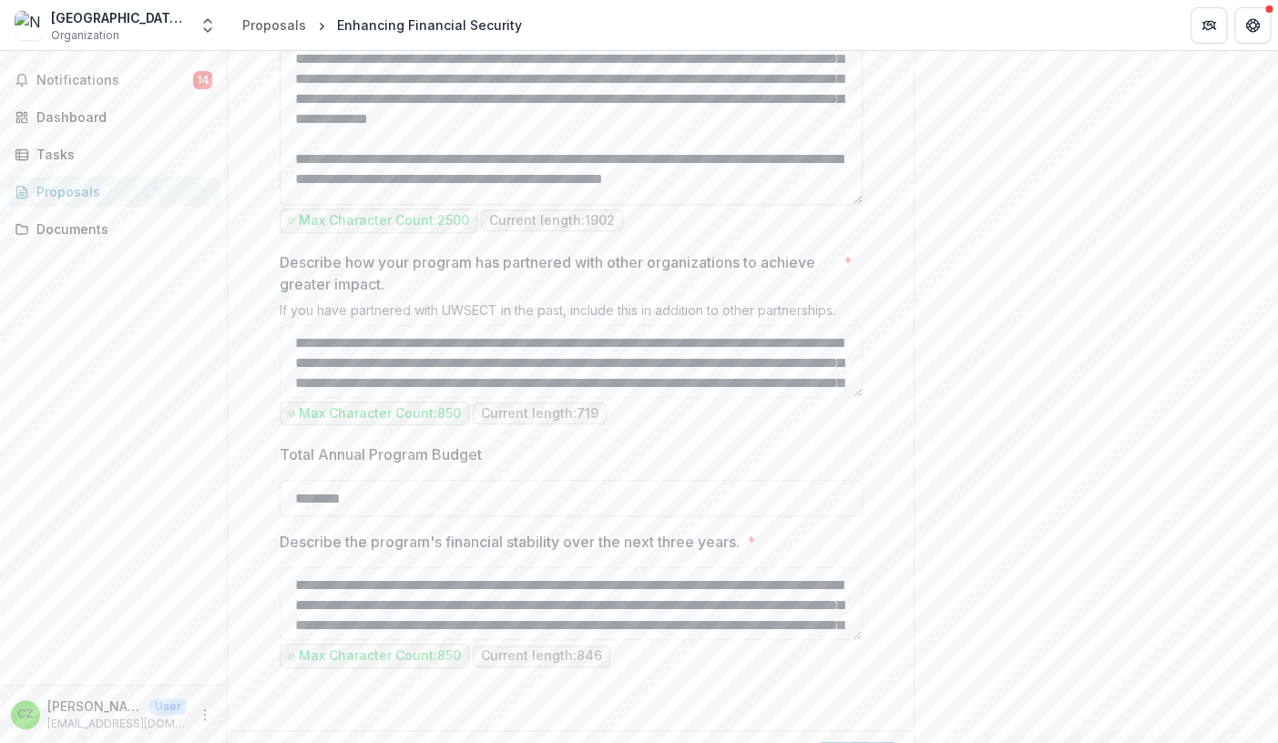
scroll to position [2760, 0]
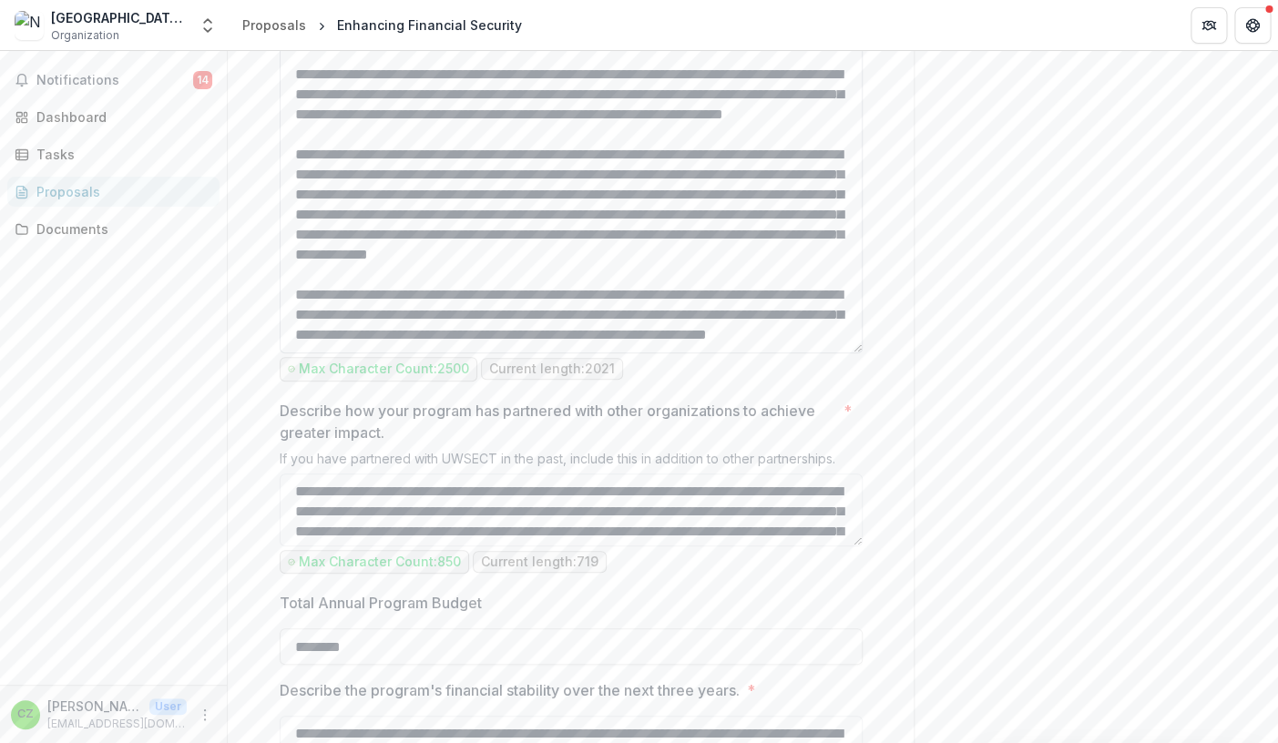
scroll to position [2601, 0]
click at [720, 352] on textarea "Describe the program's impact? *" at bounding box center [571, 90] width 583 height 525
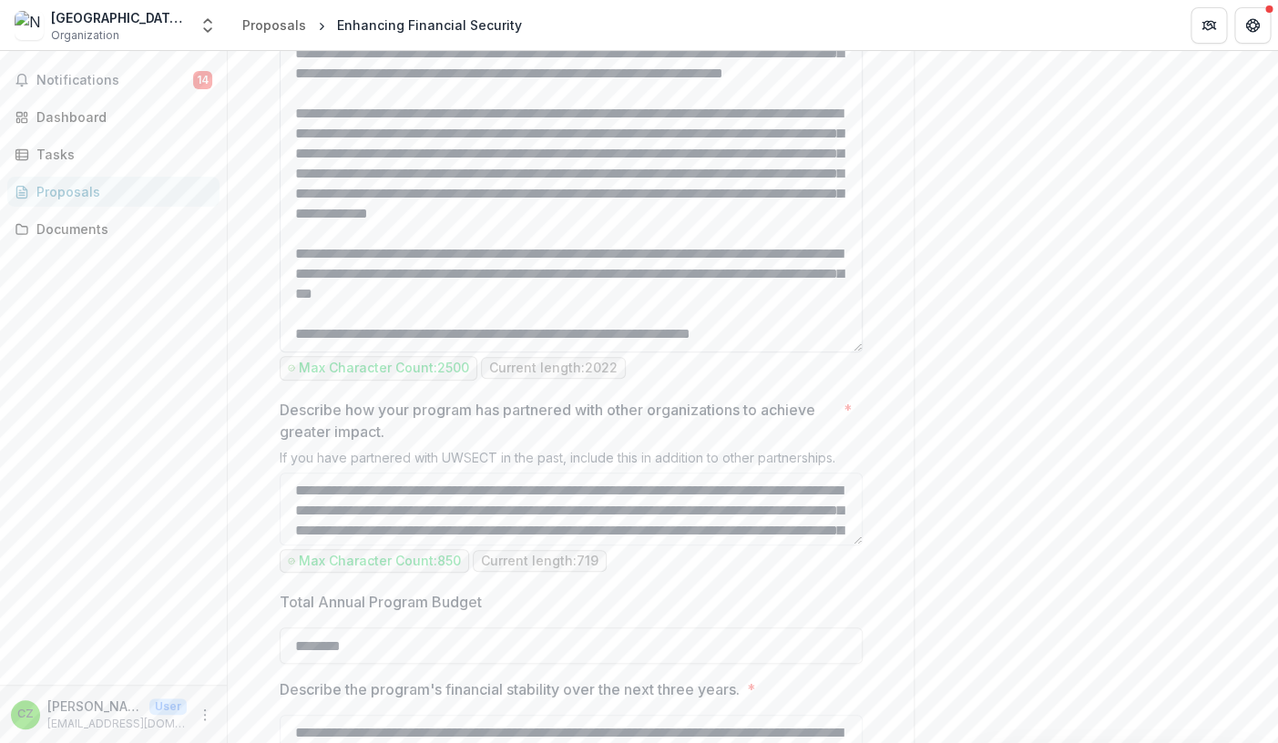
scroll to position [145, 0]
click at [300, 352] on textarea "Describe the program's impact? *" at bounding box center [571, 90] width 583 height 525
click at [773, 352] on textarea "Describe the program's impact? *" at bounding box center [571, 90] width 583 height 525
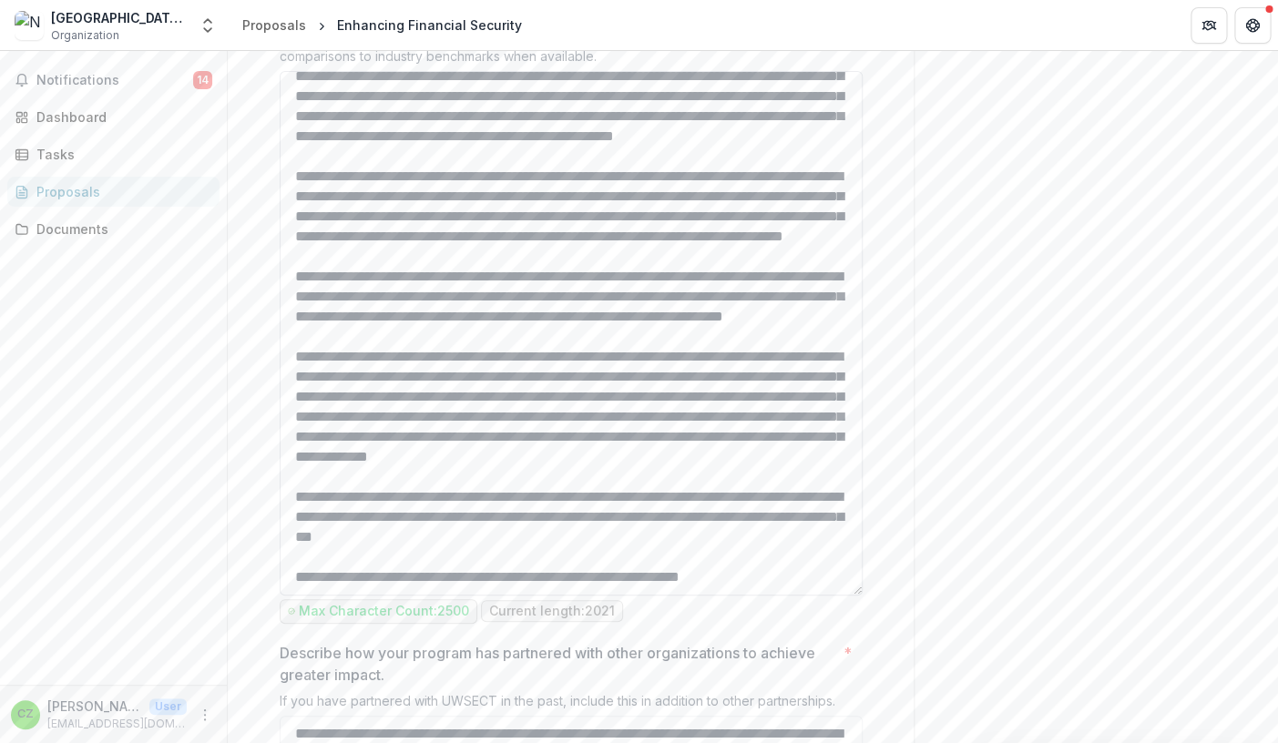
scroll to position [113, 0]
drag, startPoint x: 638, startPoint y: 532, endPoint x: 294, endPoint y: 472, distance: 348.6
click at [294, 472] on textarea "Describe the program's impact? *" at bounding box center [571, 333] width 583 height 525
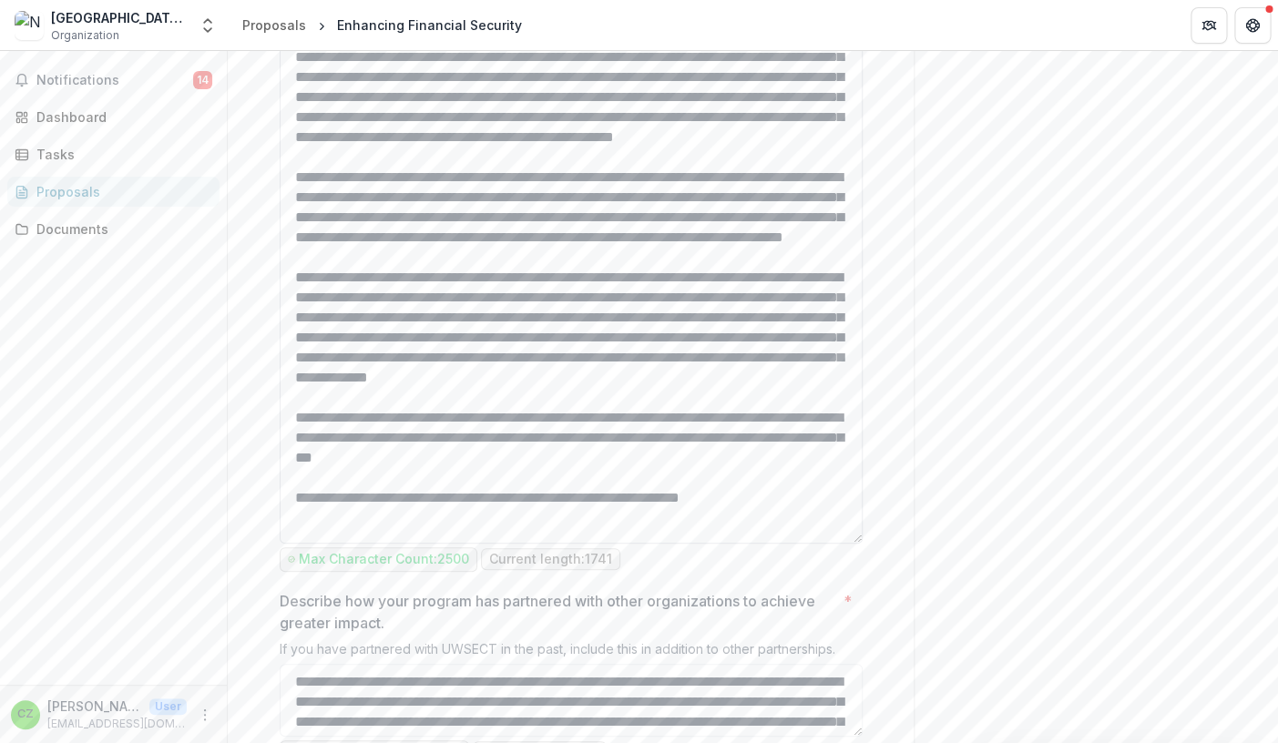
scroll to position [2413, 0]
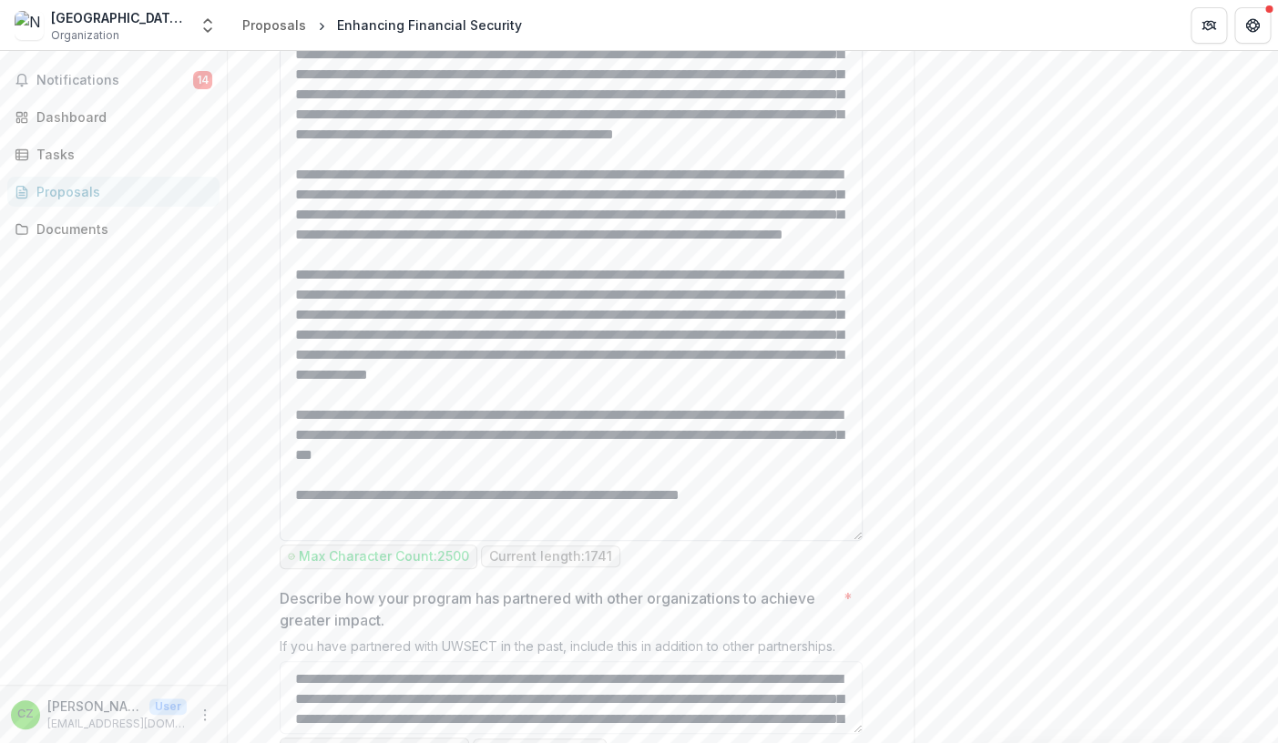
click at [515, 516] on textarea "Describe the program's impact? *" at bounding box center [571, 278] width 583 height 525
click at [514, 518] on textarea "Describe the program's impact? *" at bounding box center [571, 278] width 583 height 525
click at [355, 541] on textarea "Describe the program's impact? *" at bounding box center [571, 278] width 583 height 525
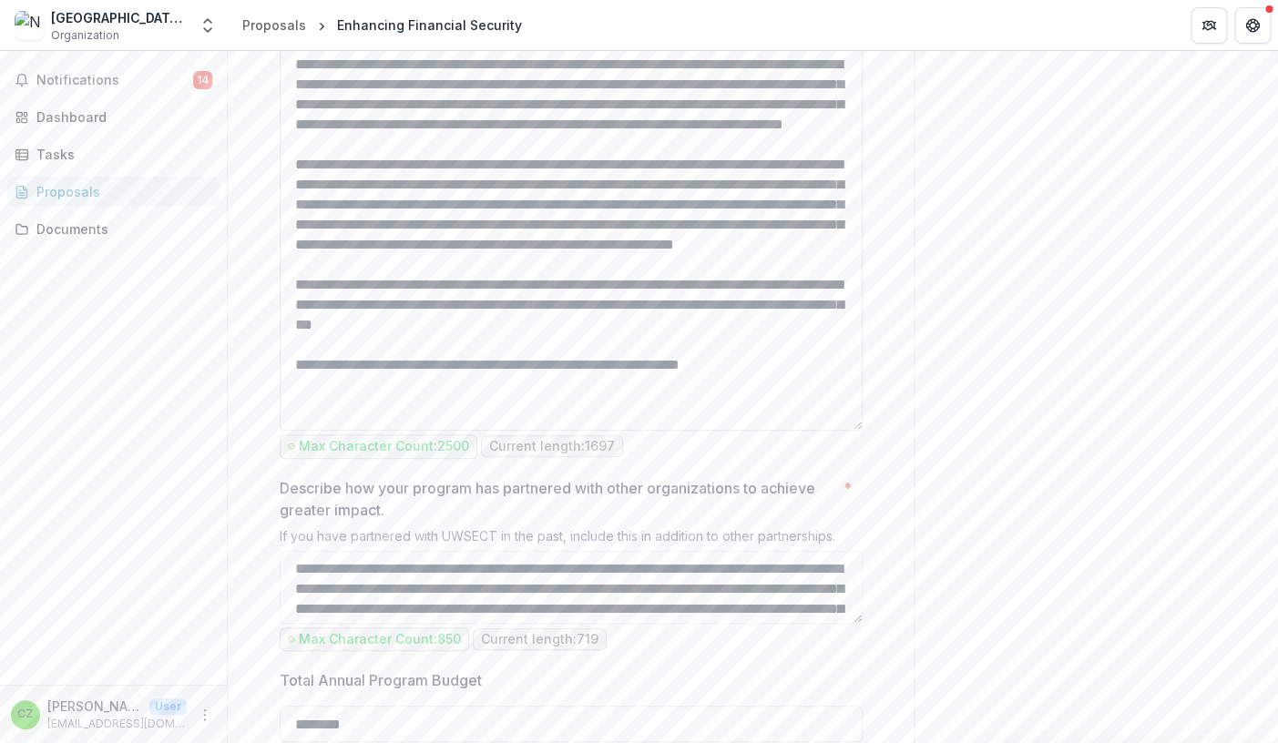
scroll to position [2497, 0]
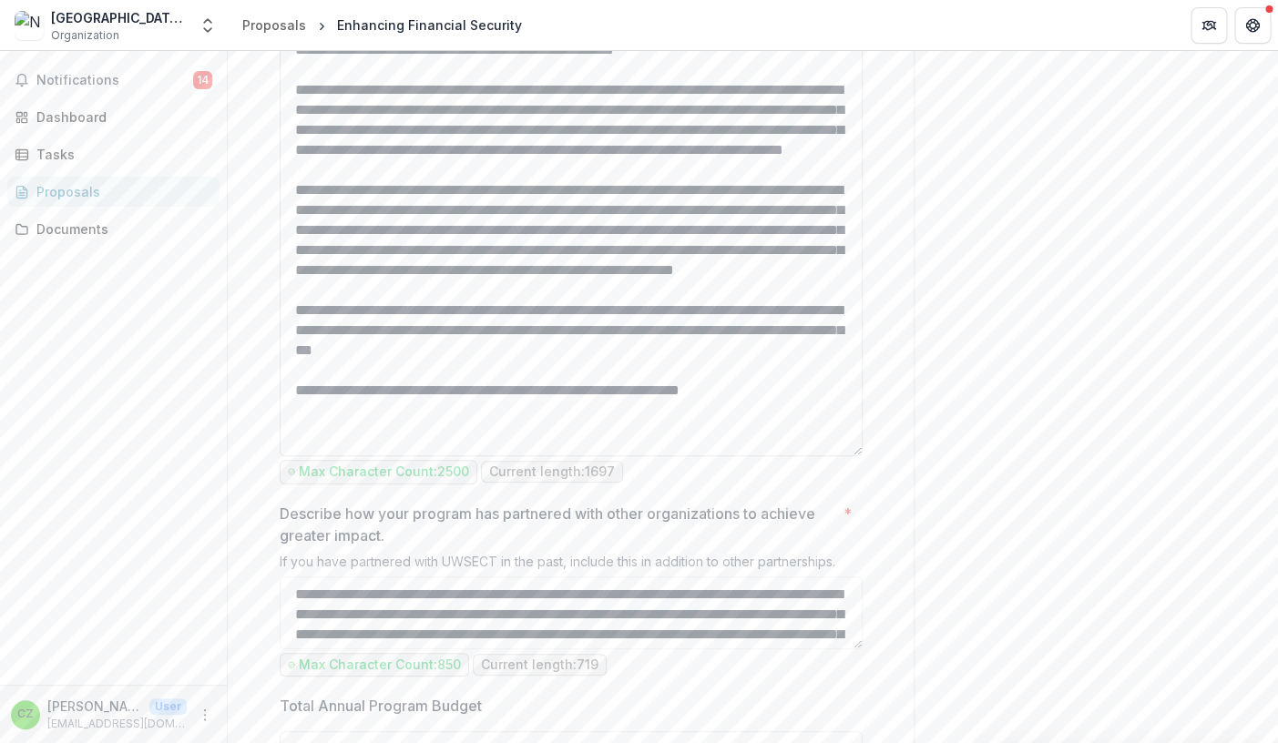
click at [294, 456] on textarea "Describe the program's impact? *" at bounding box center [571, 194] width 583 height 525
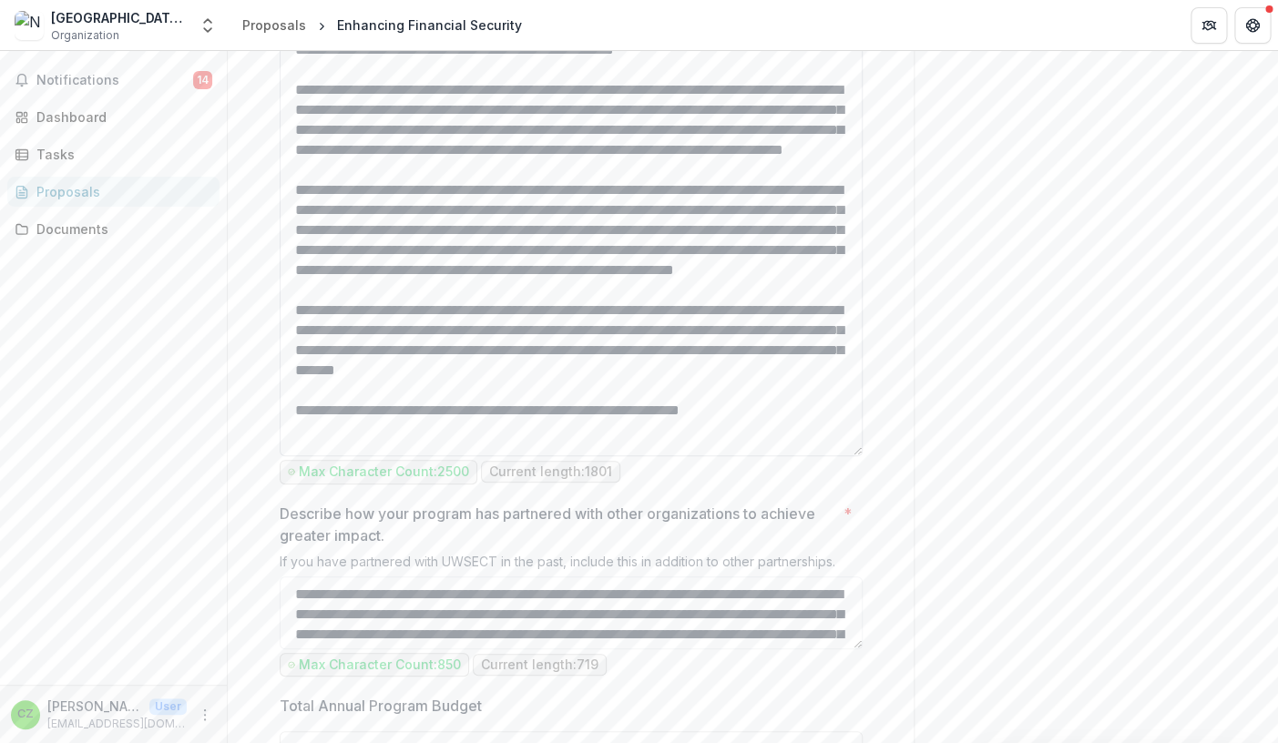
click at [554, 456] on textarea "Describe the program's impact? *" at bounding box center [571, 194] width 583 height 525
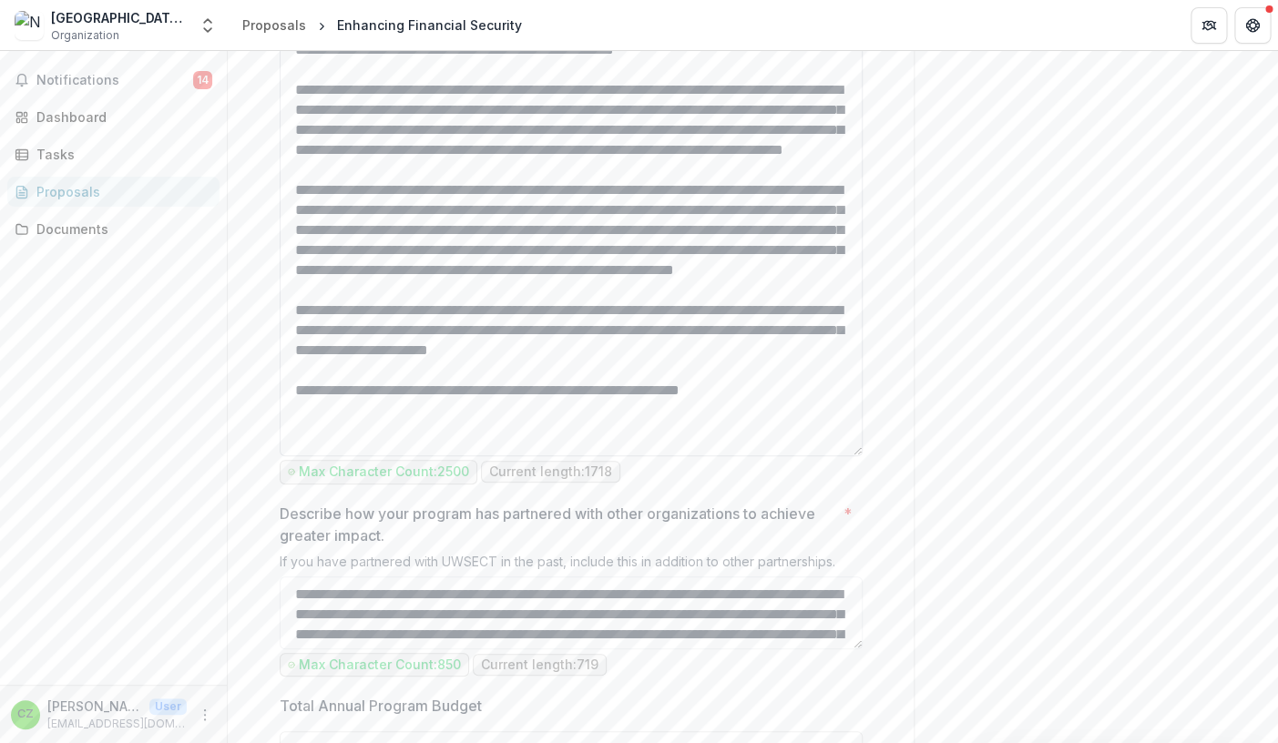
click at [505, 456] on textarea "Describe the program's impact? *" at bounding box center [571, 194] width 583 height 525
click at [506, 456] on textarea "Describe the program's impact? *" at bounding box center [571, 194] width 583 height 525
click at [379, 456] on textarea "Describe the program's impact? *" at bounding box center [571, 194] width 583 height 525
click at [615, 456] on textarea "Describe the program's impact? *" at bounding box center [571, 194] width 583 height 525
click at [394, 456] on textarea "Describe the program's impact? *" at bounding box center [571, 194] width 583 height 525
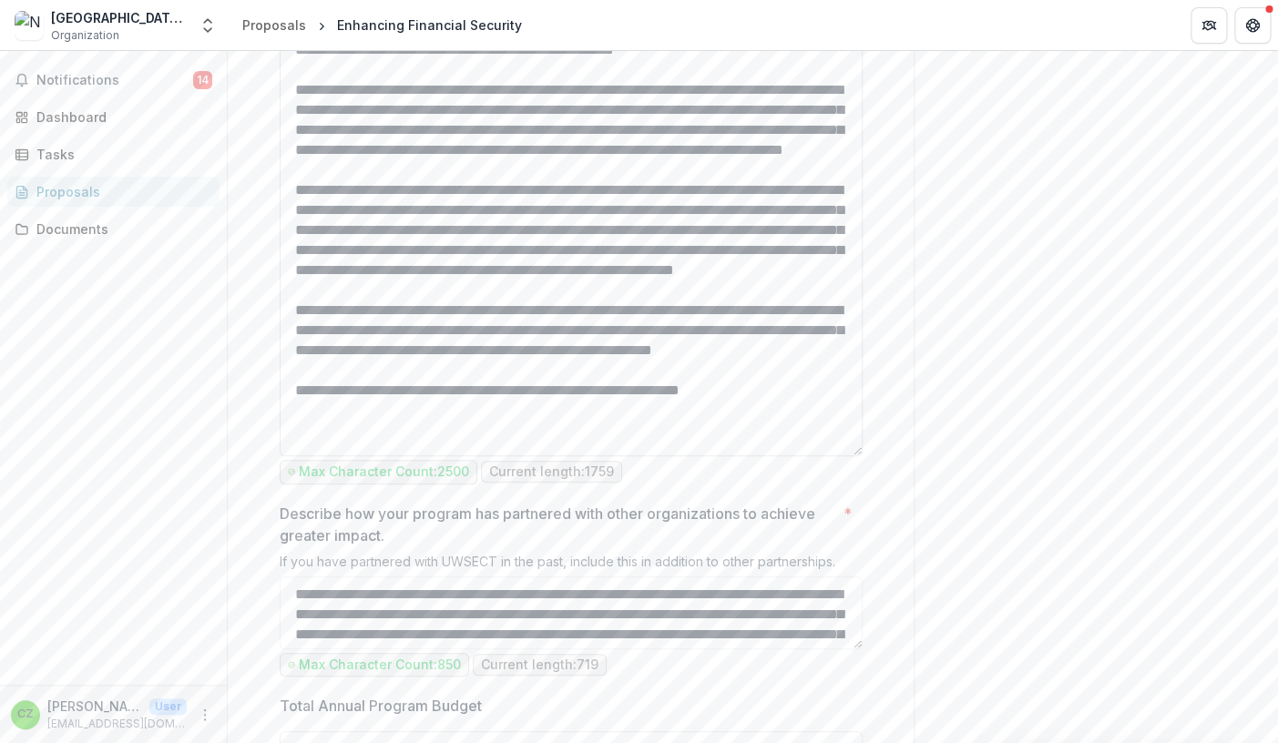
click at [398, 456] on textarea "Describe the program's impact? *" at bounding box center [571, 194] width 583 height 525
click at [776, 456] on textarea "Describe the program's impact? *" at bounding box center [571, 194] width 583 height 525
click at [343, 184] on textarea "Describe the program's impact? *" at bounding box center [571, 194] width 583 height 525
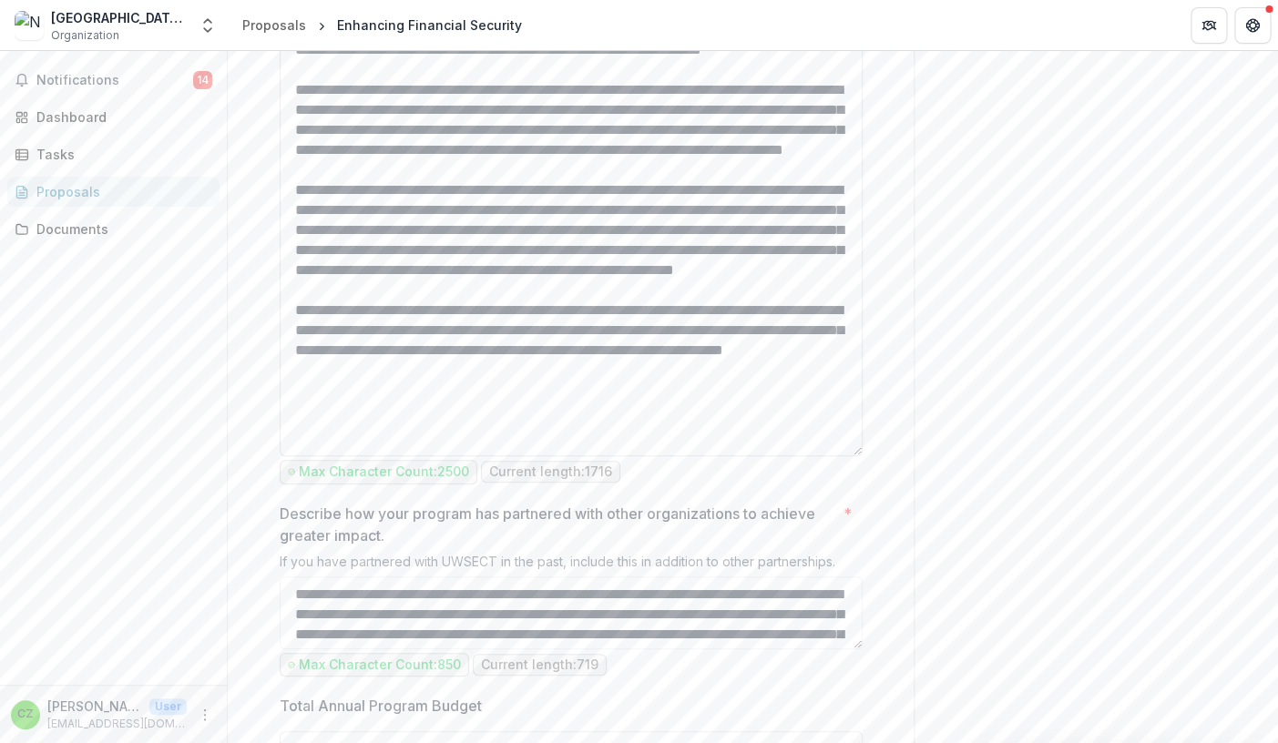
click at [456, 181] on textarea "Describe the program's impact? *" at bounding box center [571, 194] width 583 height 525
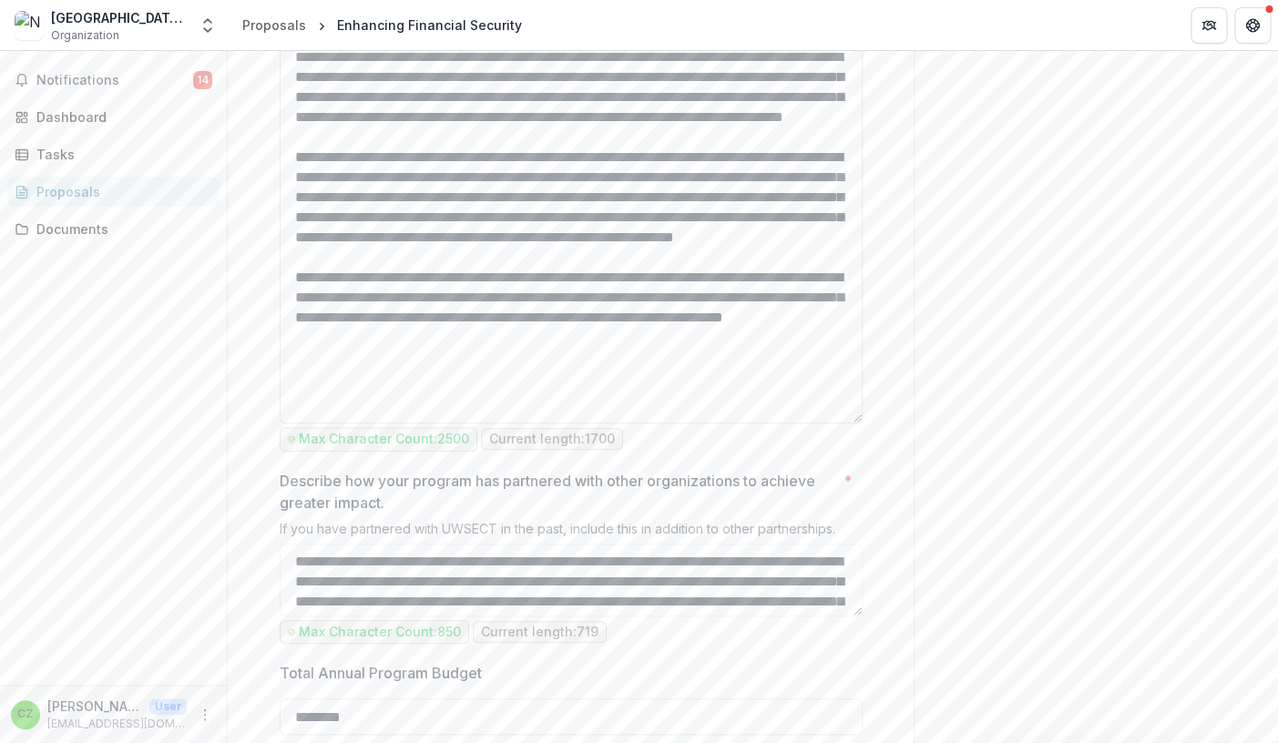
scroll to position [2537, 0]
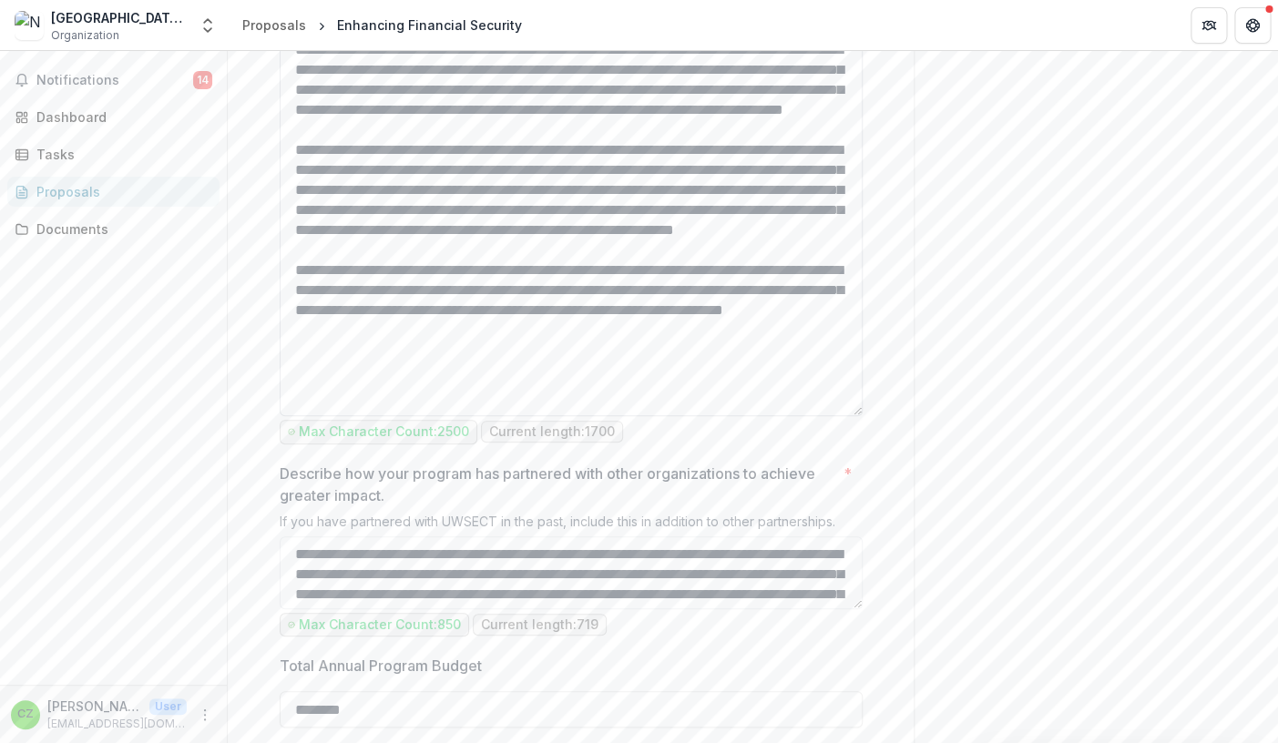
click at [515, 393] on textarea "Describe the program's impact? *" at bounding box center [571, 154] width 583 height 525
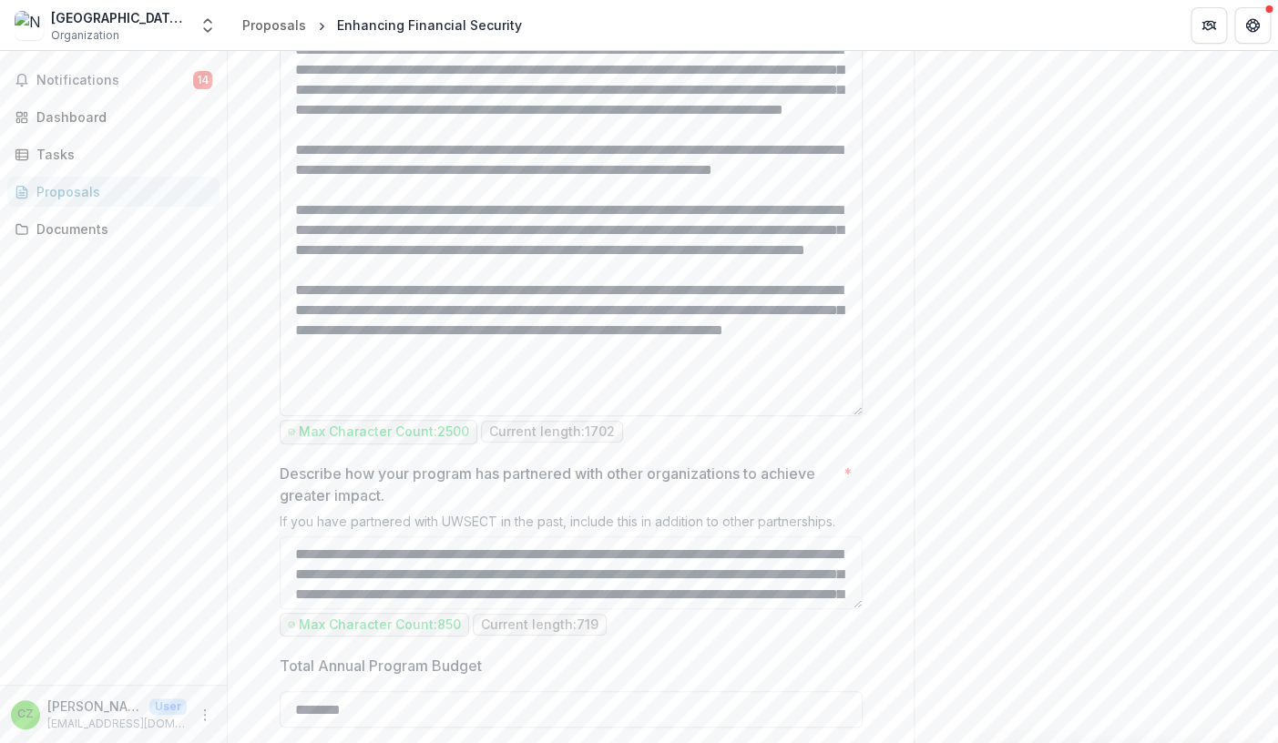
click at [439, 416] on textarea "Describe the program's impact? *" at bounding box center [571, 154] width 583 height 525
click at [446, 416] on textarea "Describe the program's impact? *" at bounding box center [571, 154] width 583 height 525
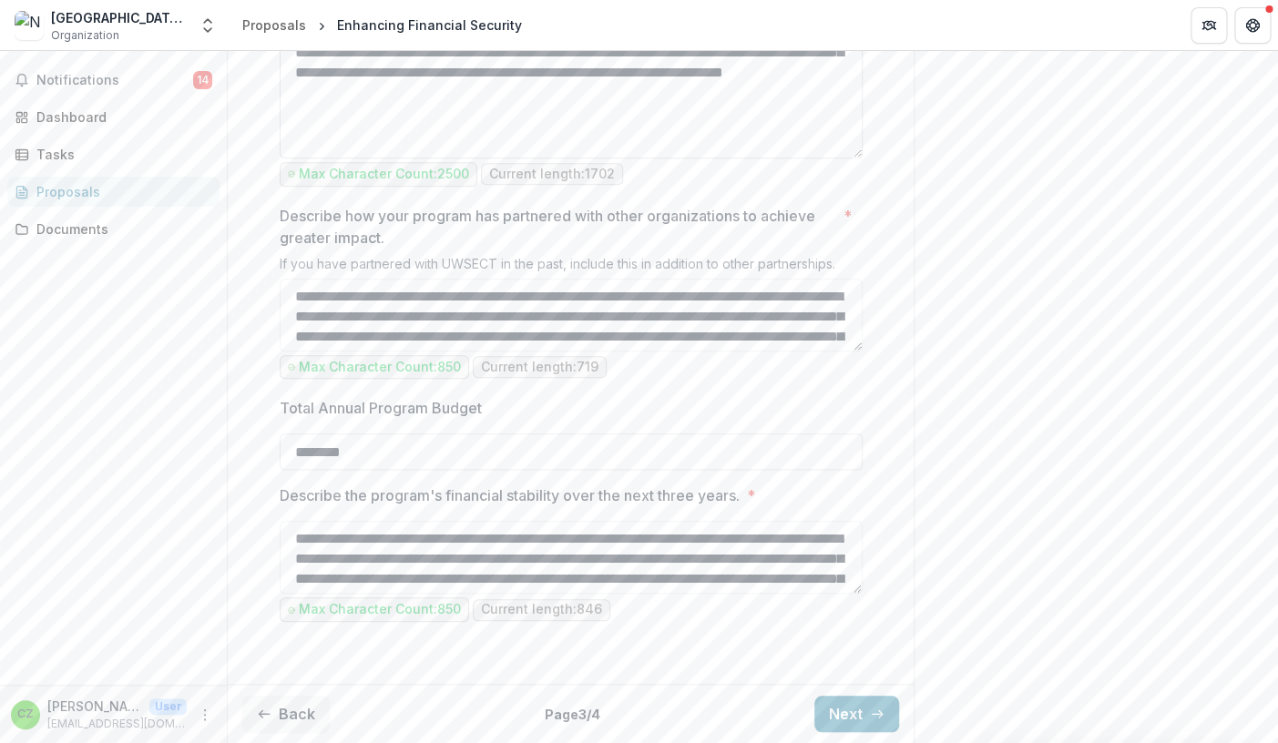
scroll to position [2991, 0]
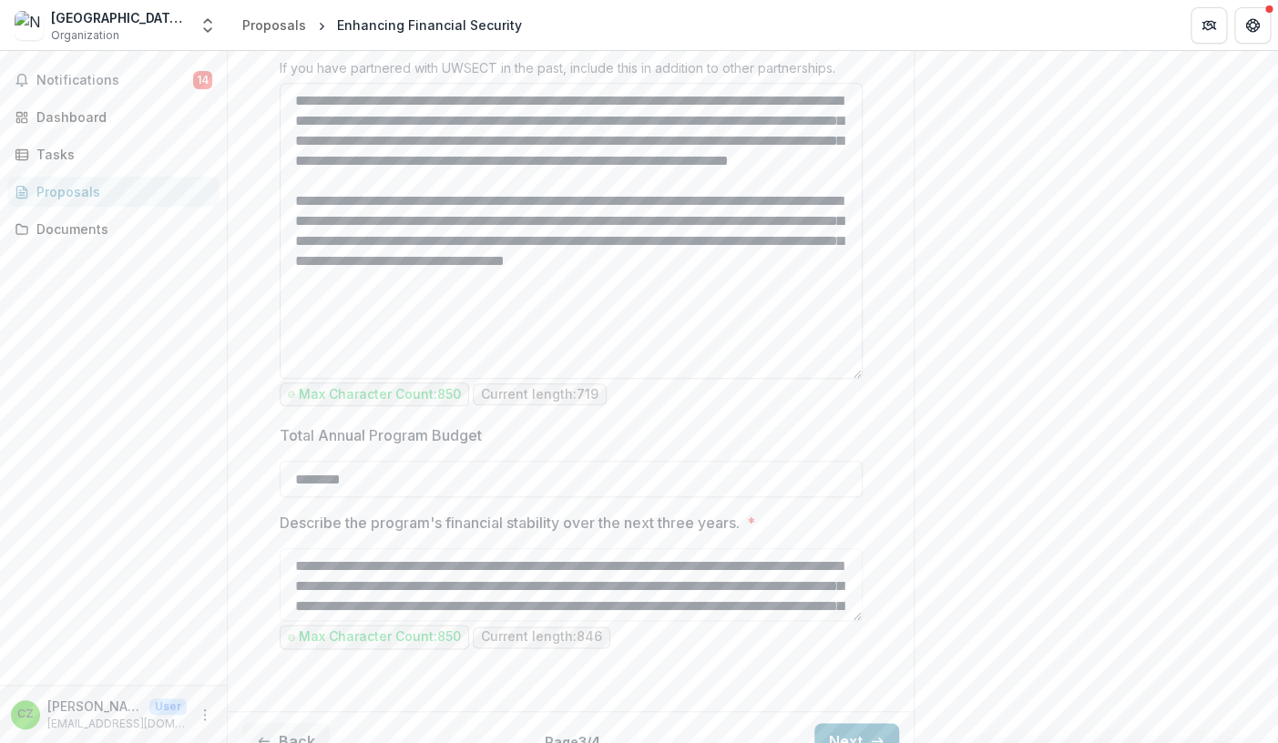
drag, startPoint x: 856, startPoint y: 345, endPoint x: 842, endPoint y: 568, distance: 223.6
click at [842, 379] on textarea "**********" at bounding box center [571, 231] width 583 height 296
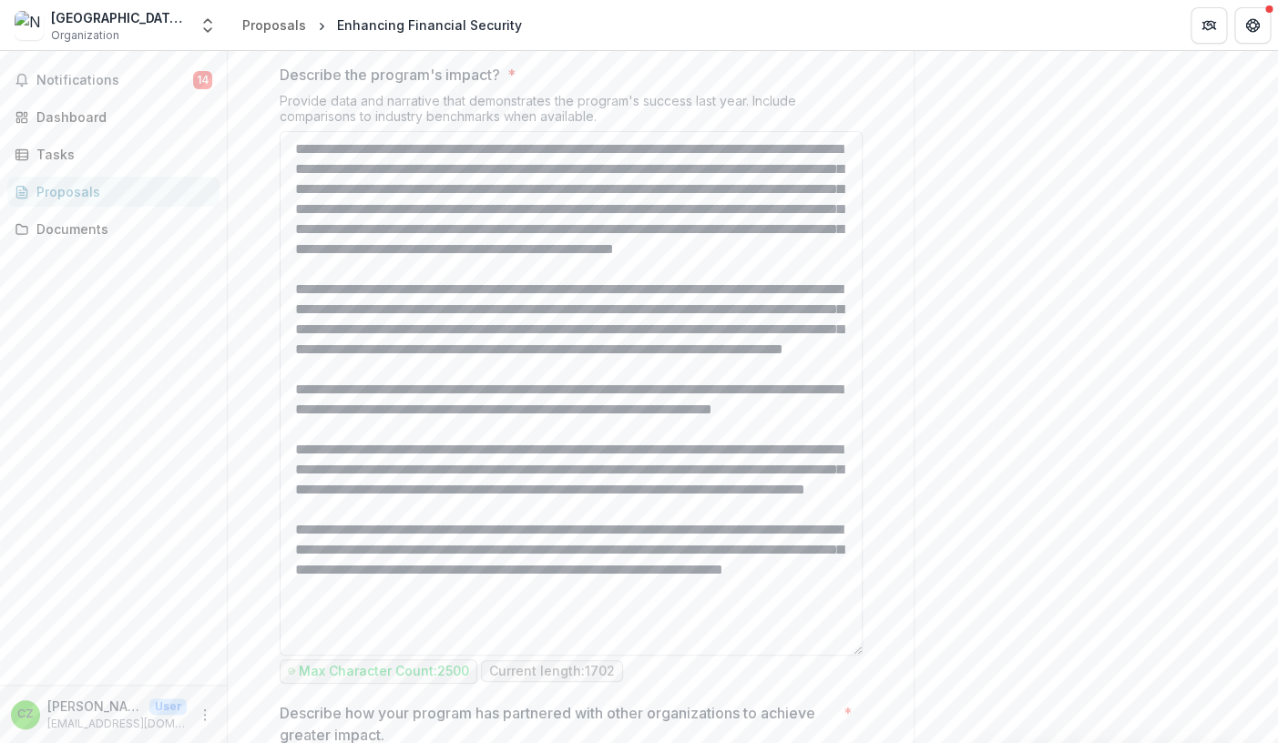
scroll to position [2300, 0]
drag, startPoint x: 743, startPoint y: 448, endPoint x: 807, endPoint y: 540, distance: 111.9
click at [807, 540] on textarea "Describe the program's impact? *" at bounding box center [571, 391] width 583 height 525
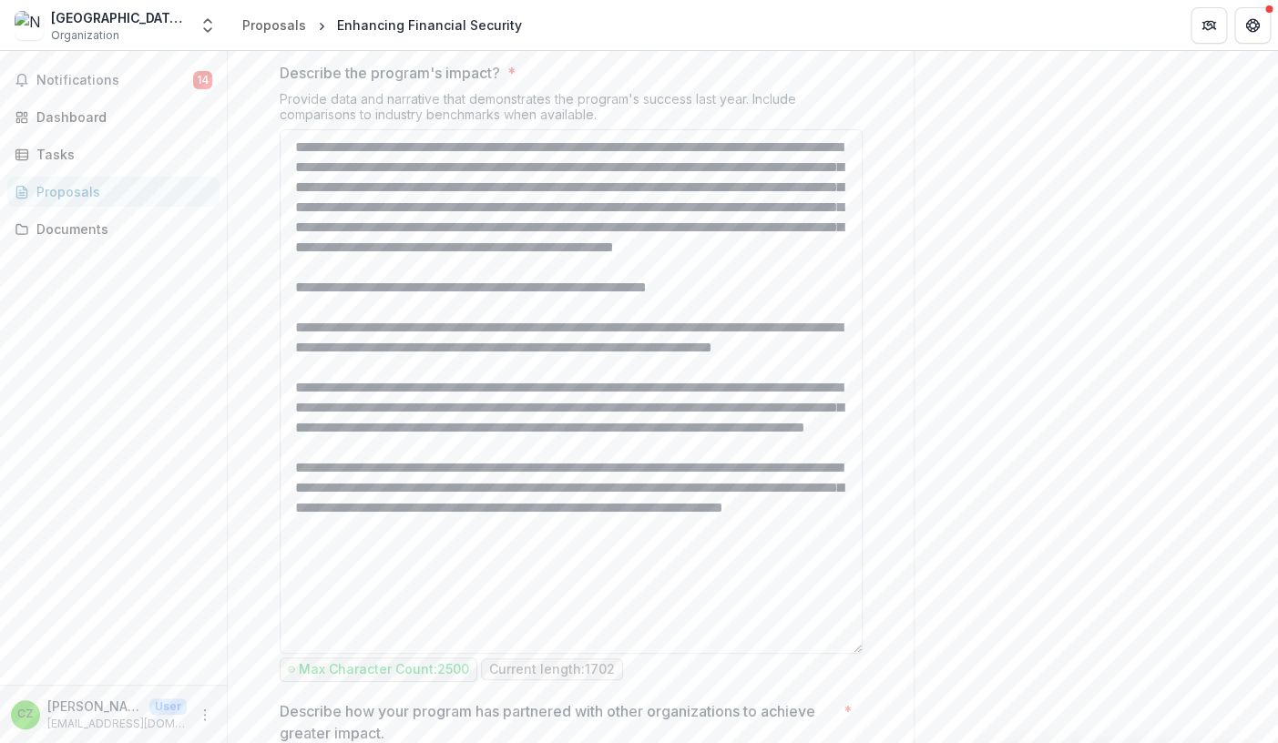
scroll to position [0, 0]
click at [295, 560] on textarea "Describe the program's impact? *" at bounding box center [571, 391] width 583 height 525
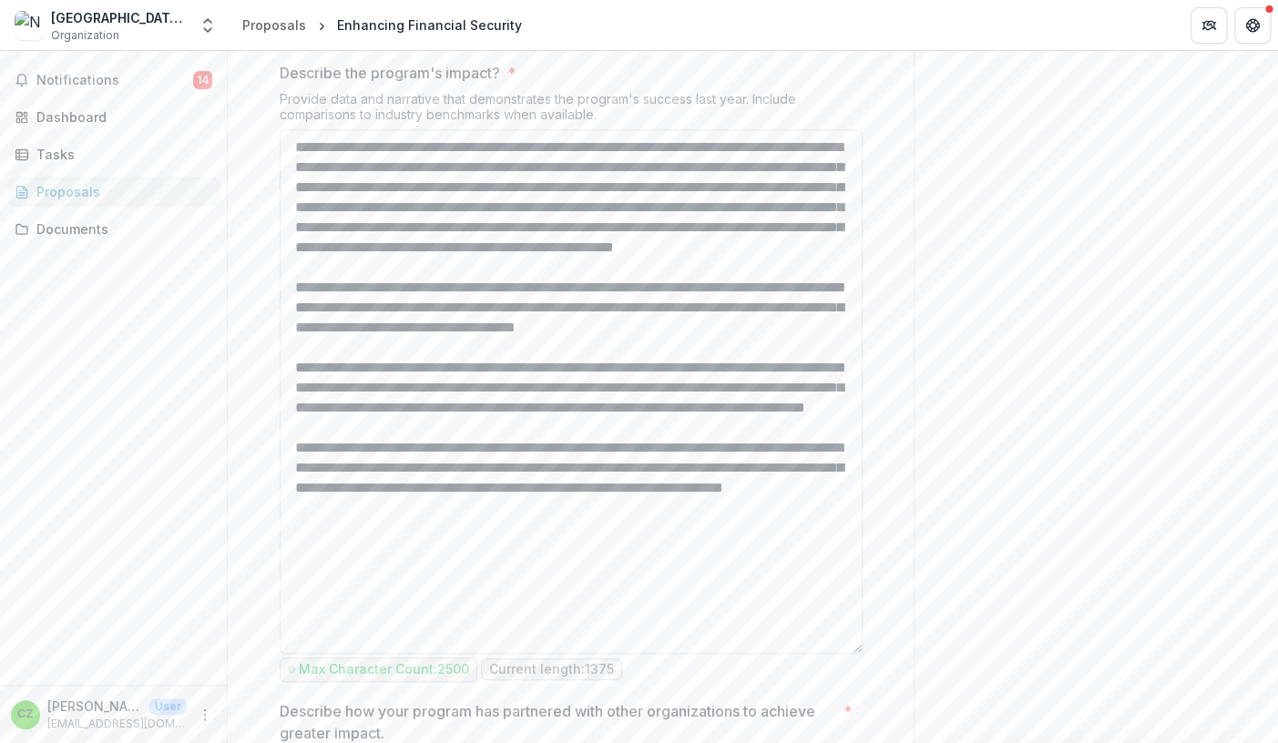
click at [417, 565] on textarea "Describe the program's impact? *" at bounding box center [571, 391] width 583 height 525
click at [653, 566] on textarea "Describe the program's impact? *" at bounding box center [571, 391] width 583 height 525
click at [809, 560] on textarea "Describe the program's impact? *" at bounding box center [571, 391] width 583 height 525
click at [366, 563] on textarea "Describe the program's impact? *" at bounding box center [571, 391] width 583 height 525
click at [581, 564] on textarea "Describe the program's impact? *" at bounding box center [571, 391] width 583 height 525
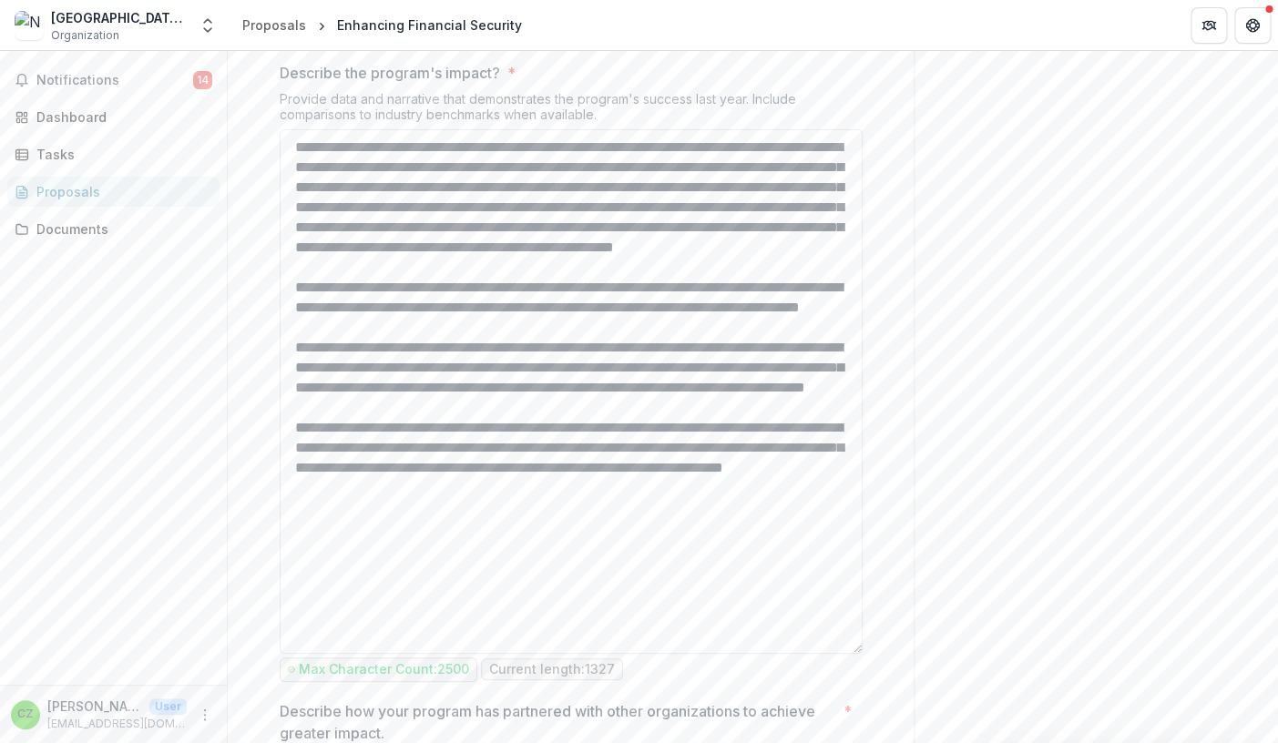
click at [384, 544] on textarea "Describe the program's impact? *" at bounding box center [571, 391] width 583 height 525
click at [327, 562] on textarea "Describe the program's impact? *" at bounding box center [571, 391] width 583 height 525
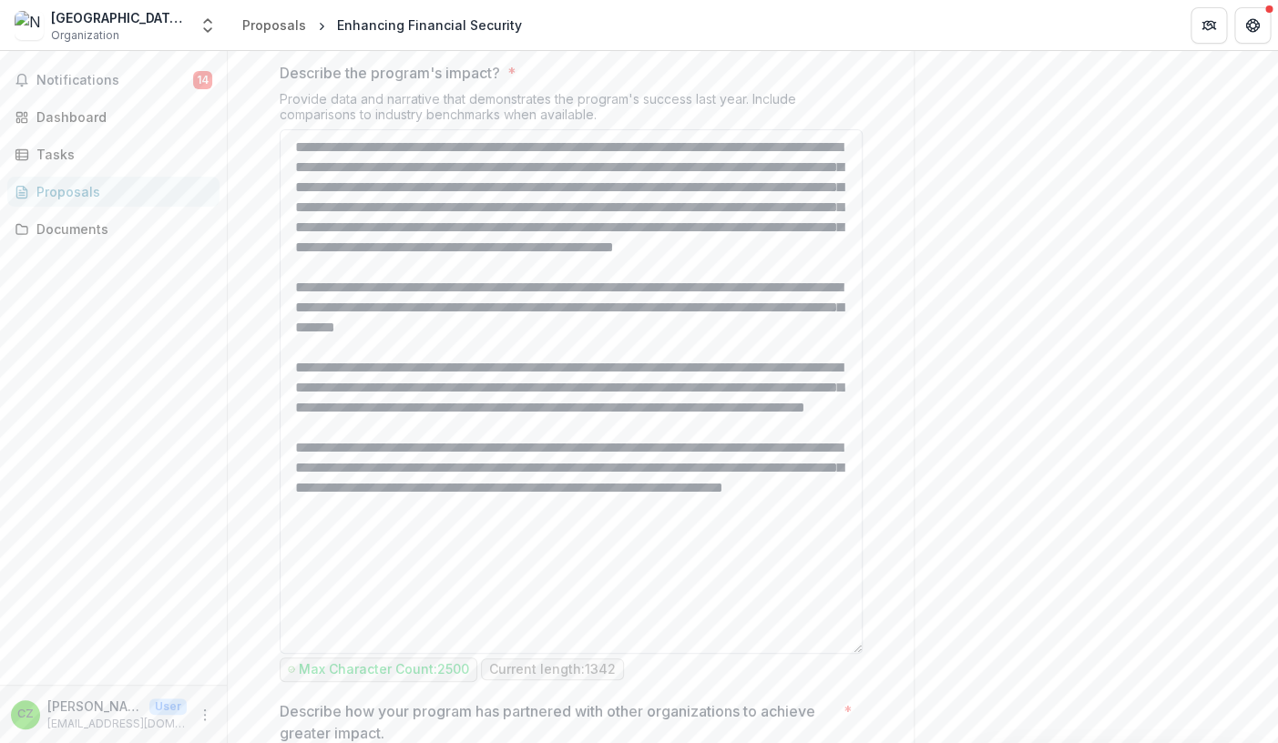
click at [509, 564] on textarea "Describe the program's impact? *" at bounding box center [571, 391] width 583 height 525
click at [629, 564] on textarea "Describe the program's impact? *" at bounding box center [571, 391] width 583 height 525
click at [415, 580] on textarea "Describe the program's impact? *" at bounding box center [571, 391] width 583 height 525
click at [668, 563] on textarea "Describe the program's impact? *" at bounding box center [571, 391] width 583 height 525
click at [566, 588] on textarea "Describe the program's impact? *" at bounding box center [571, 391] width 583 height 525
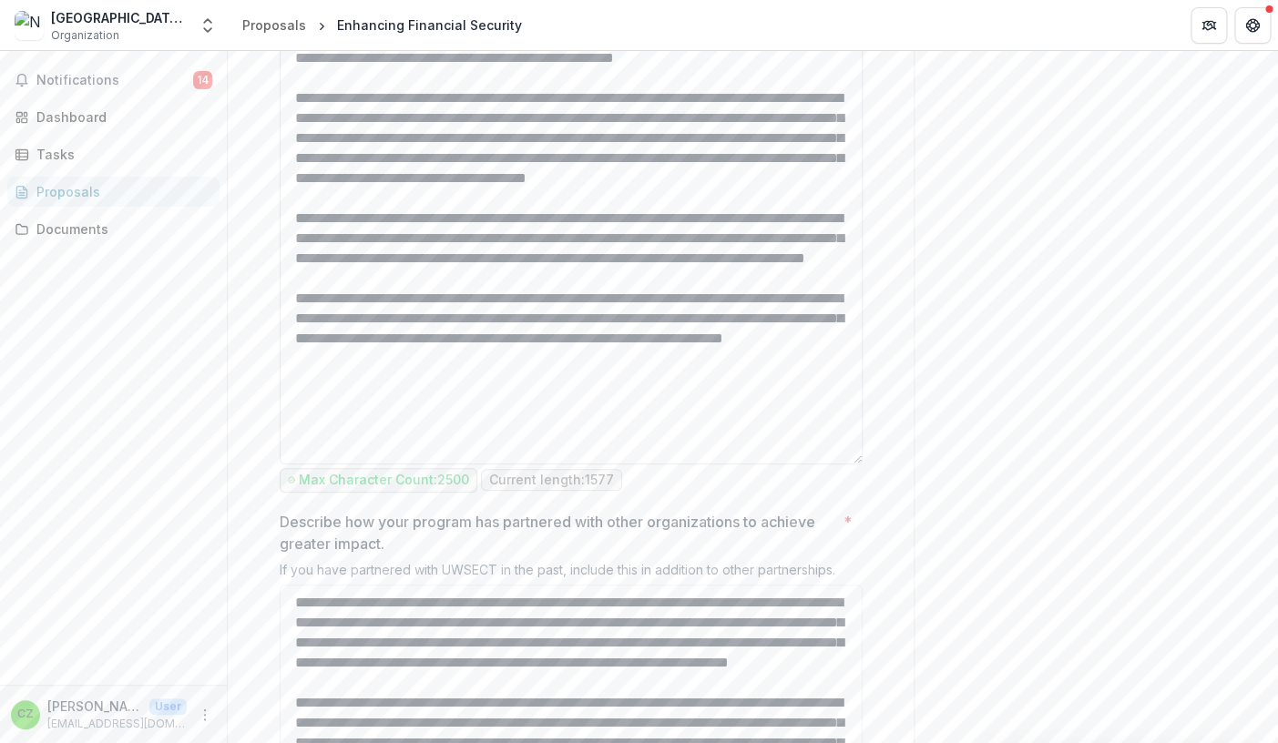
click at [294, 464] on textarea "Describe the program's impact? *" at bounding box center [571, 202] width 583 height 525
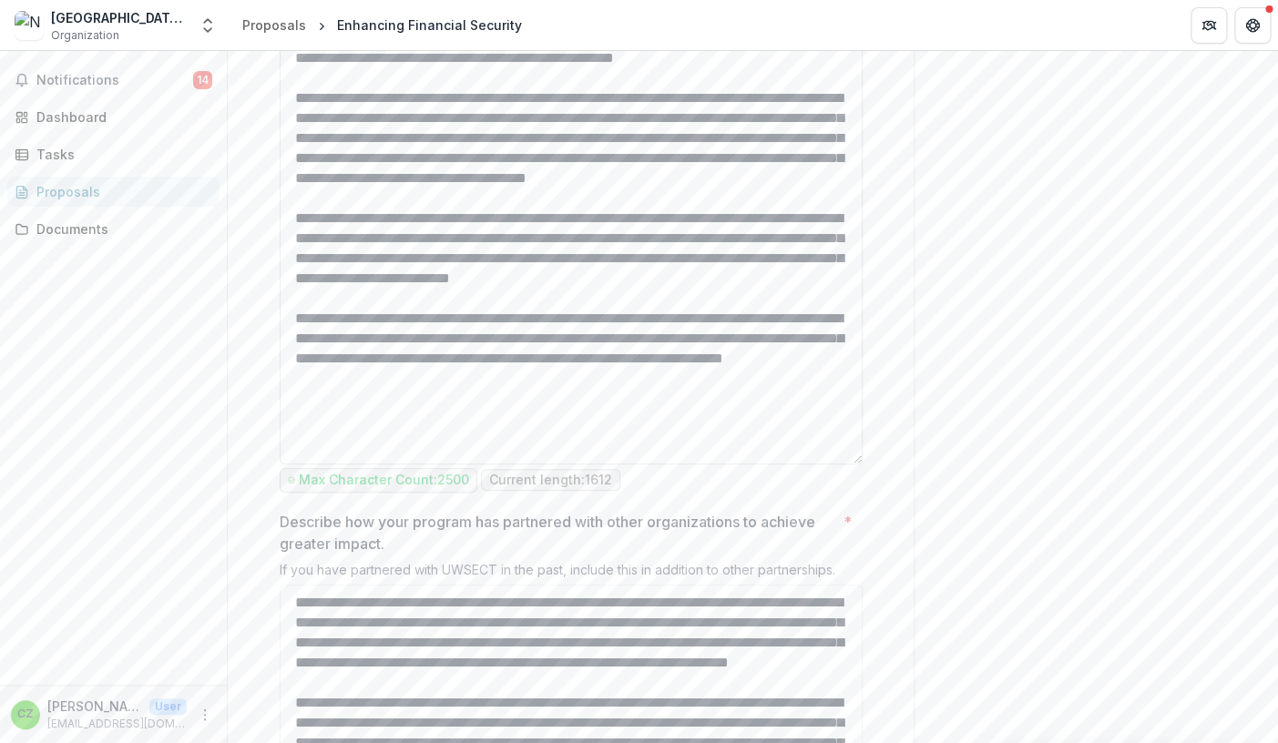
click at [305, 464] on textarea "Describe the program's impact? *" at bounding box center [571, 202] width 583 height 525
click at [322, 464] on textarea "Describe the program's impact? *" at bounding box center [571, 202] width 583 height 525
click at [532, 464] on textarea "Describe the program's impact? *" at bounding box center [571, 202] width 583 height 525
click at [301, 464] on textarea "Describe the program's impact? *" at bounding box center [571, 202] width 583 height 525
drag, startPoint x: 443, startPoint y: 536, endPoint x: 444, endPoint y: 515, distance: 20.1
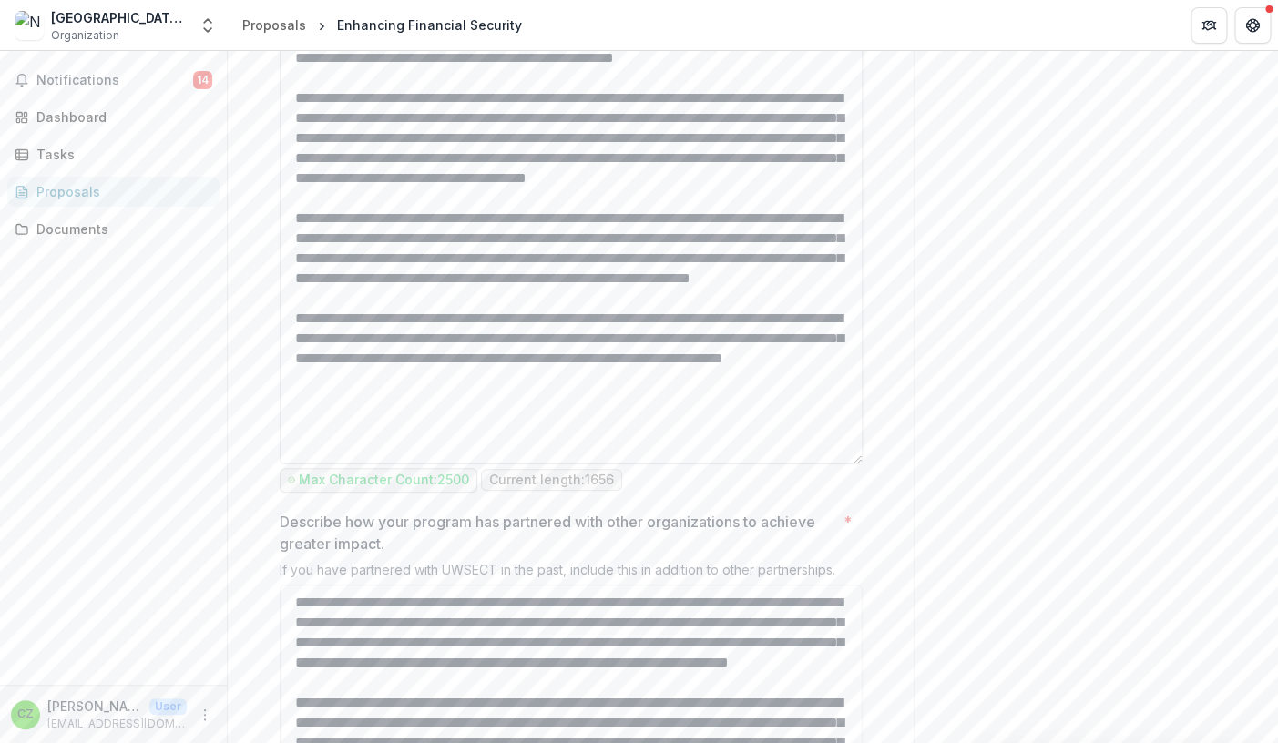
click at [444, 464] on textarea "Describe the program's impact? *" at bounding box center [571, 202] width 583 height 525
click at [766, 464] on textarea "Describe the program's impact? *" at bounding box center [571, 202] width 583 height 525
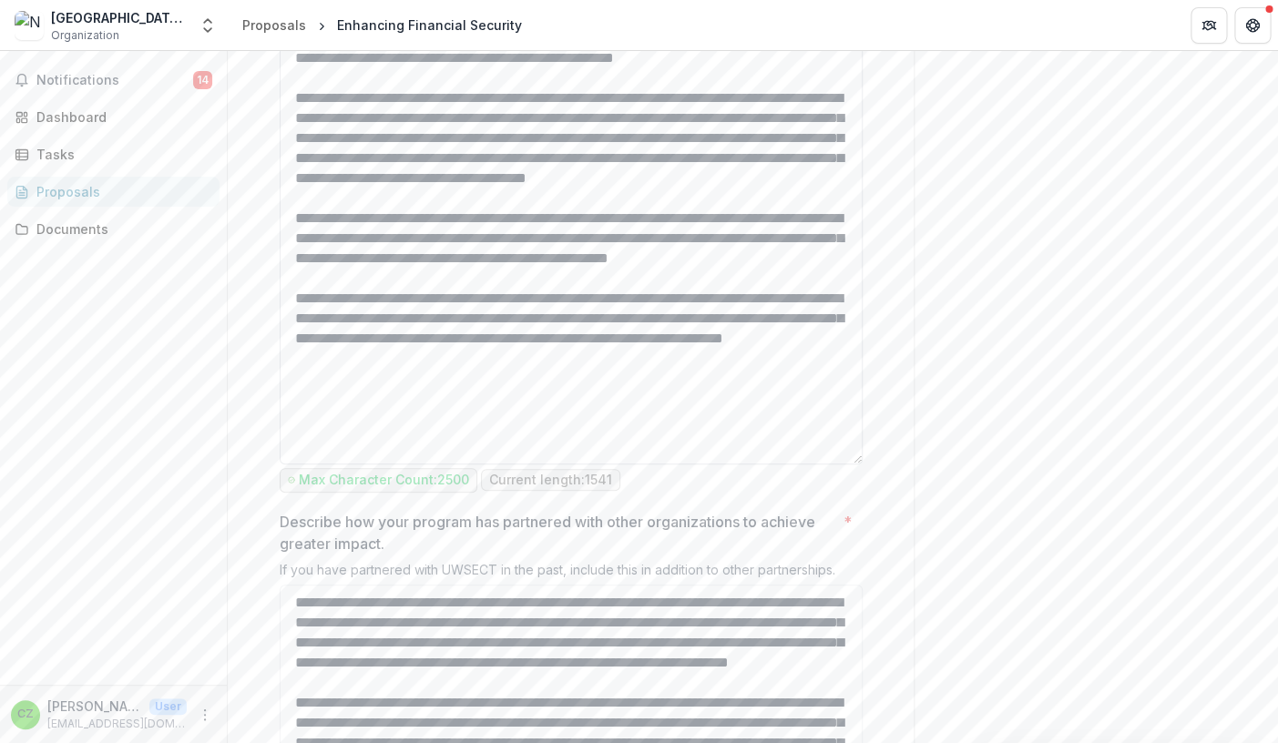
click at [648, 464] on textarea "Describe the program's impact? *" at bounding box center [571, 202] width 583 height 525
click at [512, 464] on textarea "Describe the program's impact? *" at bounding box center [571, 202] width 583 height 525
click at [819, 464] on textarea "Describe the program's impact? *" at bounding box center [571, 202] width 583 height 525
click at [439, 464] on textarea "Describe the program's impact? *" at bounding box center [571, 202] width 583 height 525
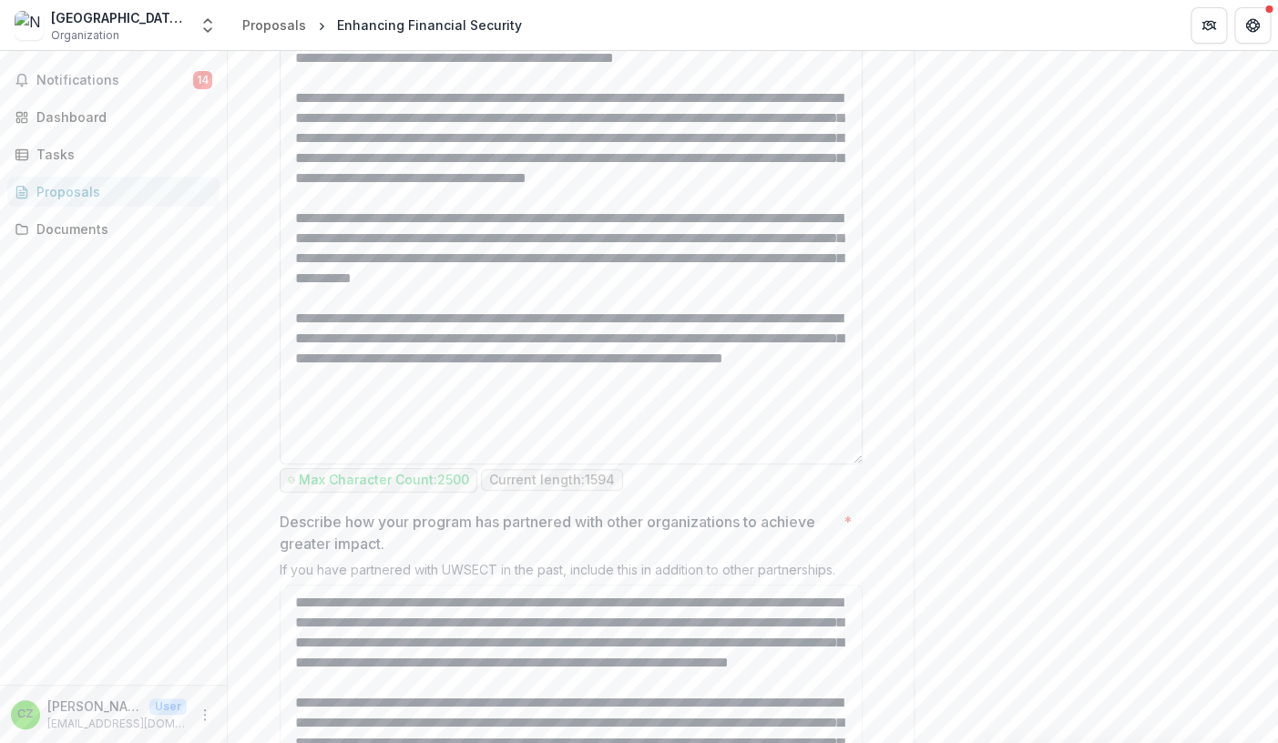
click at [767, 464] on textarea "Describe the program's impact? *" at bounding box center [571, 202] width 583 height 525
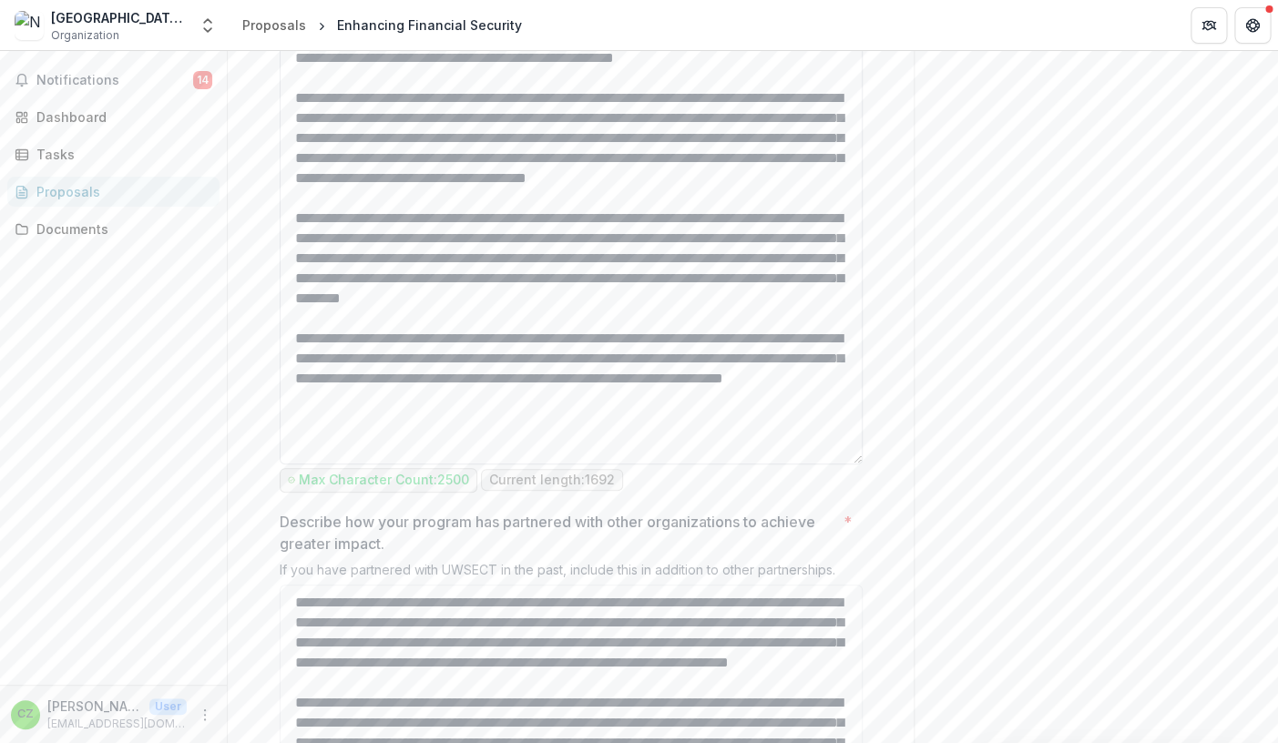
click at [342, 464] on textarea "Describe the program's impact? *" at bounding box center [571, 202] width 583 height 525
click at [419, 464] on textarea "Describe the program's impact? *" at bounding box center [571, 202] width 583 height 525
click at [804, 464] on textarea "Describe the program's impact? *" at bounding box center [571, 202] width 583 height 525
click at [444, 464] on textarea "Describe the program's impact? *" at bounding box center [571, 202] width 583 height 525
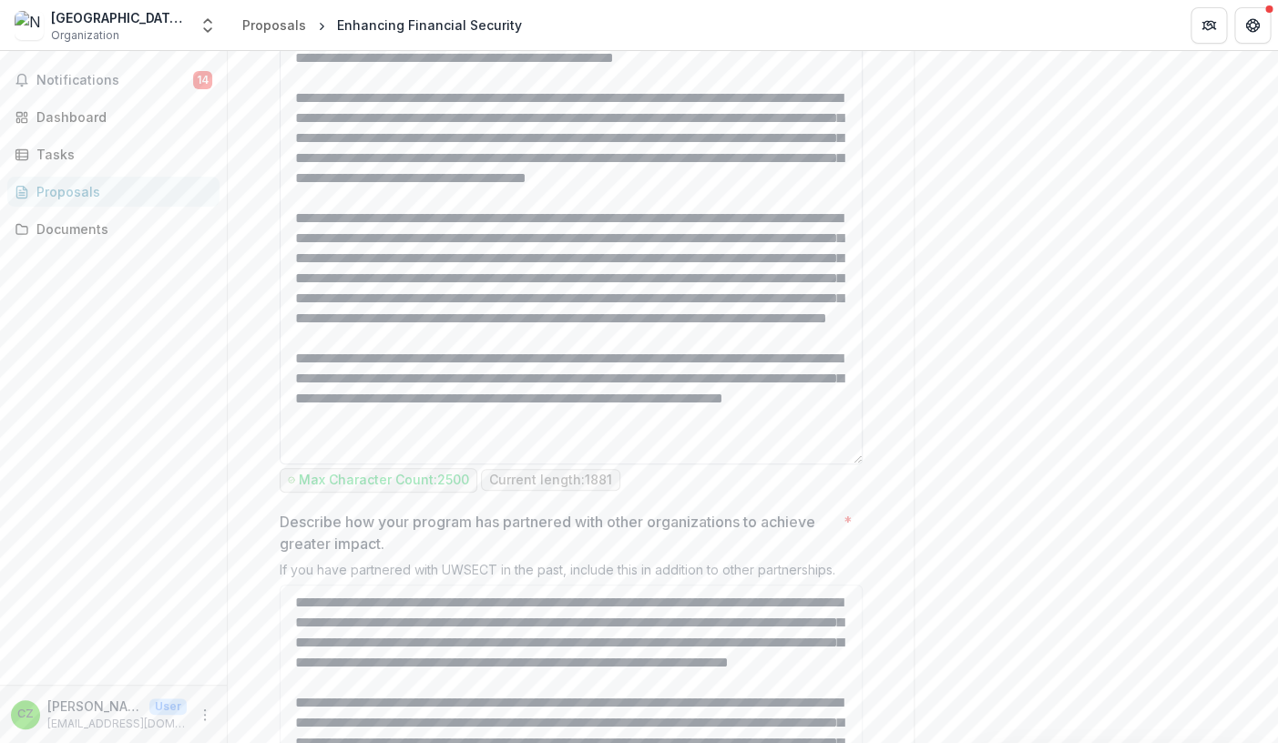
click at [673, 464] on textarea "Describe the program's impact? *" at bounding box center [571, 202] width 583 height 525
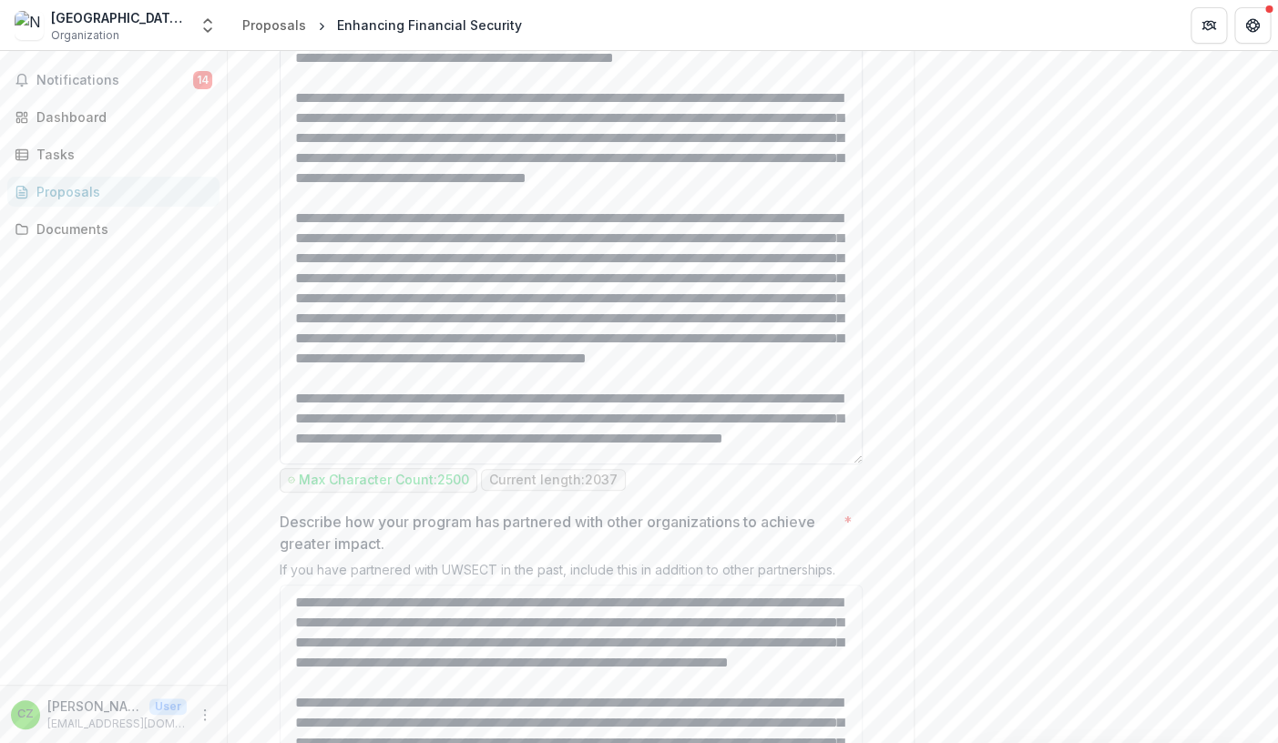
click at [692, 464] on textarea "Describe the program's impact? *" at bounding box center [571, 202] width 583 height 525
click at [709, 464] on textarea "Describe the program's impact? *" at bounding box center [571, 202] width 583 height 525
click at [297, 150] on textarea "Describe the program's impact? *" at bounding box center [571, 202] width 583 height 525
click at [322, 151] on textarea "Describe the program's impact? *" at bounding box center [571, 202] width 583 height 525
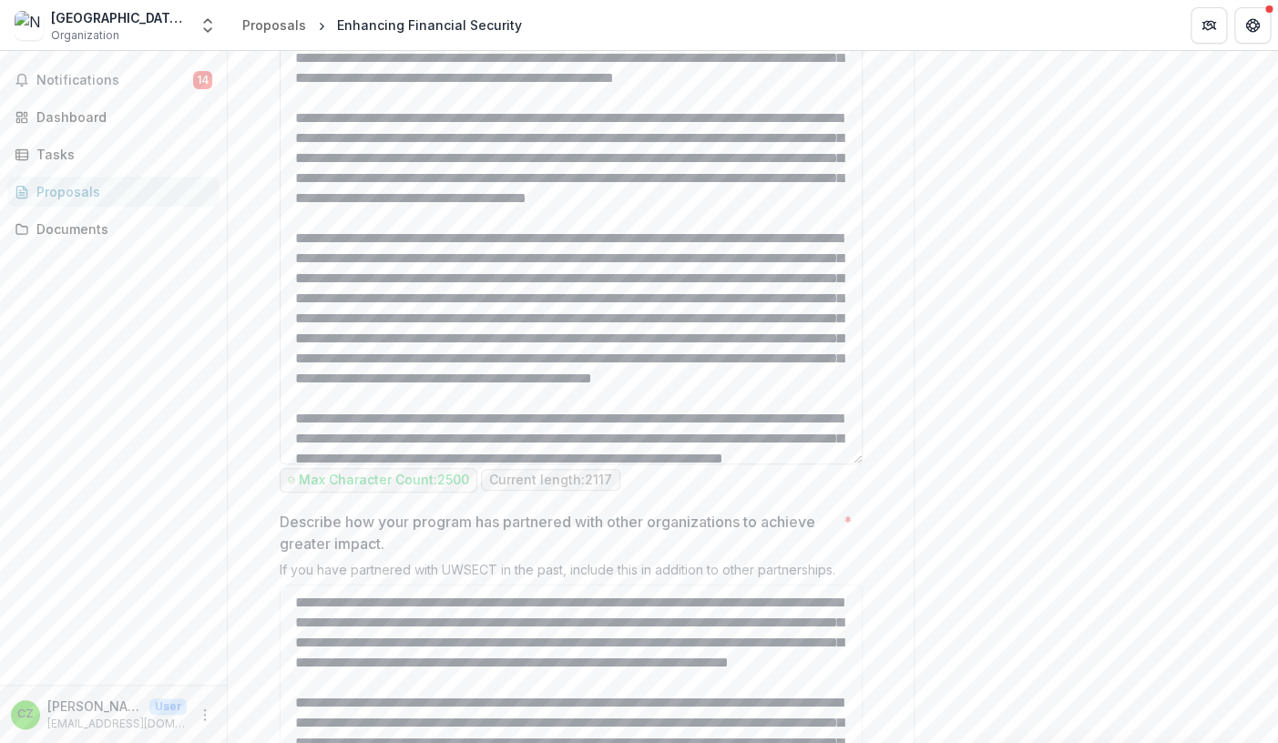
click at [518, 154] on textarea "Describe the program's impact? *" at bounding box center [571, 202] width 583 height 525
click at [825, 155] on textarea "Describe the program's impact? *" at bounding box center [571, 202] width 583 height 525
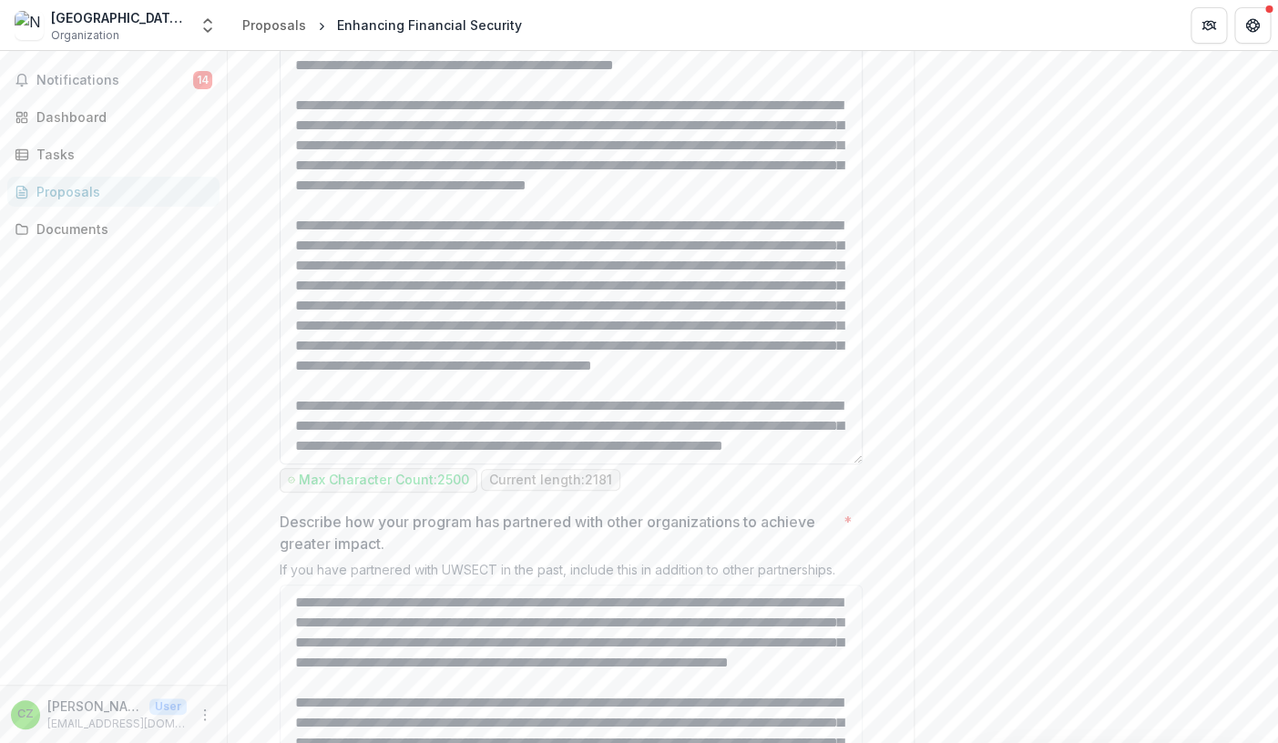
scroll to position [61, 0]
click at [816, 413] on textarea "Describe the program's impact? *" at bounding box center [571, 202] width 583 height 525
click at [553, 436] on textarea "Describe the program's impact? *" at bounding box center [571, 202] width 583 height 525
click at [555, 435] on textarea "Describe the program's impact? *" at bounding box center [571, 202] width 583 height 525
click at [811, 413] on textarea "Describe the program's impact? *" at bounding box center [571, 202] width 583 height 525
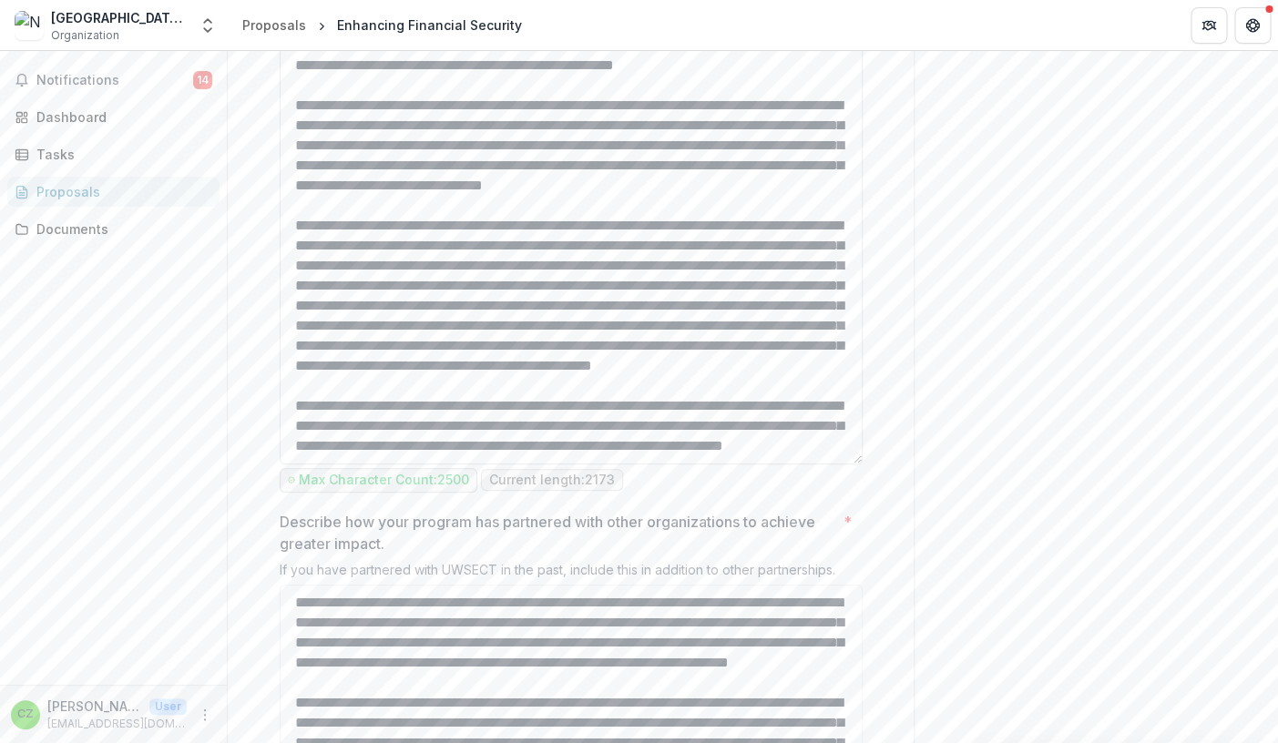
click at [802, 454] on textarea "Describe the program's impact? *" at bounding box center [571, 202] width 583 height 525
click at [660, 445] on textarea "Describe the program's impact? *" at bounding box center [571, 202] width 583 height 525
click at [795, 464] on textarea "Describe the program's impact? *" at bounding box center [571, 202] width 583 height 525
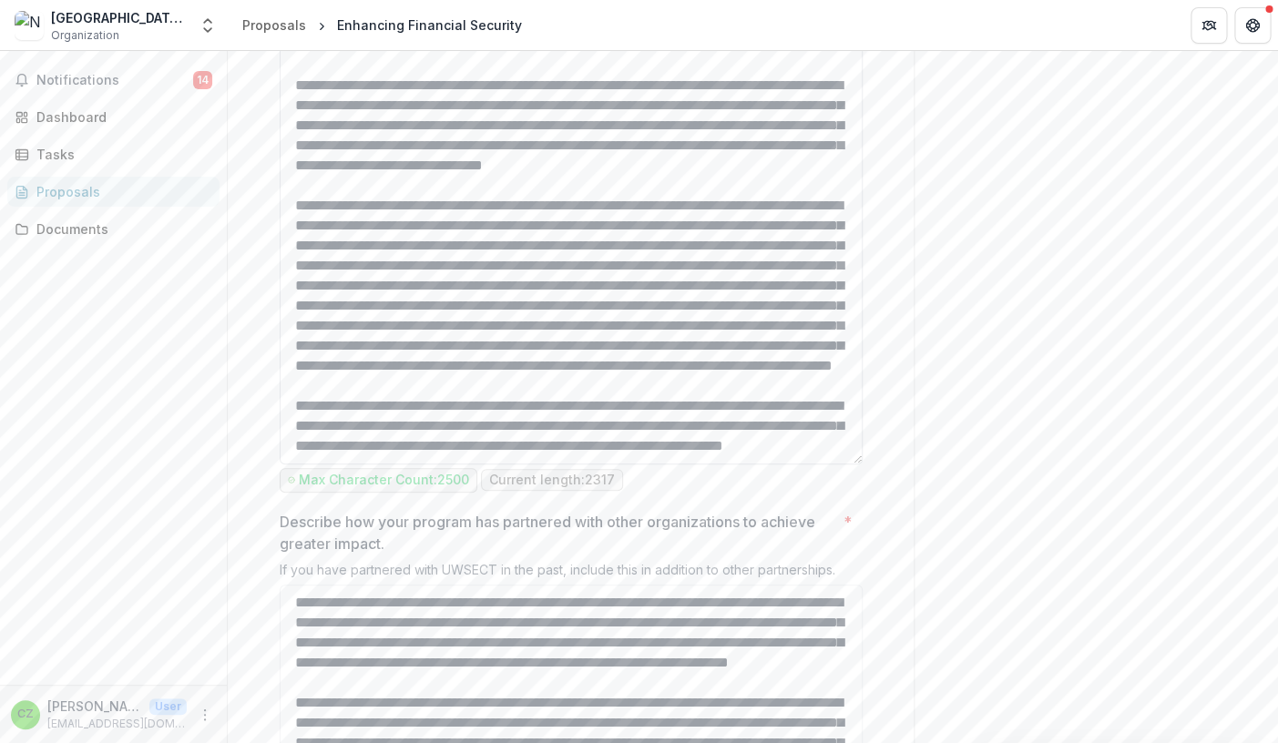
click at [745, 464] on textarea "Describe the program's impact? *" at bounding box center [571, 202] width 583 height 525
click at [741, 464] on textarea "Describe the program's impact? *" at bounding box center [571, 202] width 583 height 525
click at [693, 464] on textarea "Describe the program's impact? *" at bounding box center [571, 202] width 583 height 525
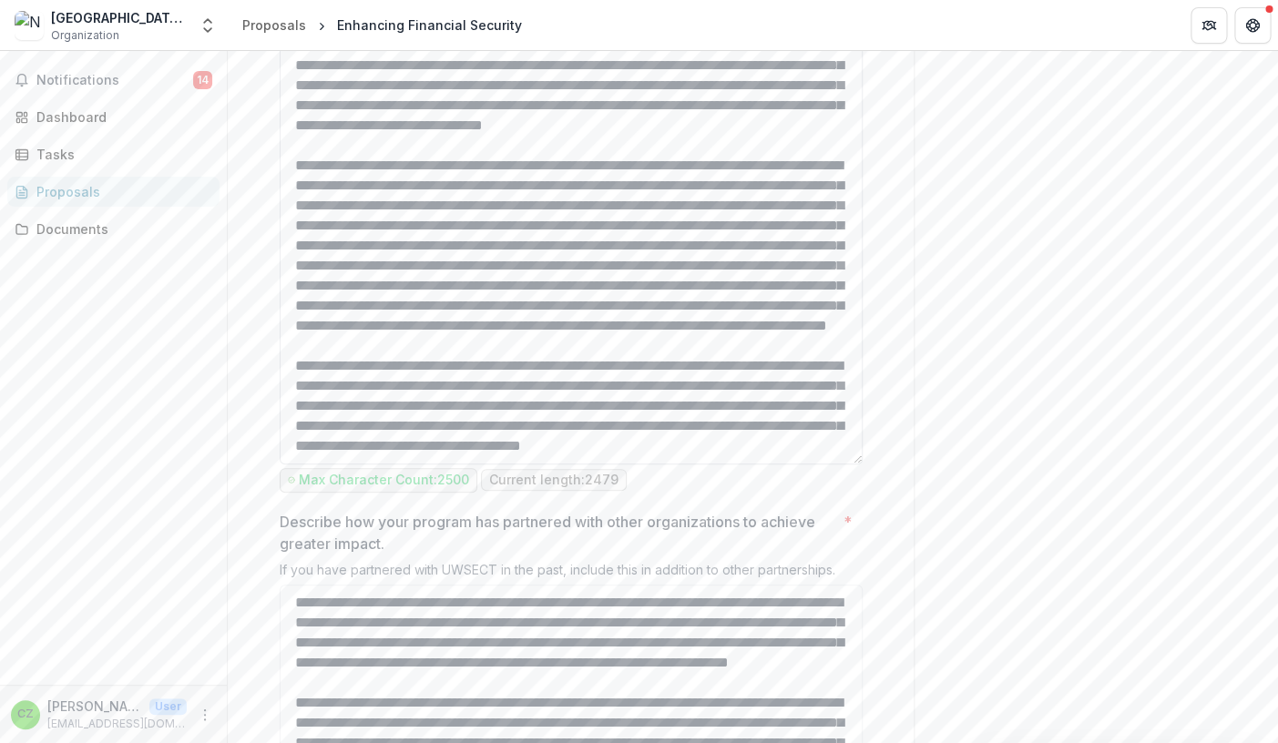
scroll to position [273, 0]
click at [390, 464] on textarea "Describe the program's impact? *" at bounding box center [571, 202] width 583 height 525
click at [730, 464] on textarea "Describe the program's impact? *" at bounding box center [571, 202] width 583 height 525
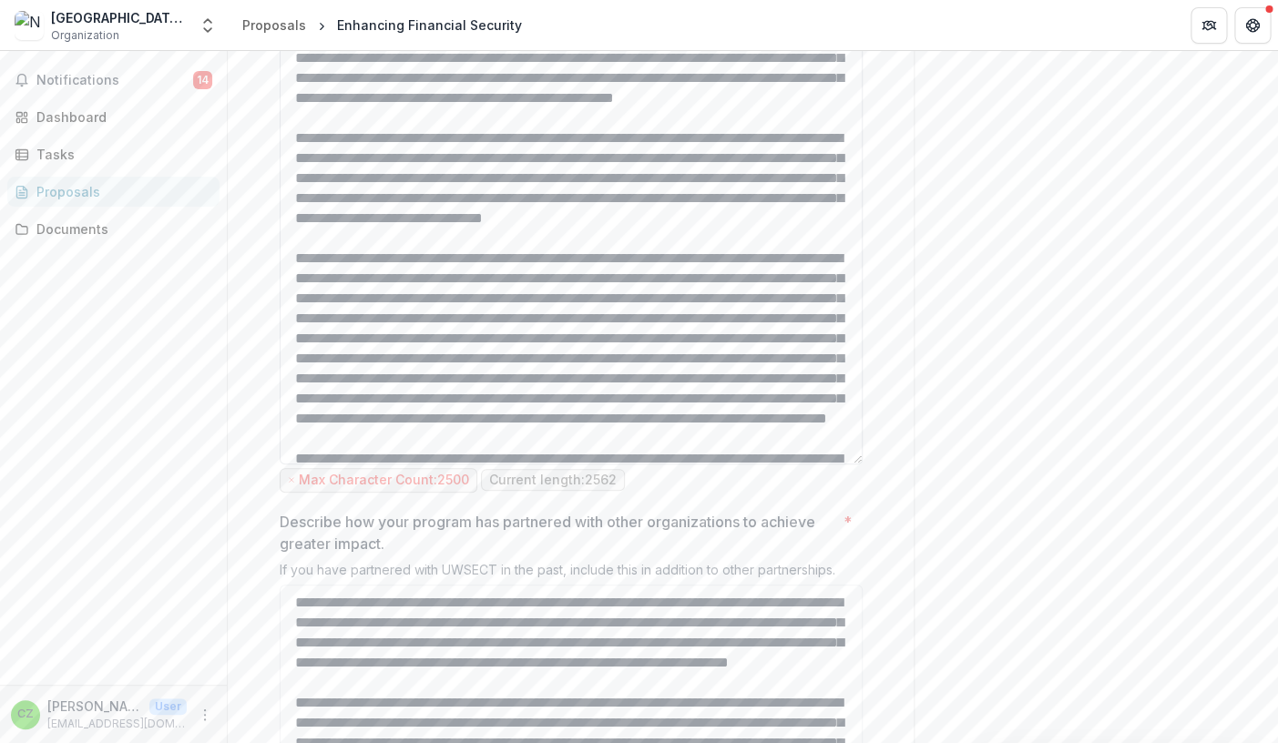
scroll to position [0, 0]
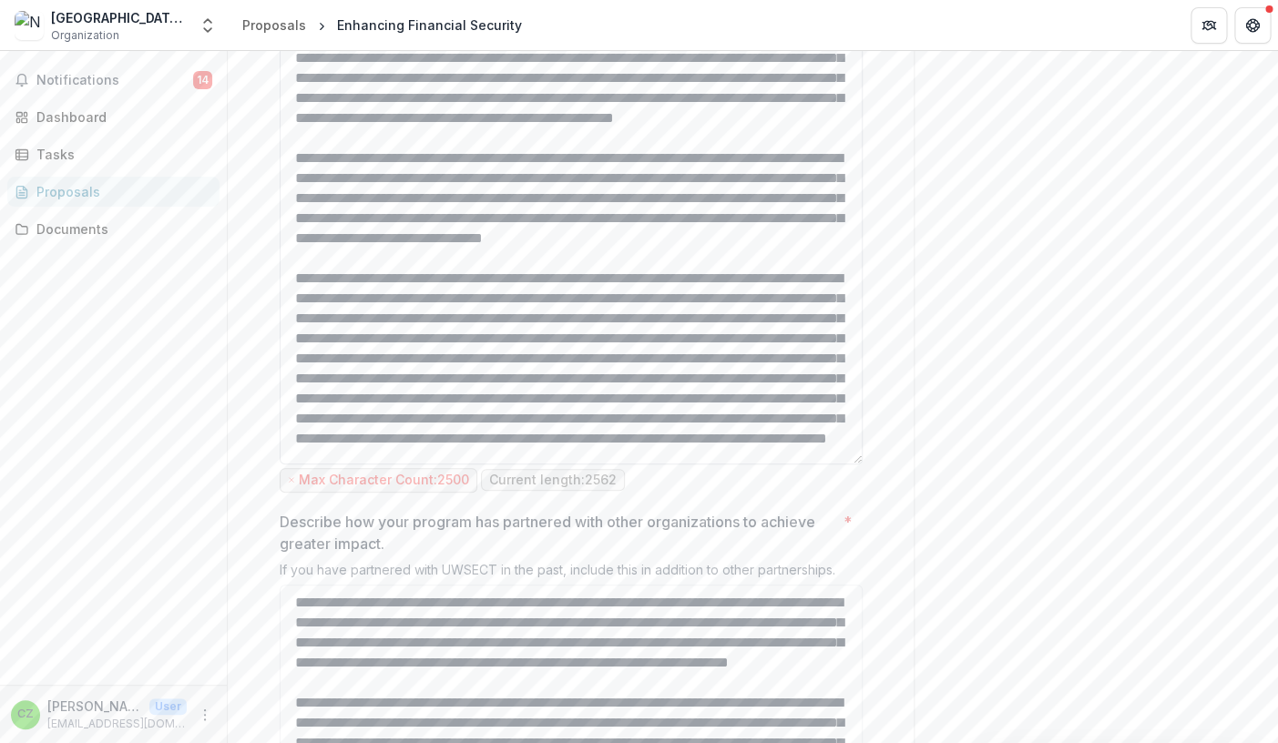
click at [352, 174] on textarea "Describe the program's impact? *" at bounding box center [571, 202] width 583 height 525
click at [489, 173] on textarea "Describe the program's impact? *" at bounding box center [571, 202] width 583 height 525
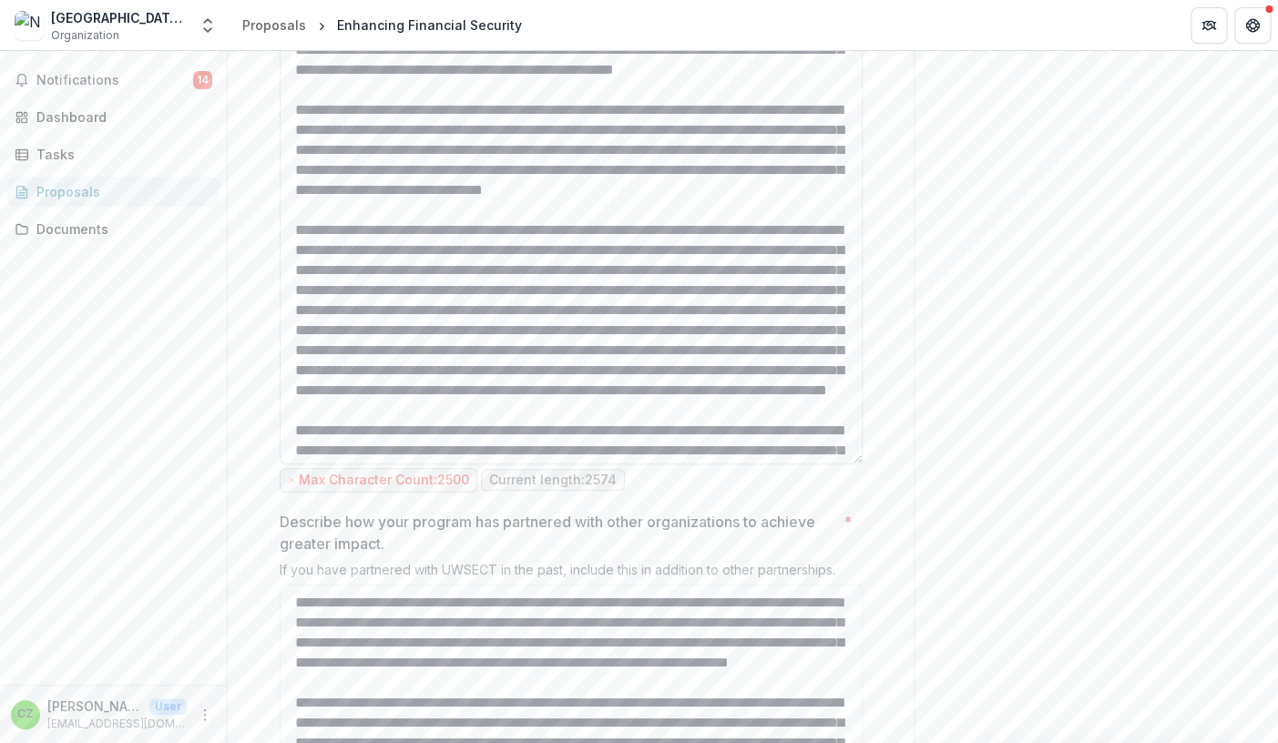
scroll to position [72, 0]
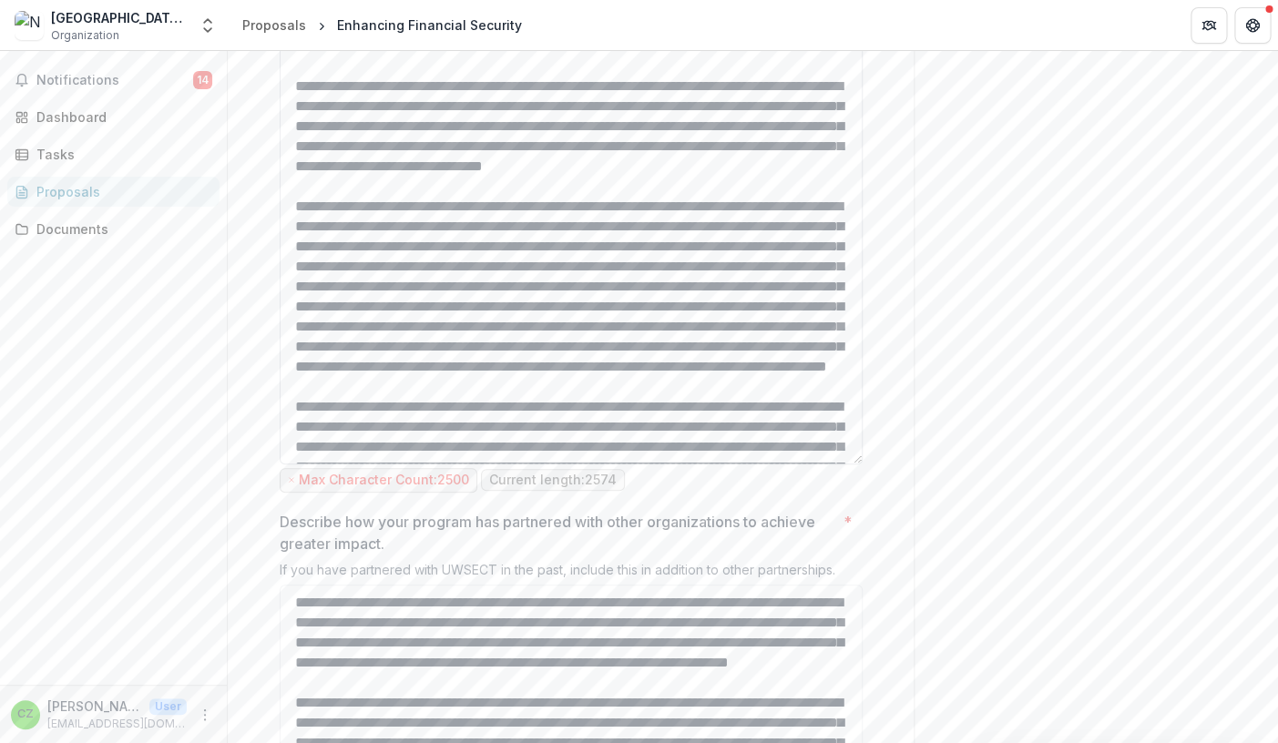
drag, startPoint x: 551, startPoint y: 379, endPoint x: 685, endPoint y: 419, distance: 139.8
click at [685, 419] on textarea "Describe the program's impact? *" at bounding box center [571, 202] width 583 height 525
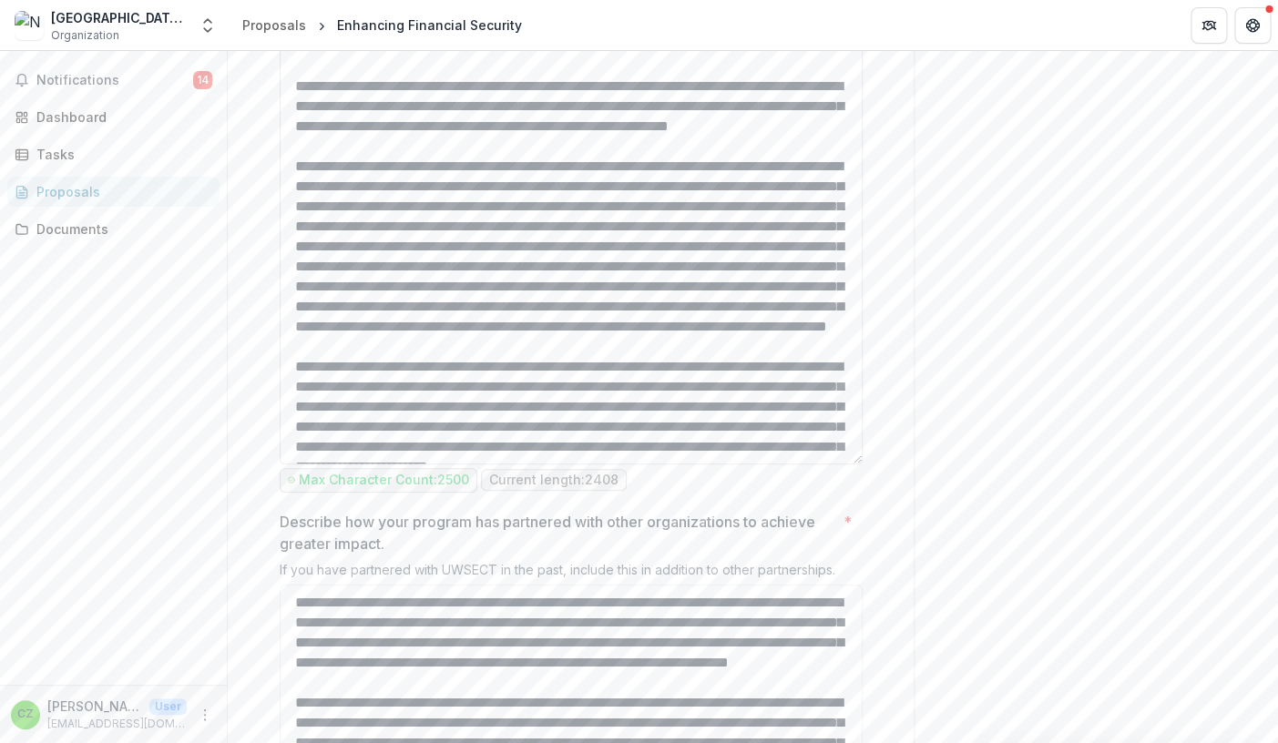
click at [539, 383] on textarea "Describe the program's impact? *" at bounding box center [571, 202] width 583 height 525
click at [706, 398] on textarea "Describe the program's impact? *" at bounding box center [571, 202] width 583 height 525
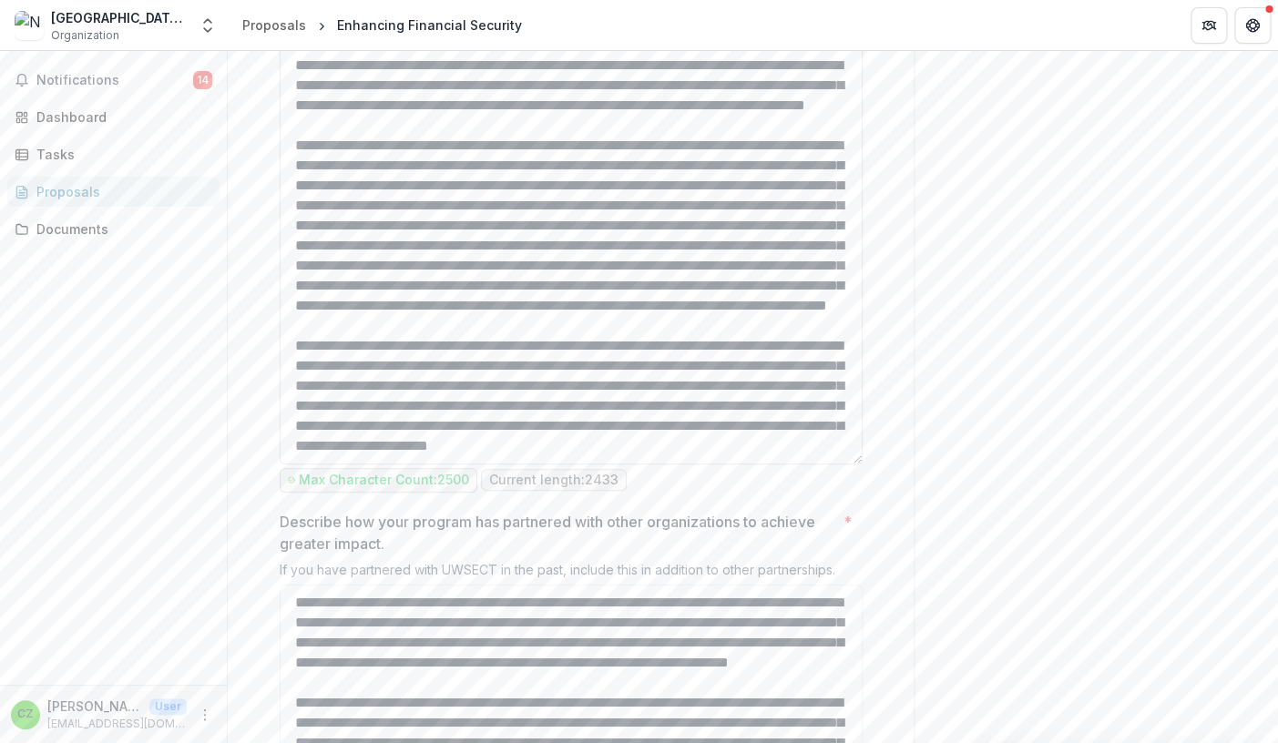
scroll to position [223, 0]
click at [771, 389] on textarea "Describe the program's impact? *" at bounding box center [571, 202] width 583 height 525
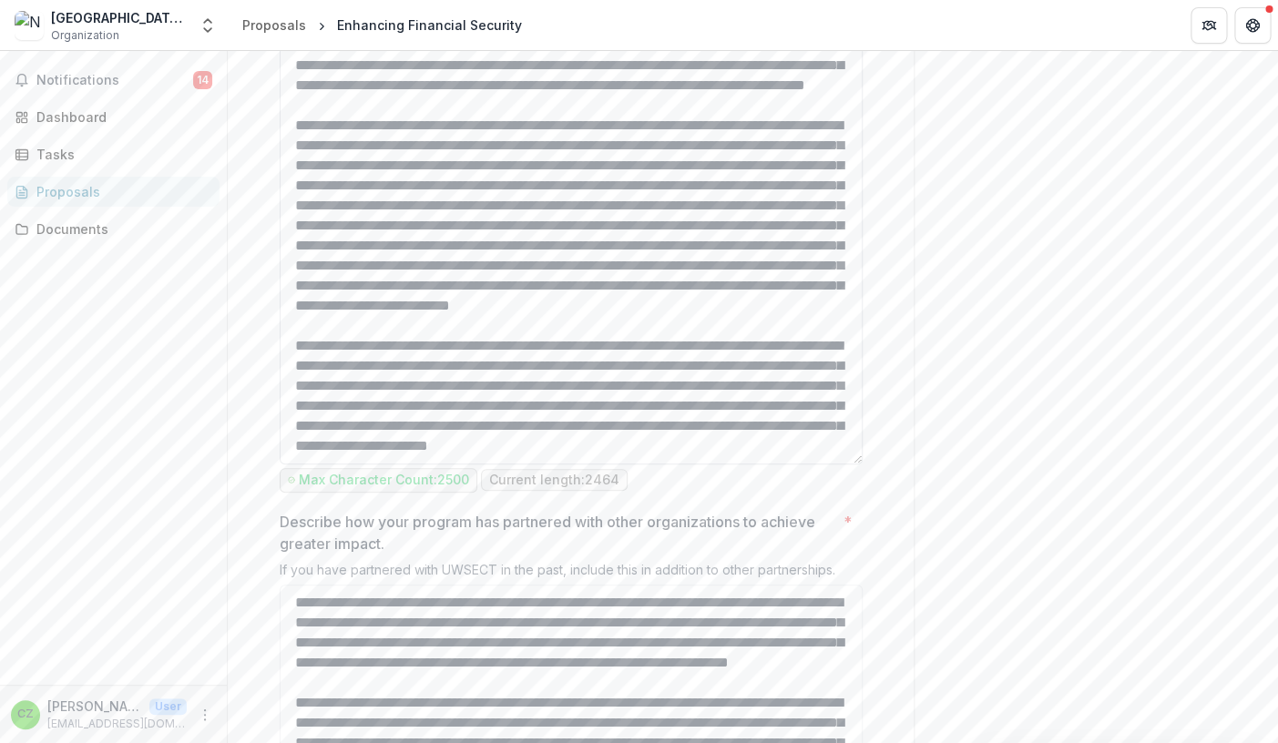
click at [638, 410] on textarea "Describe the program's impact? *" at bounding box center [571, 202] width 583 height 525
click at [478, 464] on textarea "Describe the program's impact? *" at bounding box center [571, 202] width 583 height 525
click at [811, 464] on textarea "Describe the program's impact? *" at bounding box center [571, 202] width 583 height 525
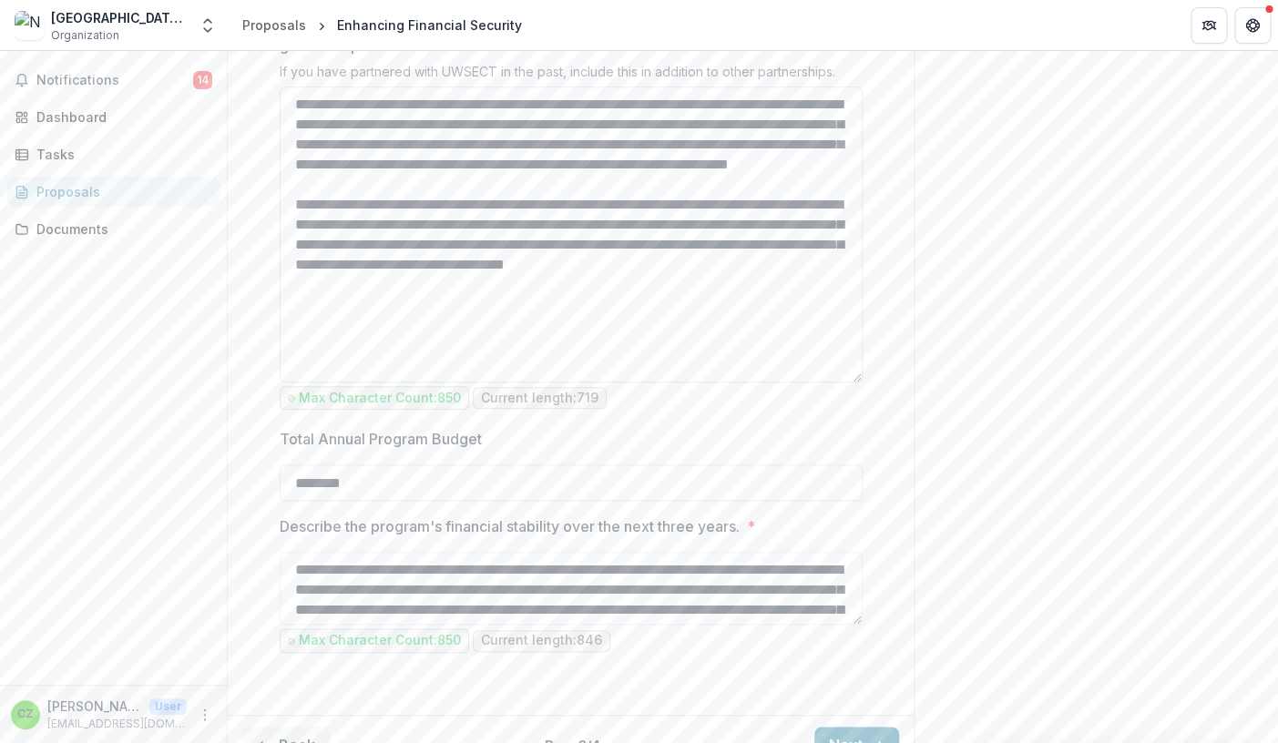
scroll to position [2988, 0]
type textarea "**********"
click at [509, 321] on textarea "**********" at bounding box center [571, 234] width 583 height 296
click at [672, 336] on textarea "**********" at bounding box center [571, 234] width 583 height 296
click at [420, 357] on textarea "**********" at bounding box center [571, 234] width 583 height 296
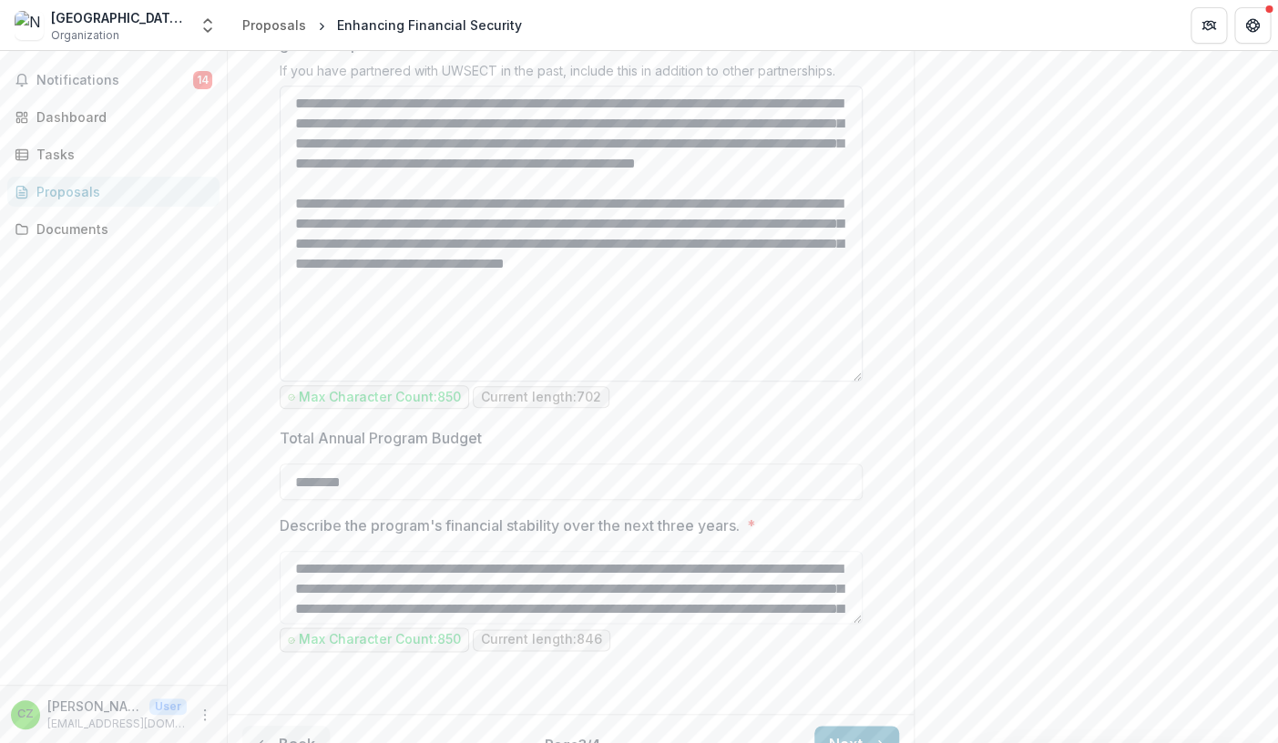
click at [763, 336] on textarea "**********" at bounding box center [571, 234] width 583 height 296
click at [348, 380] on textarea "**********" at bounding box center [571, 234] width 583 height 296
click at [486, 378] on textarea "**********" at bounding box center [571, 234] width 583 height 296
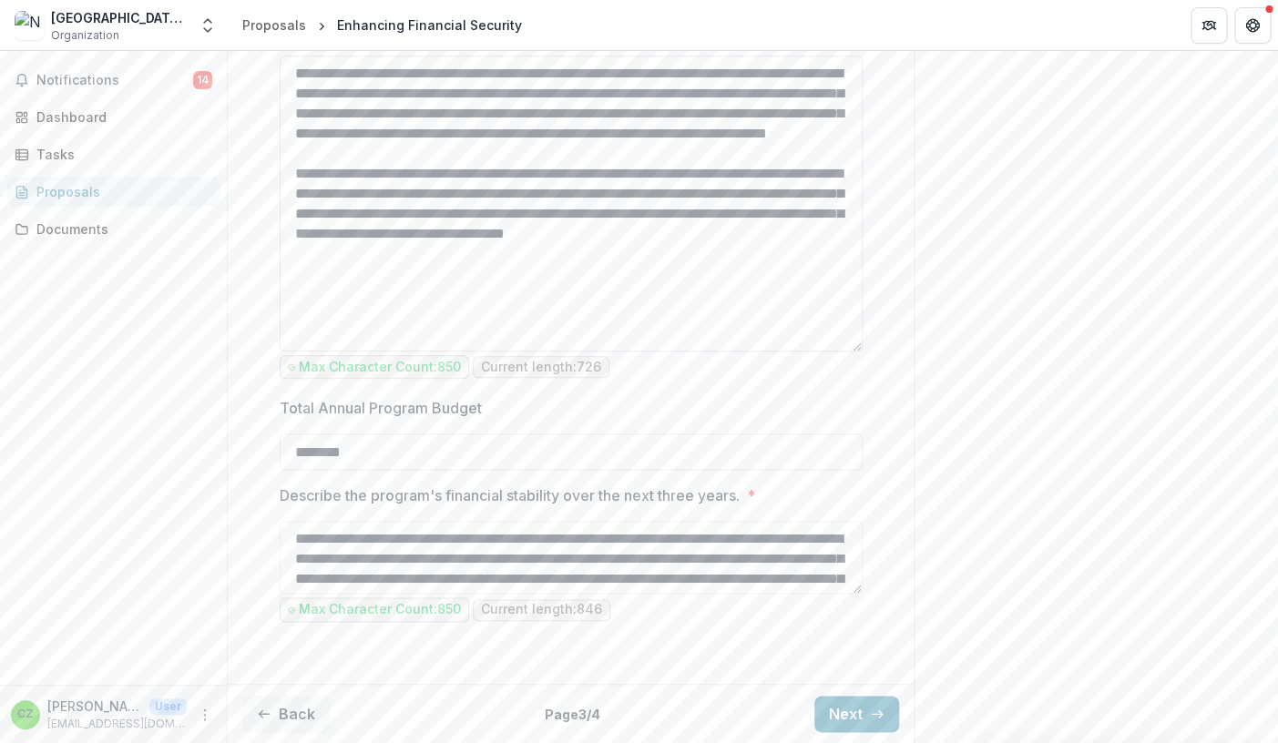
scroll to position [3027, 0]
click at [546, 352] on textarea "**********" at bounding box center [571, 204] width 583 height 296
click at [638, 352] on textarea "**********" at bounding box center [571, 204] width 583 height 296
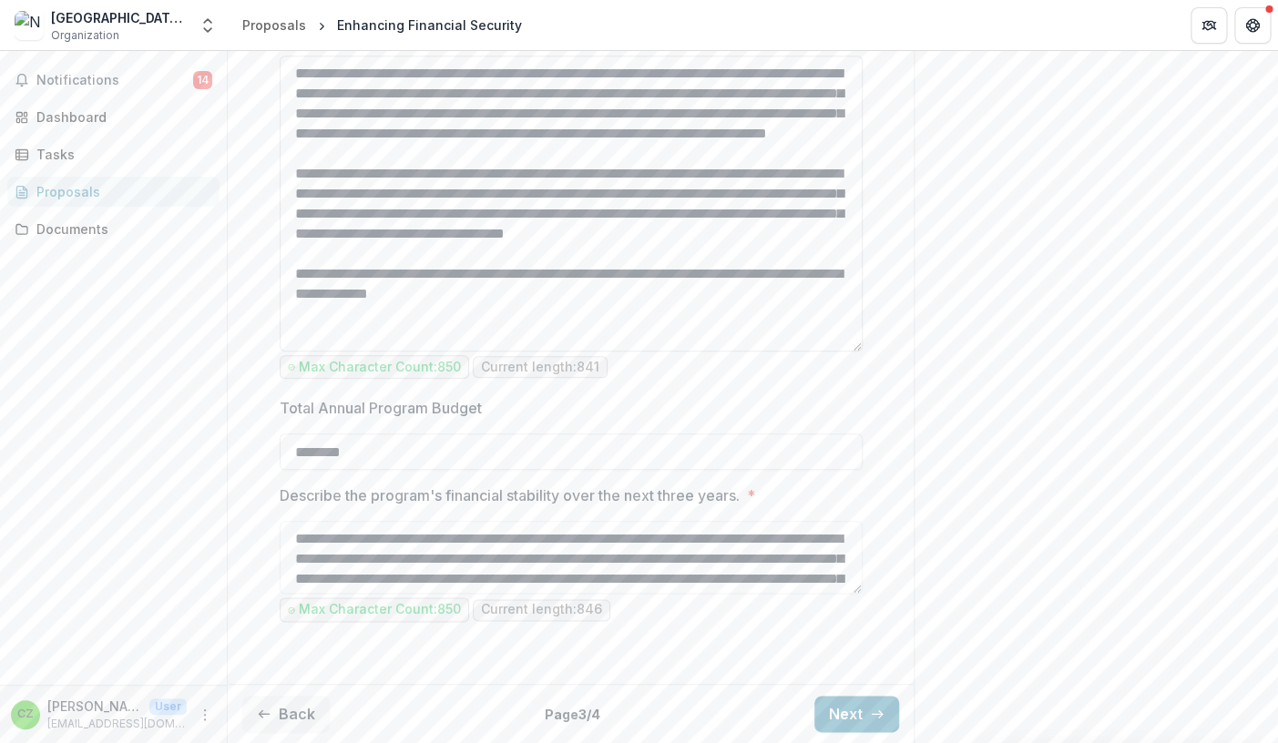
click at [621, 352] on textarea "**********" at bounding box center [571, 204] width 583 height 296
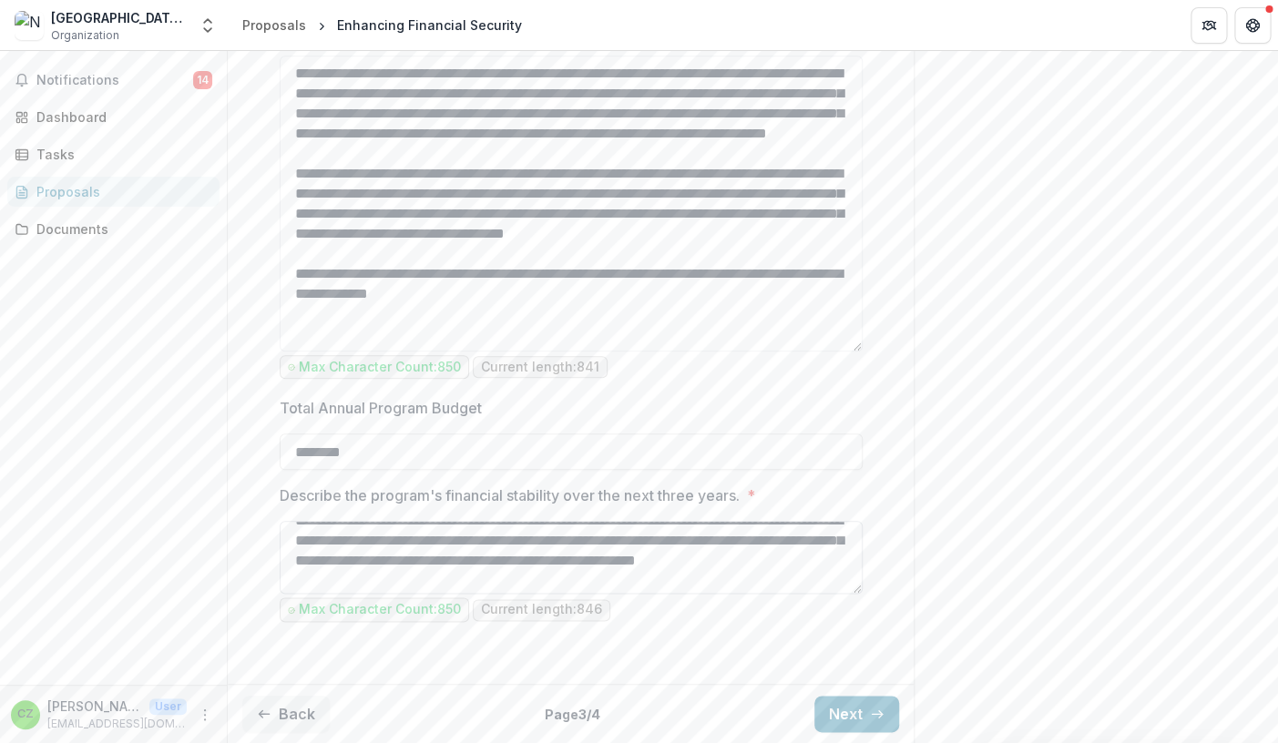
scroll to position [128, 0]
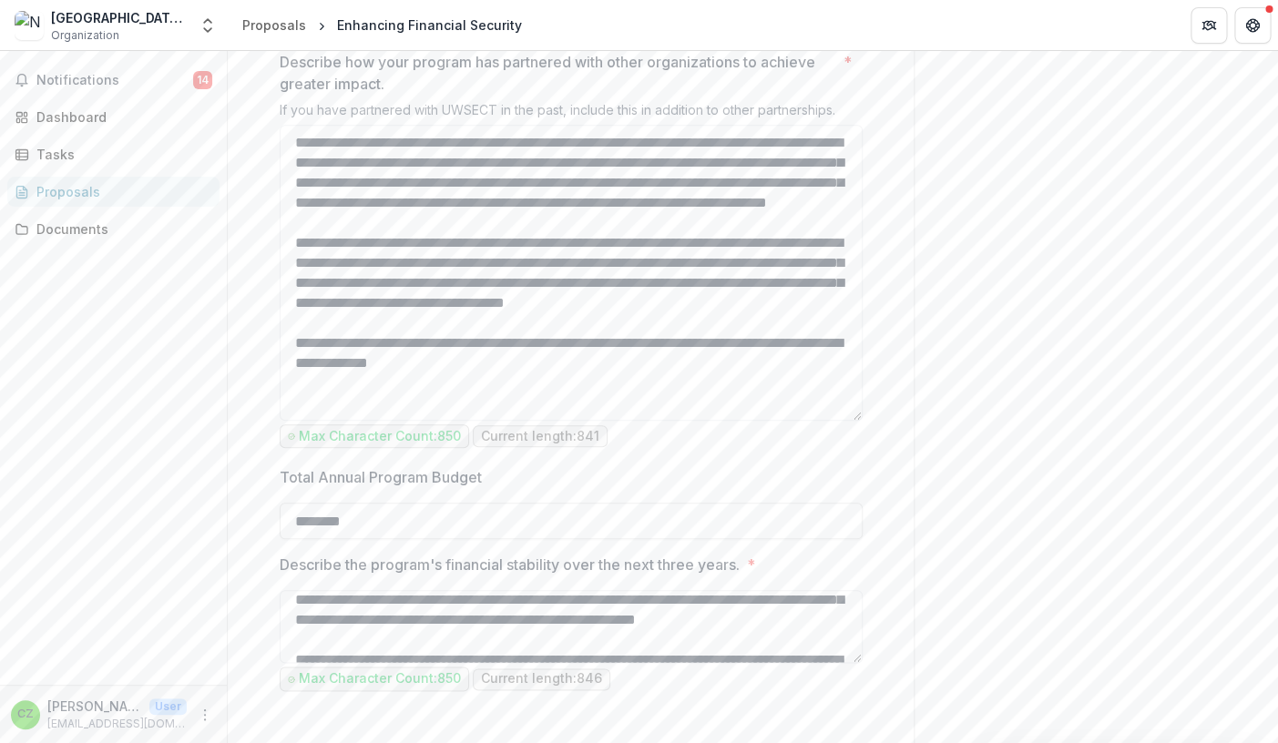
scroll to position [2936, 0]
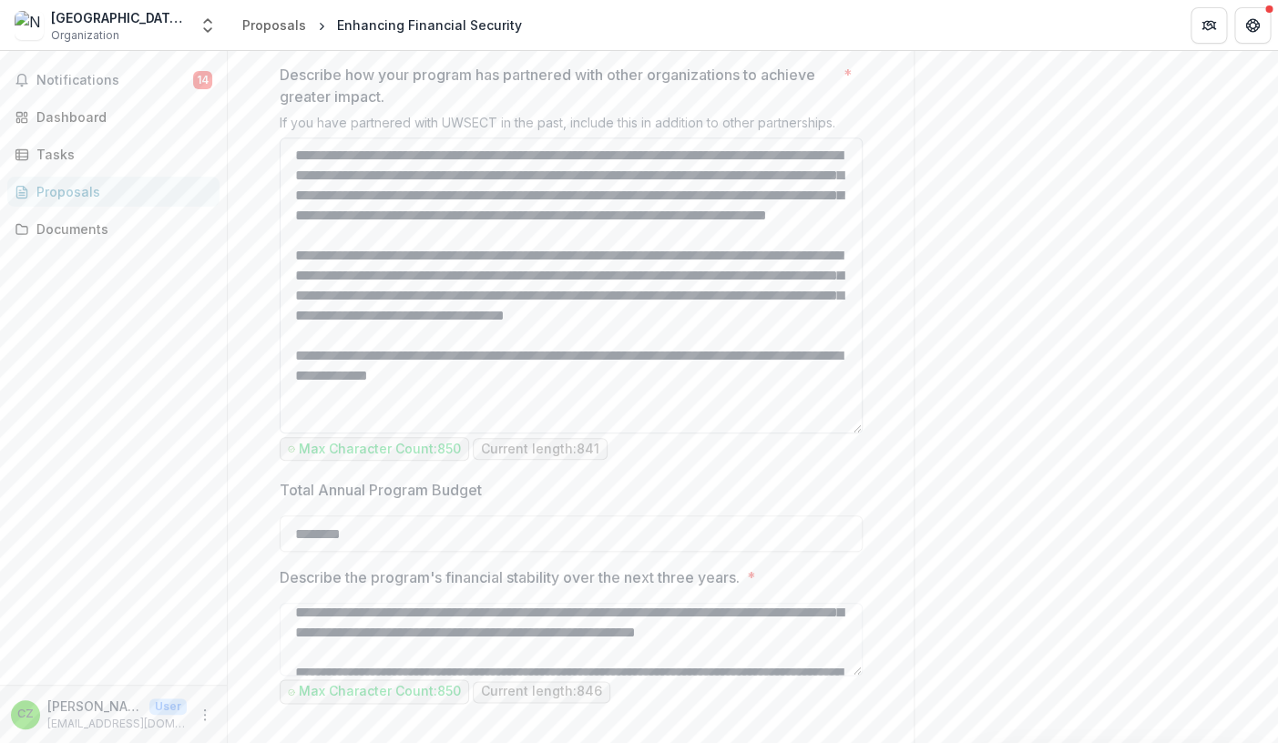
click at [763, 393] on textarea "**********" at bounding box center [571, 286] width 583 height 296
click at [375, 411] on textarea "**********" at bounding box center [571, 286] width 583 height 296
click at [306, 409] on textarea "**********" at bounding box center [571, 286] width 583 height 296
click at [366, 411] on textarea "**********" at bounding box center [571, 286] width 583 height 296
click at [391, 391] on textarea "**********" at bounding box center [571, 286] width 583 height 296
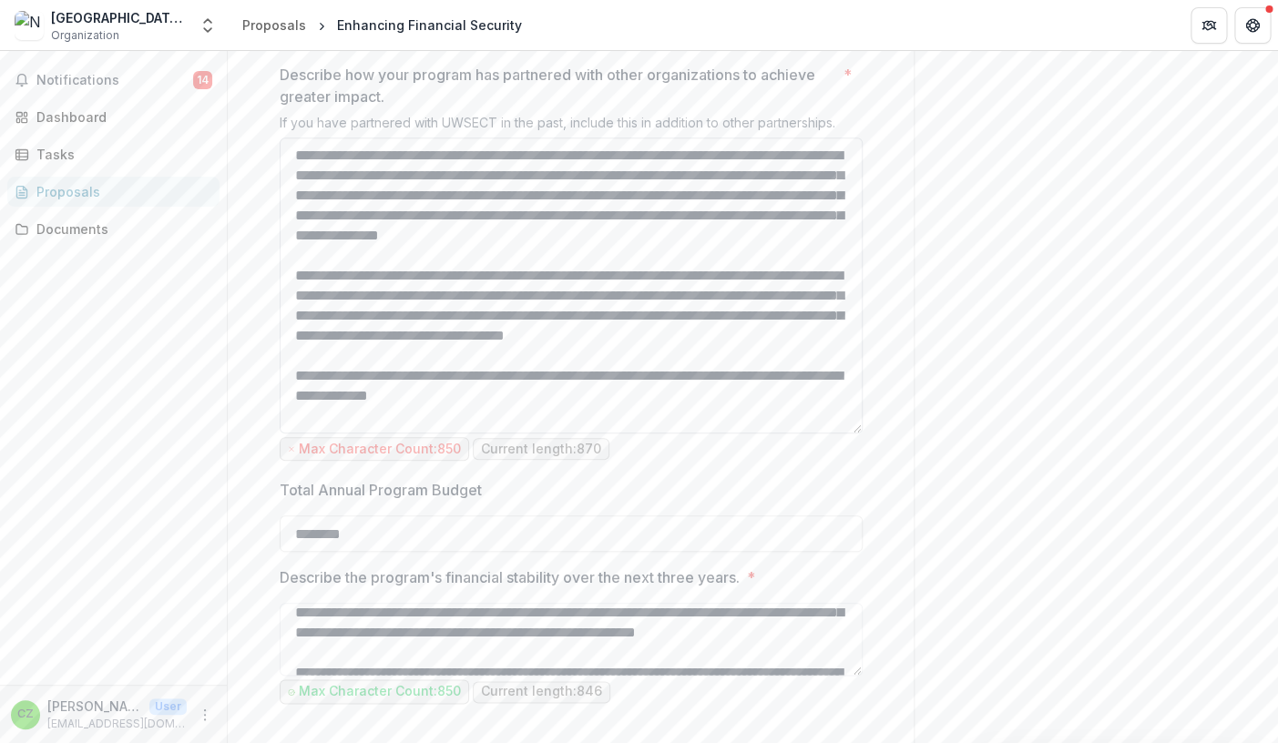
click at [549, 392] on textarea "**********" at bounding box center [571, 286] width 583 height 296
click at [592, 434] on textarea "**********" at bounding box center [571, 286] width 583 height 296
click at [726, 434] on textarea "**********" at bounding box center [571, 286] width 583 height 296
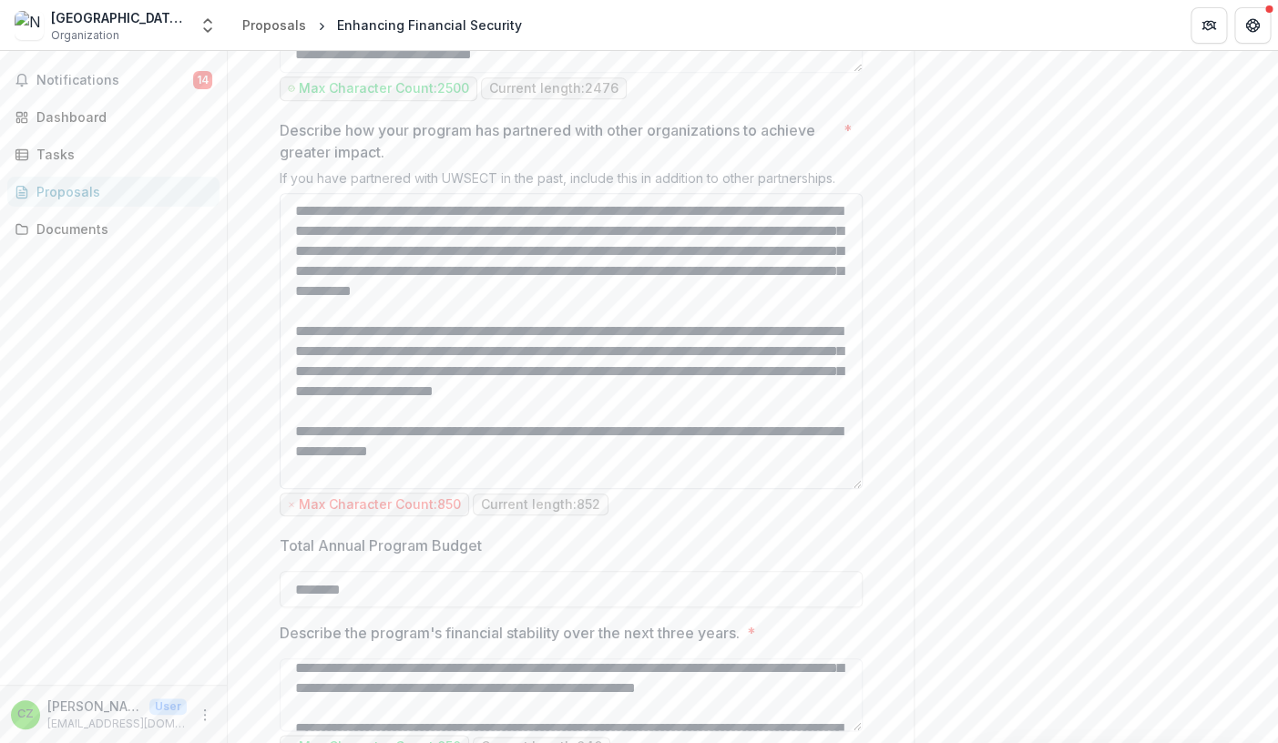
scroll to position [0, 0]
click at [535, 408] on textarea "**********" at bounding box center [571, 341] width 583 height 296
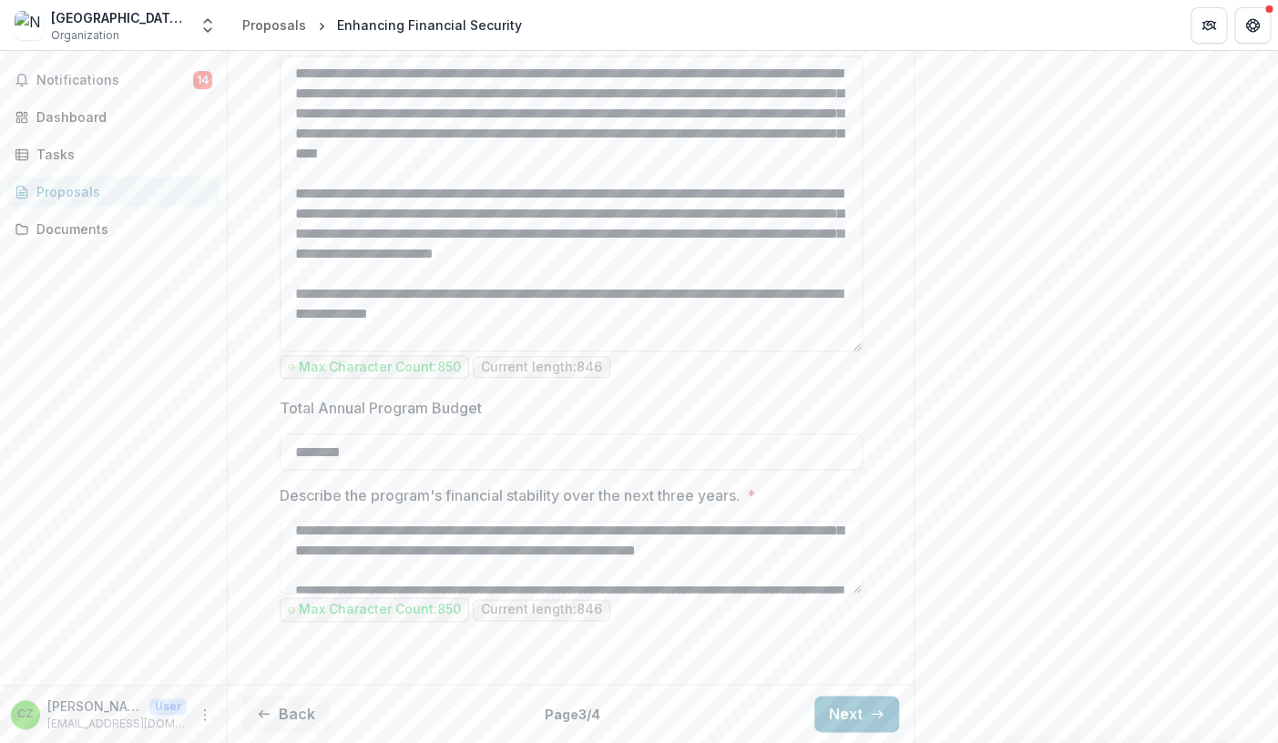
scroll to position [3214, 0]
click at [857, 587] on textarea "**********" at bounding box center [571, 557] width 583 height 73
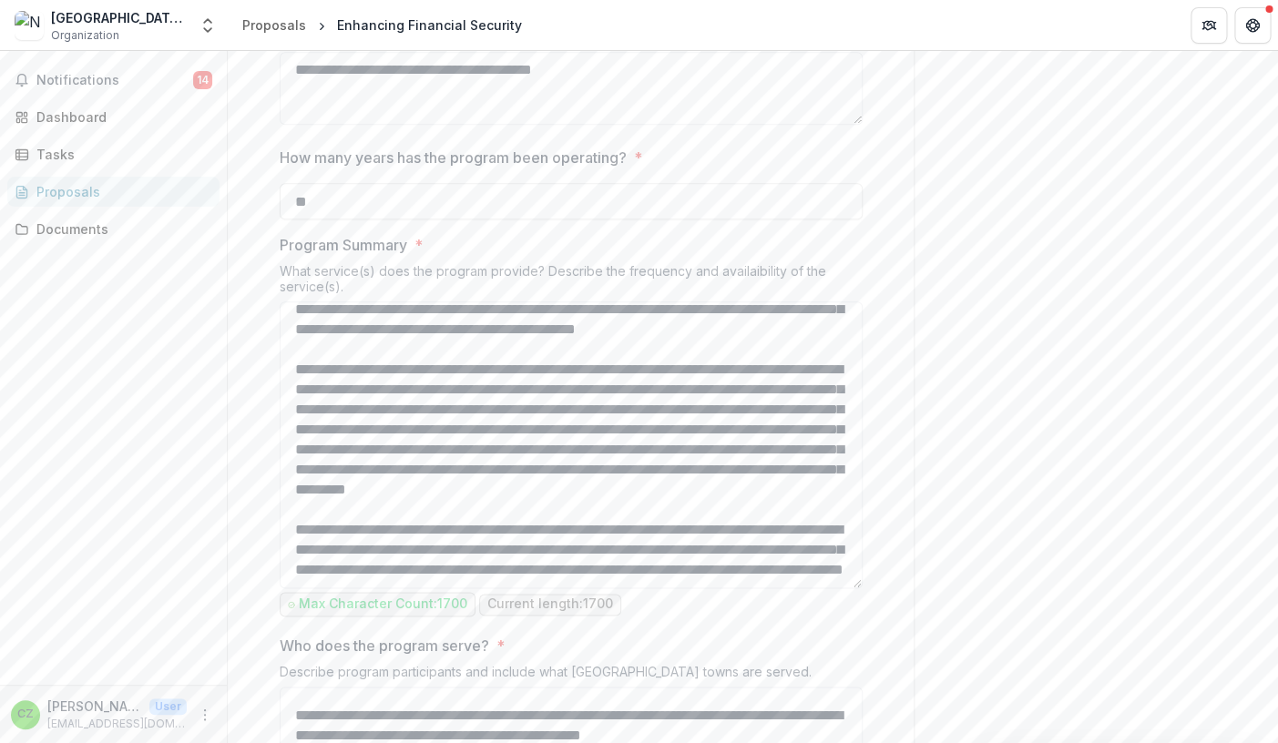
scroll to position [0, 0]
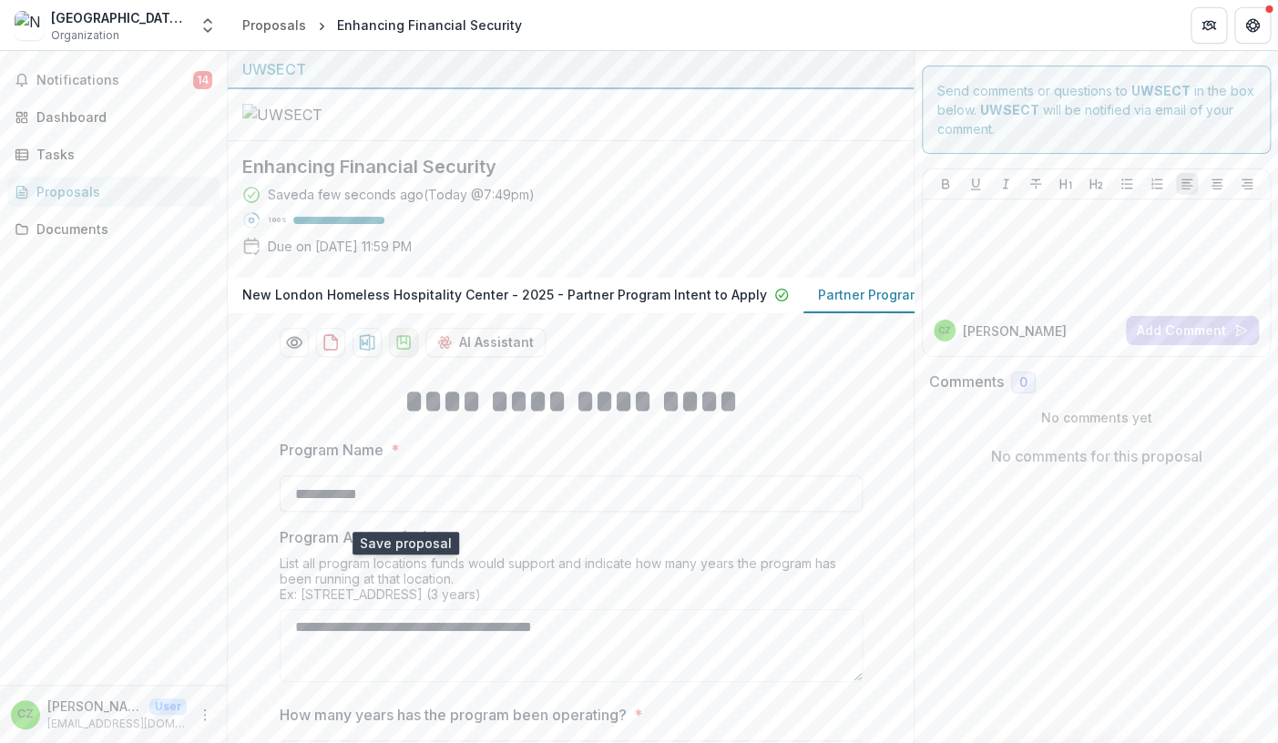
type textarea "**********"
click at [403, 343] on polygon "download-proposal" at bounding box center [402, 339] width 5 height 7
click at [202, 717] on icon "More" at bounding box center [205, 715] width 15 height 15
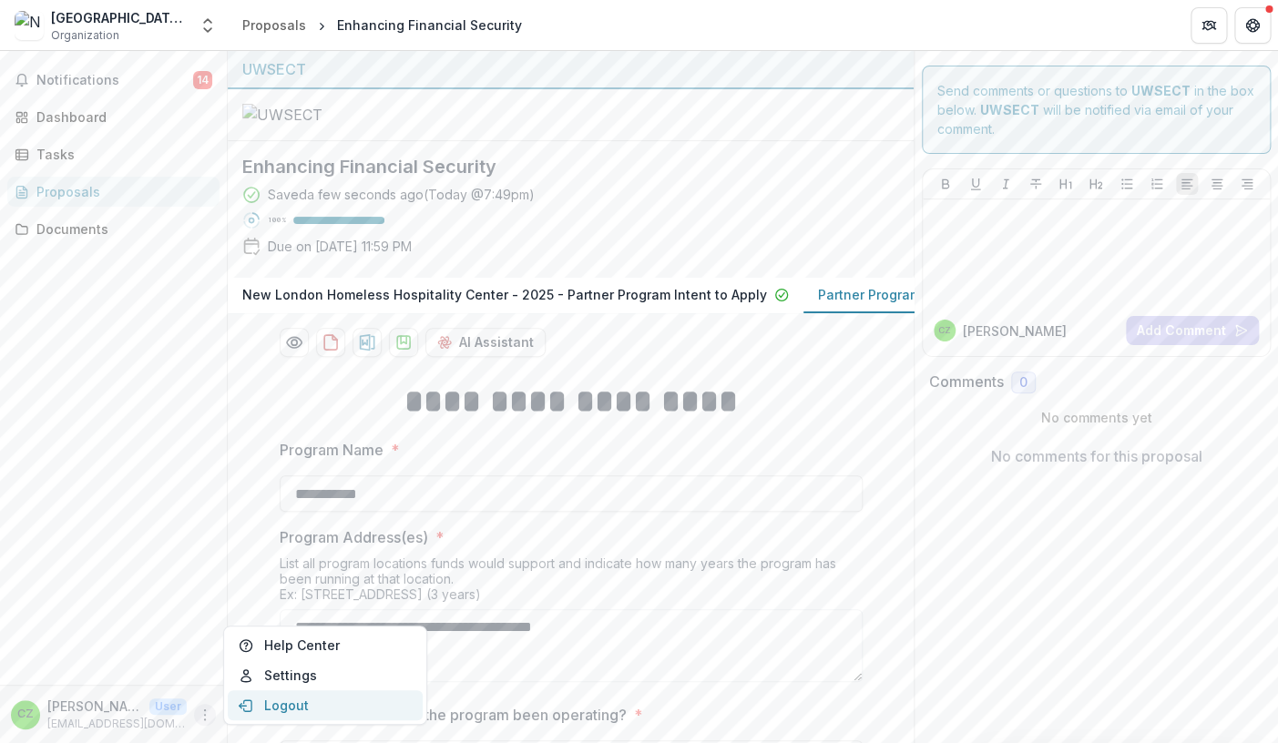
click at [270, 699] on button "Logout" at bounding box center [325, 705] width 195 height 30
